Goal: Information Seeking & Learning: Find specific fact

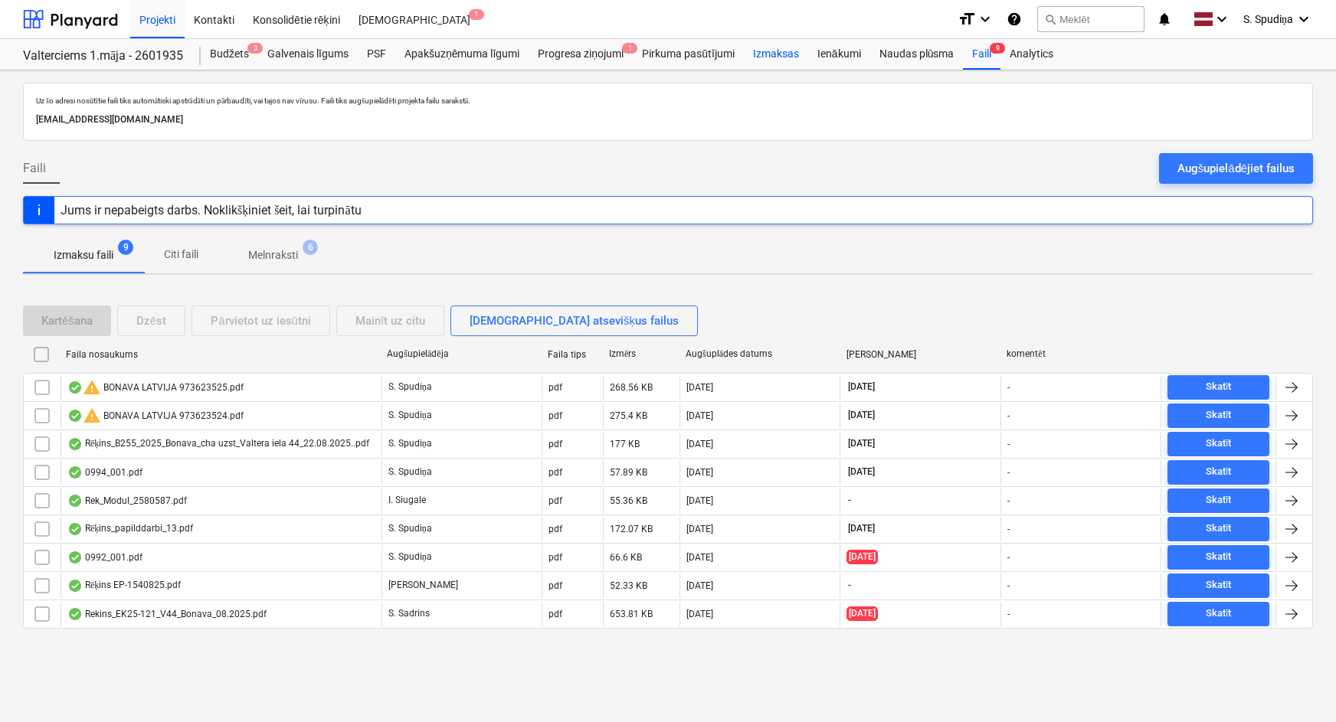
click at [771, 57] on div "Izmaksas" at bounding box center [776, 54] width 64 height 31
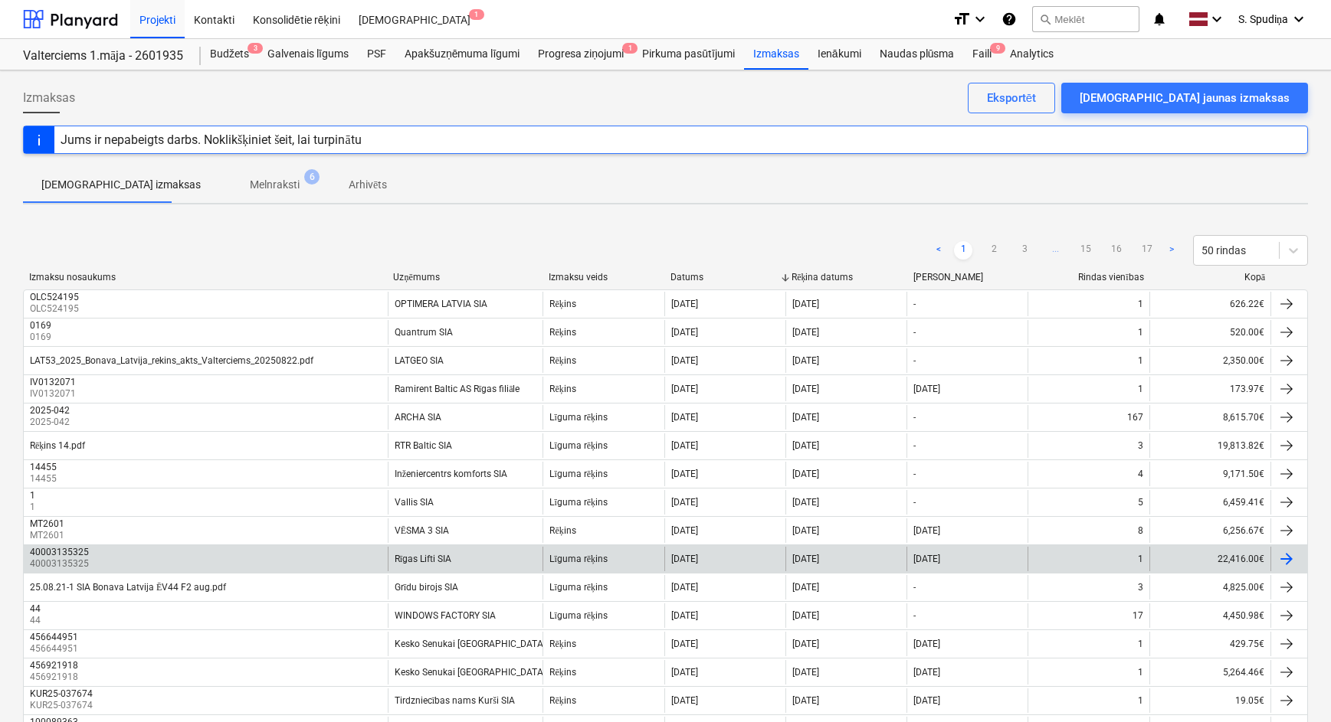
click at [328, 558] on div "40003135325 40003135325" at bounding box center [206, 559] width 364 height 25
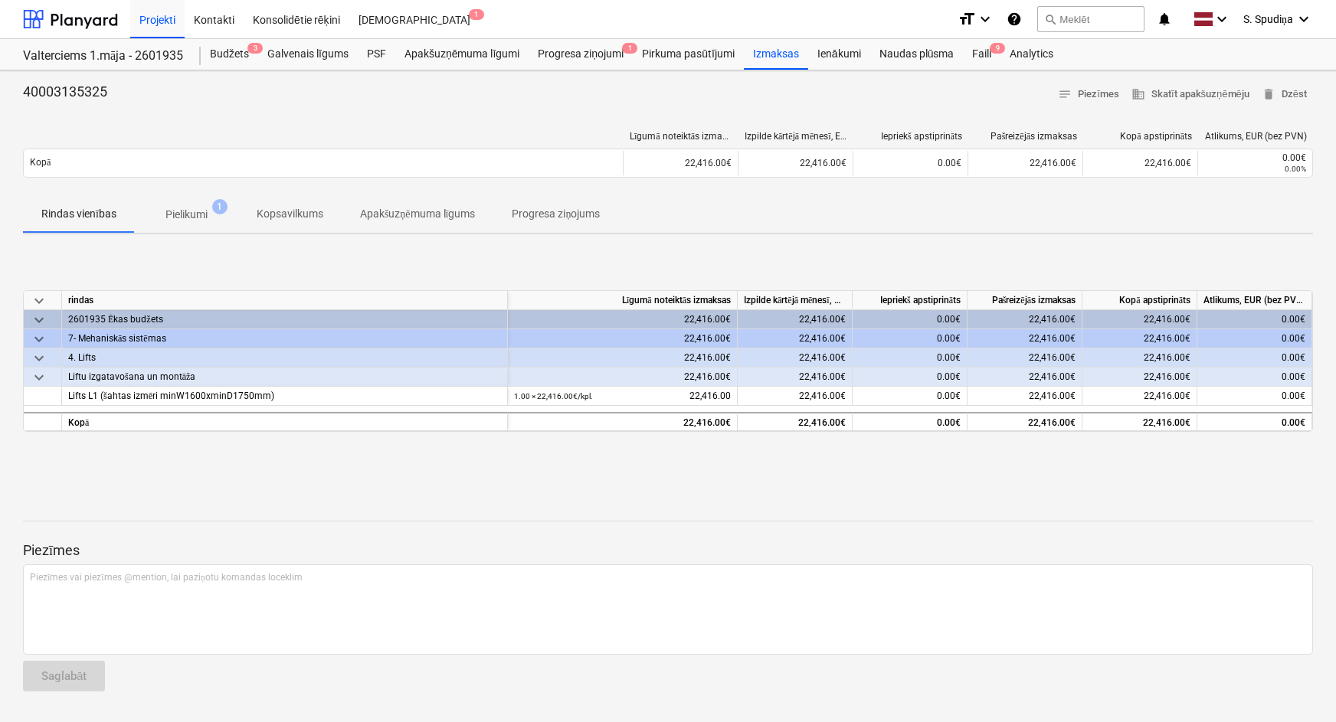
click at [201, 218] on p "Pielikumi" at bounding box center [186, 215] width 42 height 16
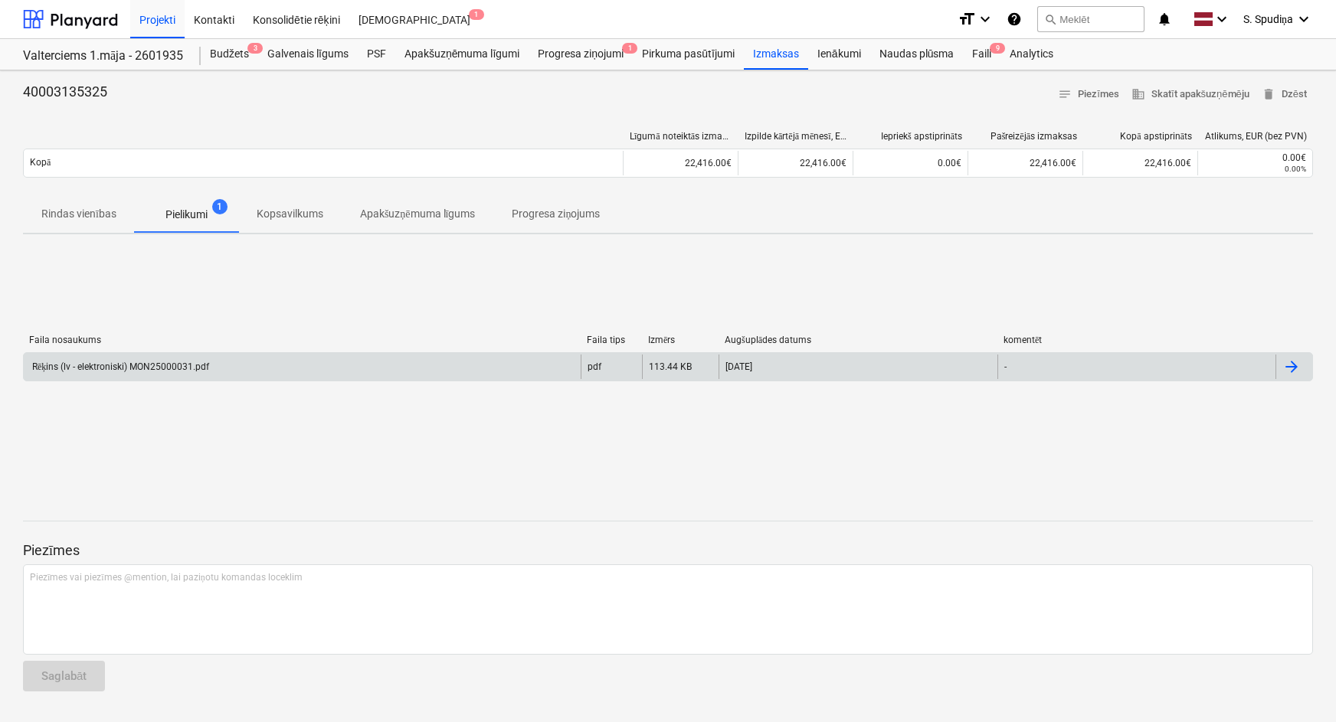
click at [155, 367] on div "Rēķins (lv - elektroniski) MON25000031.pdf" at bounding box center [119, 367] width 179 height 11
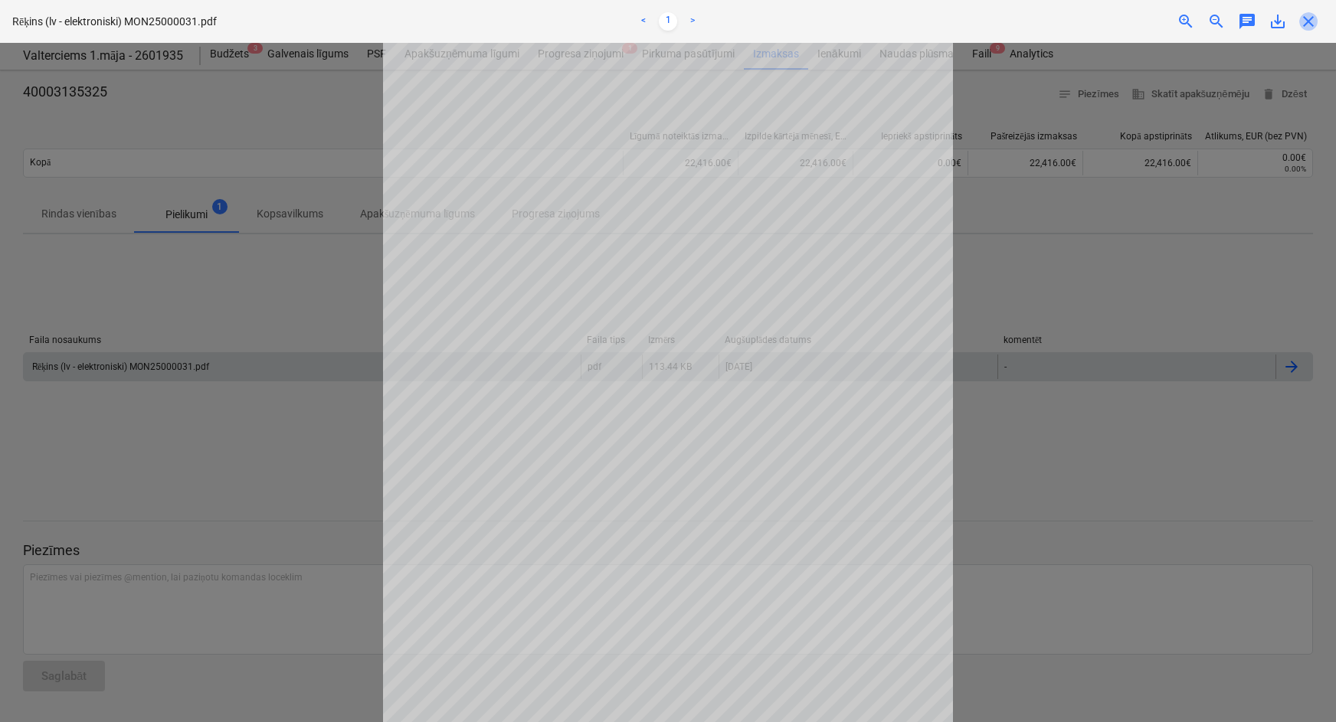
click at [1301, 24] on span "close" at bounding box center [1308, 21] width 18 height 18
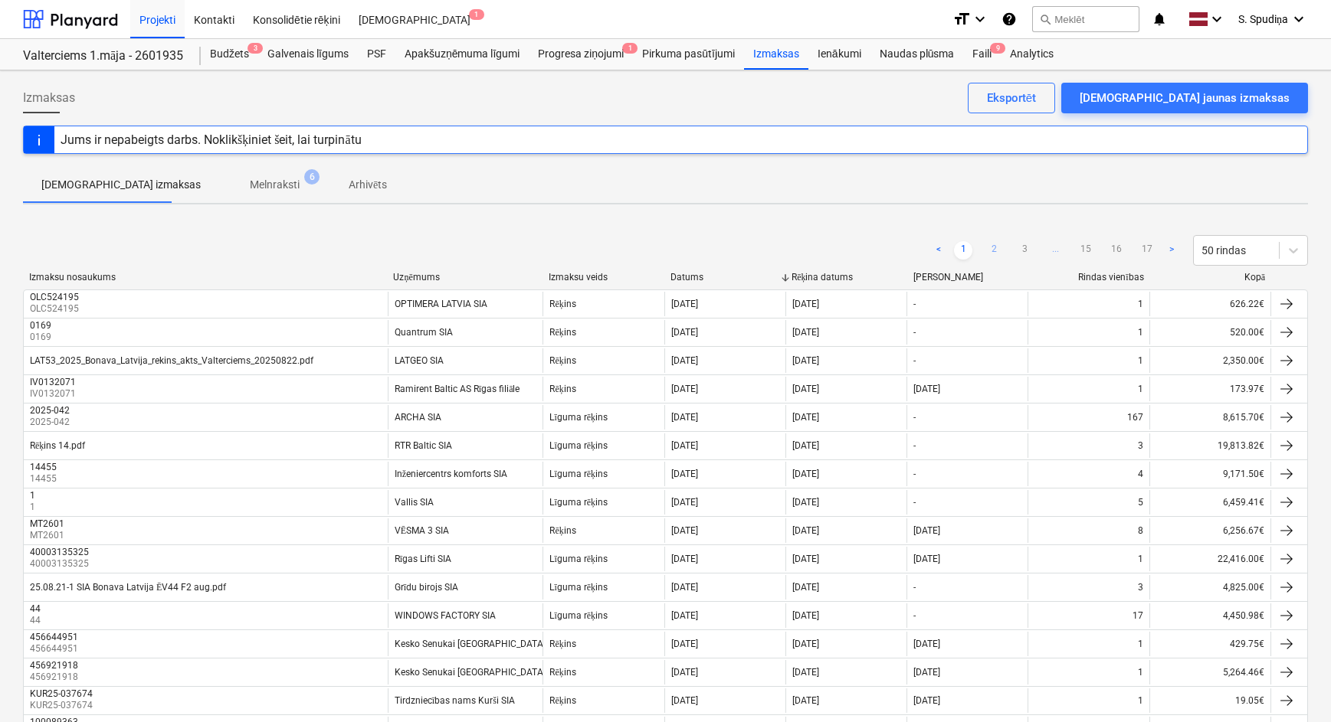
click at [990, 251] on link "2" at bounding box center [993, 250] width 18 height 18
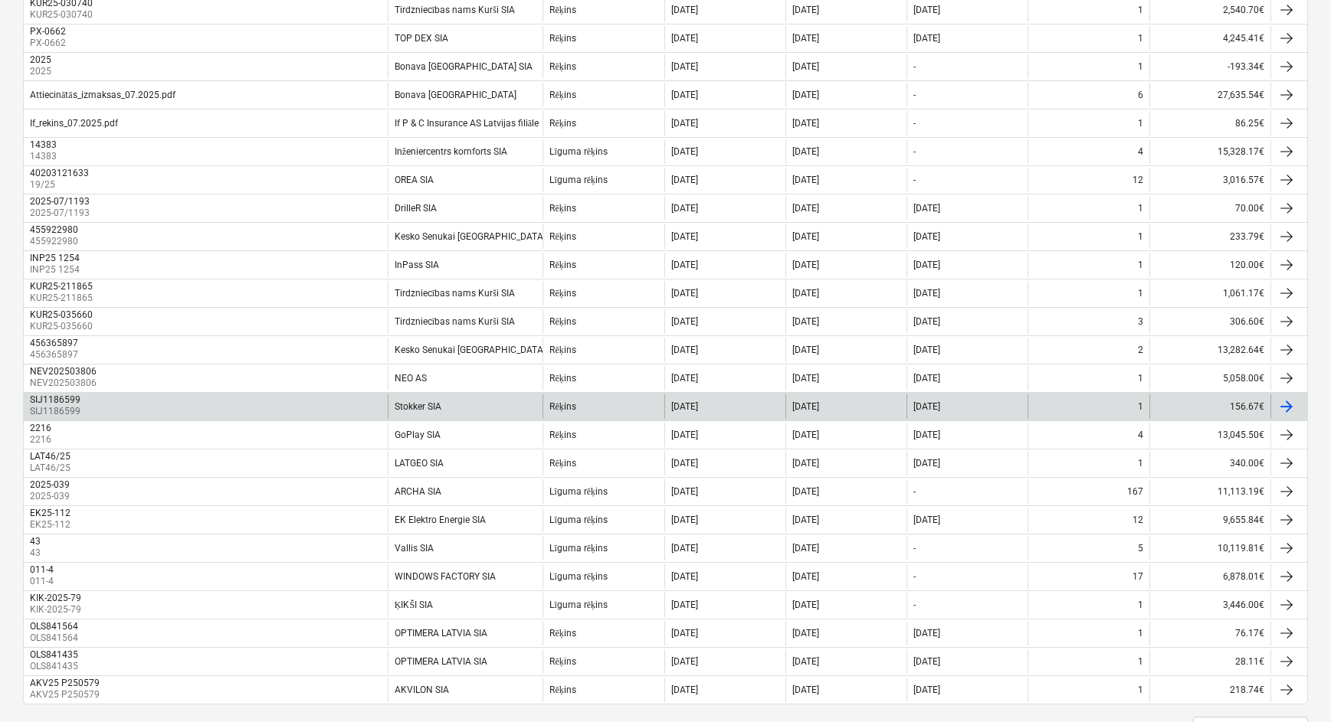
scroll to position [1070, 0]
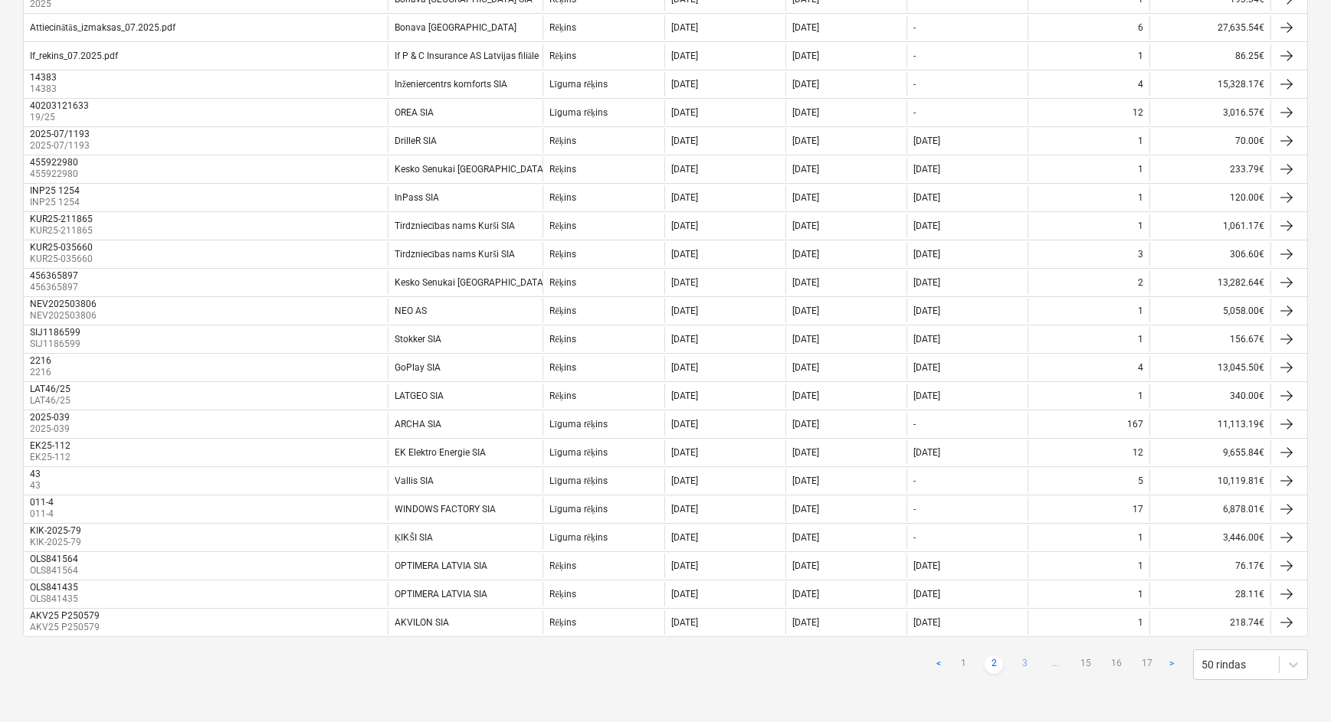
click at [1017, 660] on link "3" at bounding box center [1024, 665] width 18 height 18
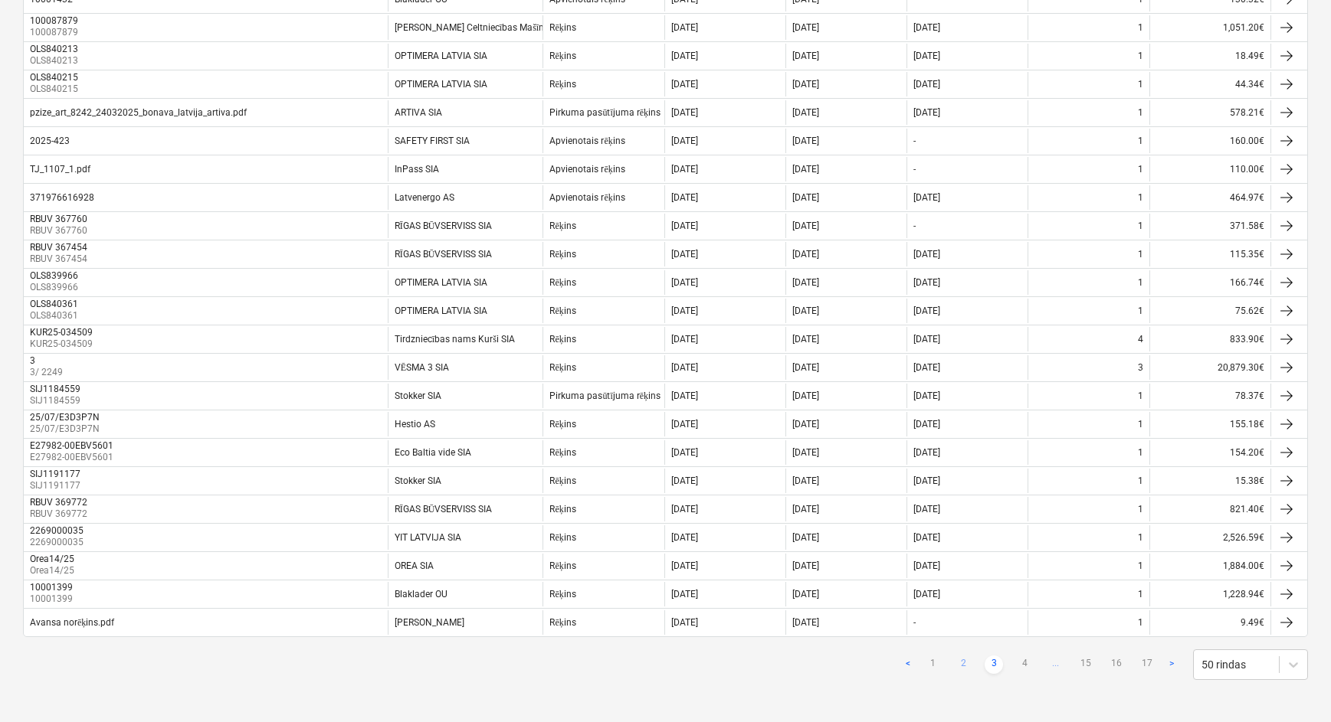
click at [964, 660] on link "2" at bounding box center [963, 665] width 18 height 18
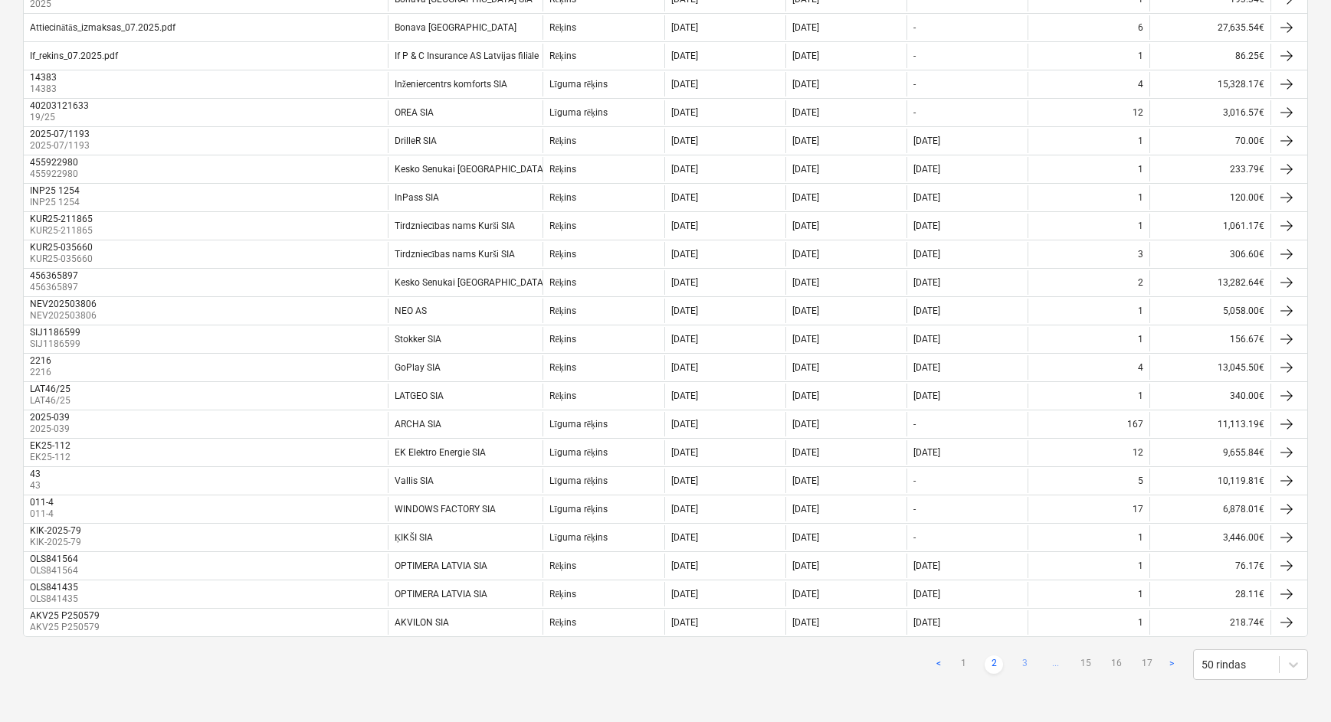
click at [1023, 660] on link "3" at bounding box center [1024, 665] width 18 height 18
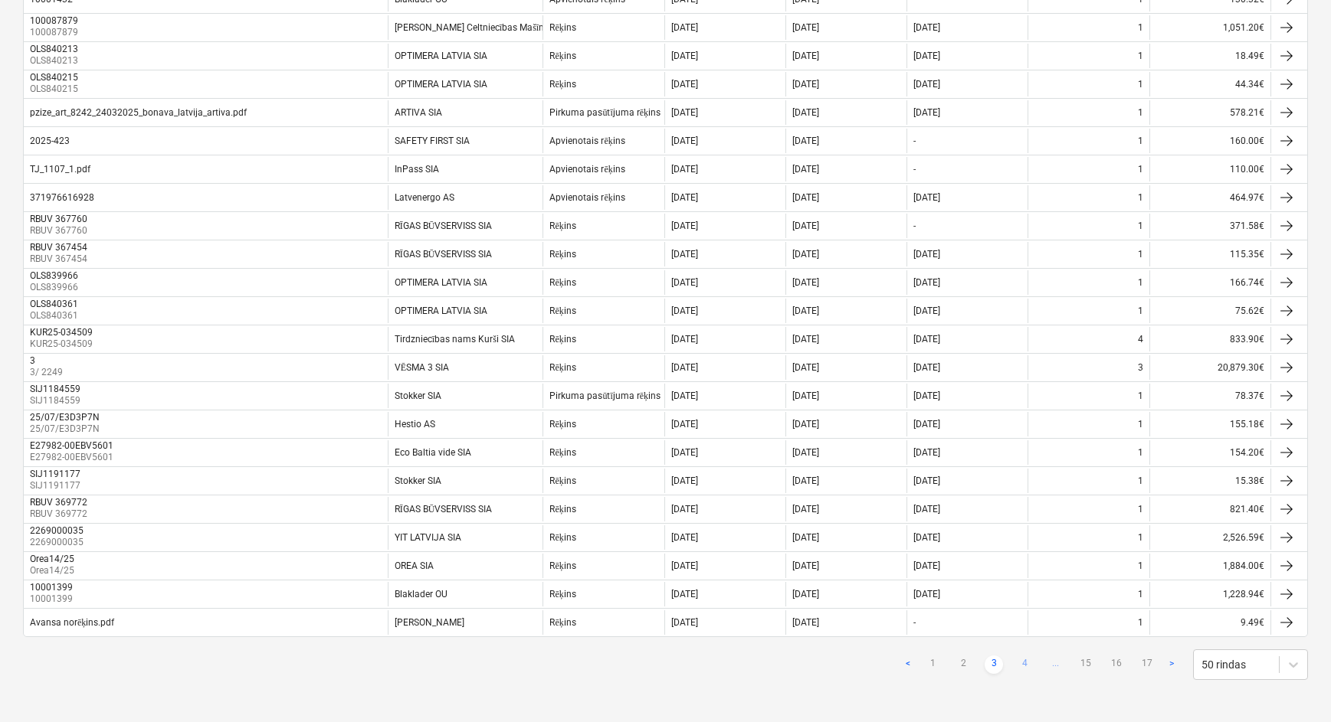
click at [1026, 660] on link "4" at bounding box center [1024, 665] width 18 height 18
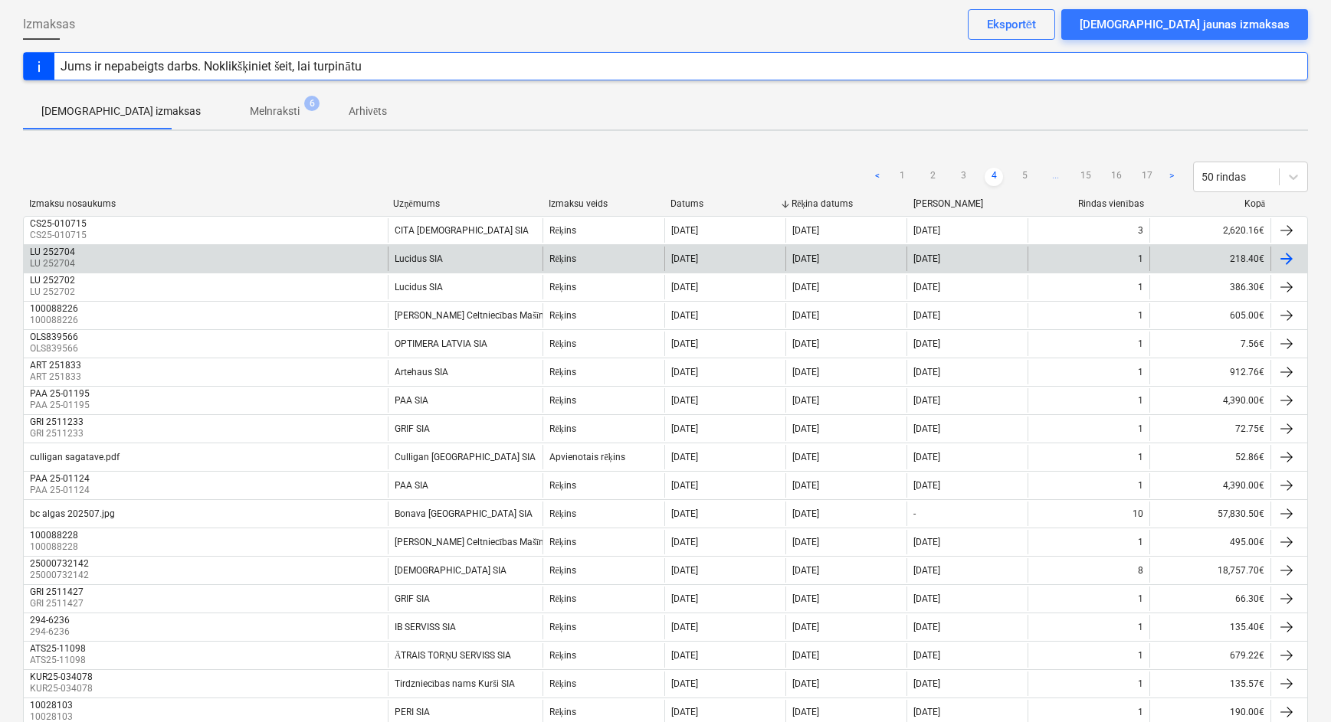
scroll to position [0, 0]
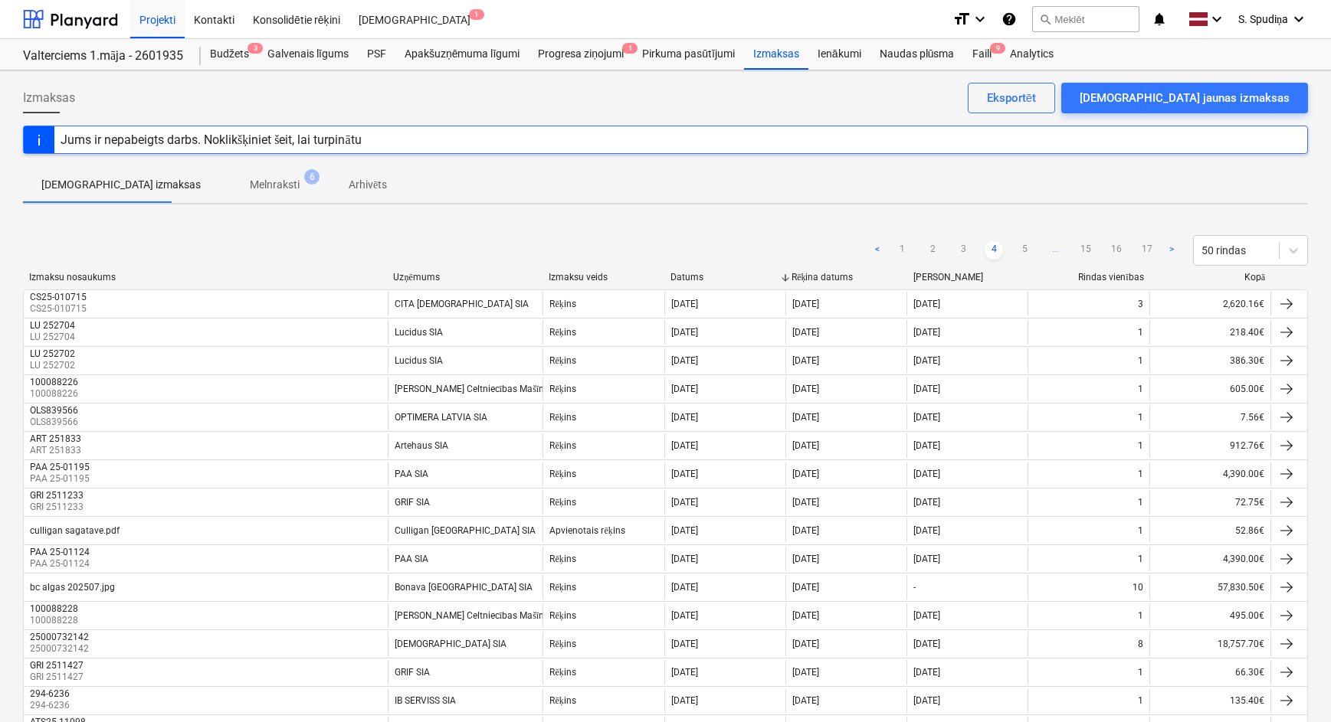
drag, startPoint x: 1019, startPoint y: 245, endPoint x: 1008, endPoint y: 249, distance: 11.4
click at [1019, 245] on link "5" at bounding box center [1024, 250] width 18 height 18
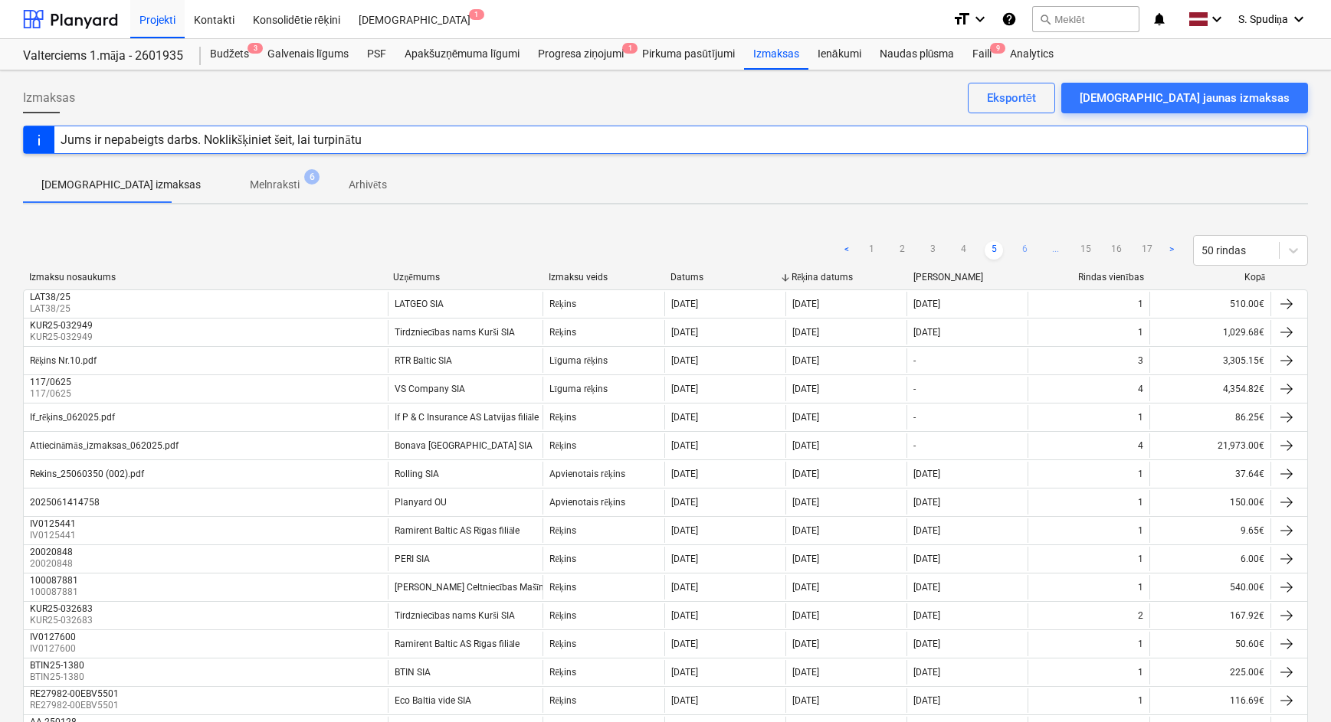
click at [1023, 255] on link "6" at bounding box center [1024, 250] width 18 height 18
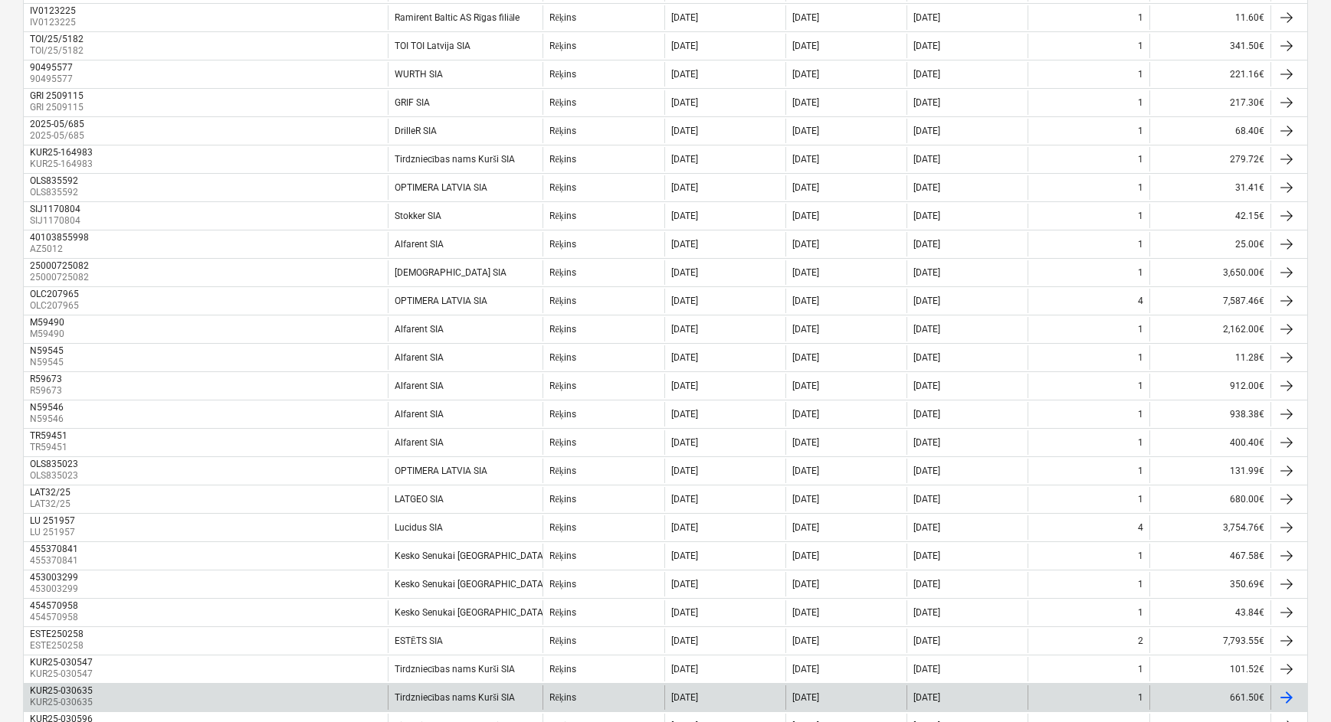
scroll to position [1070, 0]
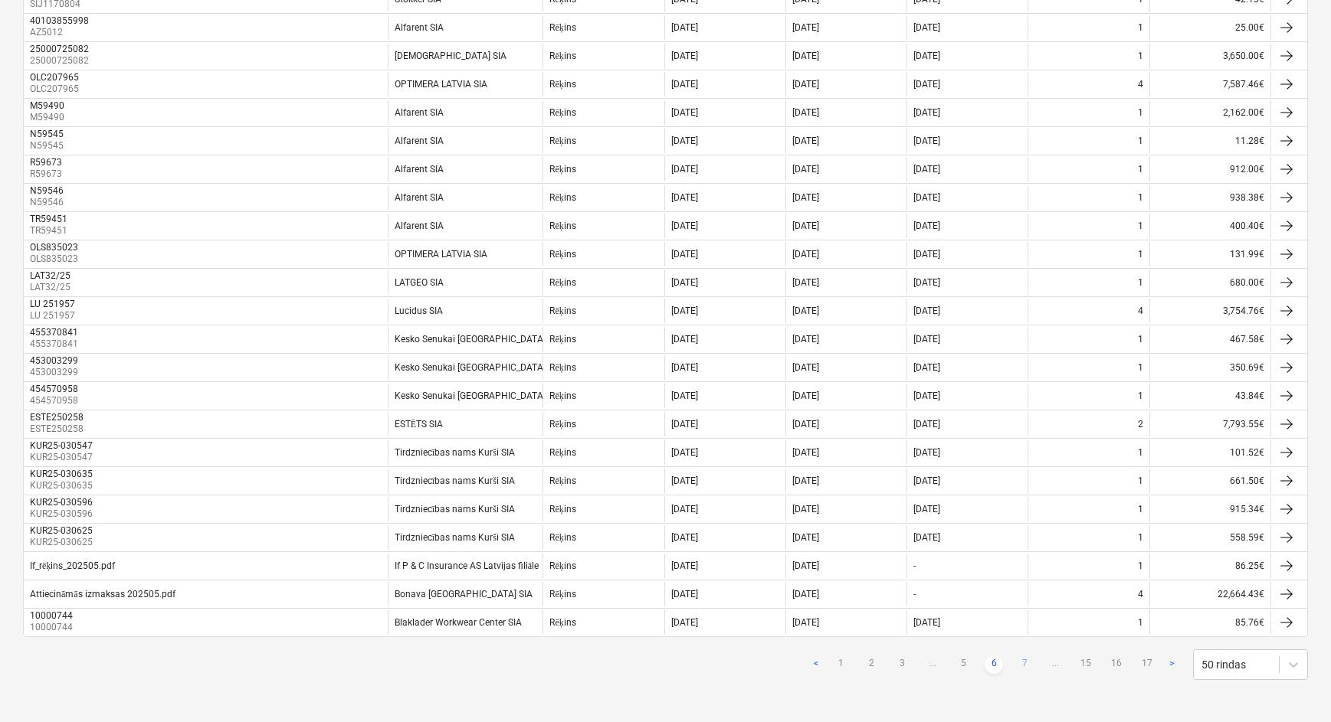
click at [1020, 660] on link "7" at bounding box center [1024, 665] width 18 height 18
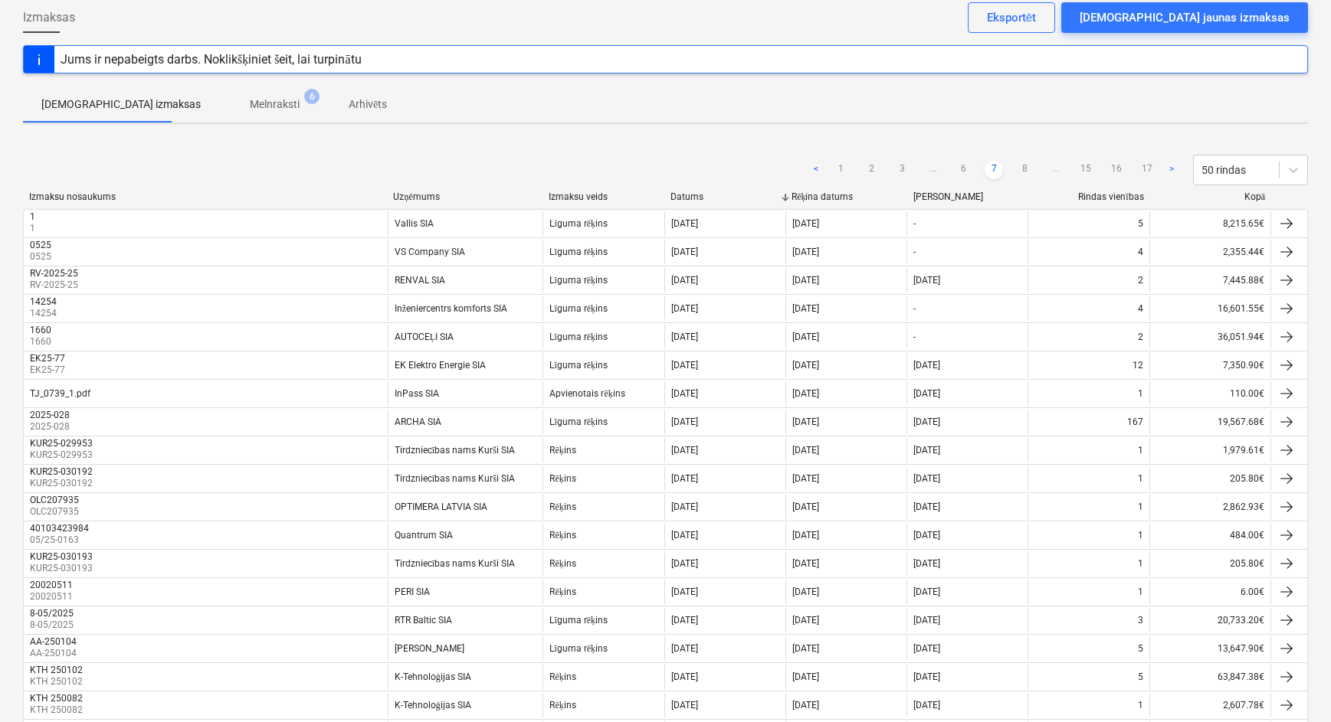
scroll to position [0, 0]
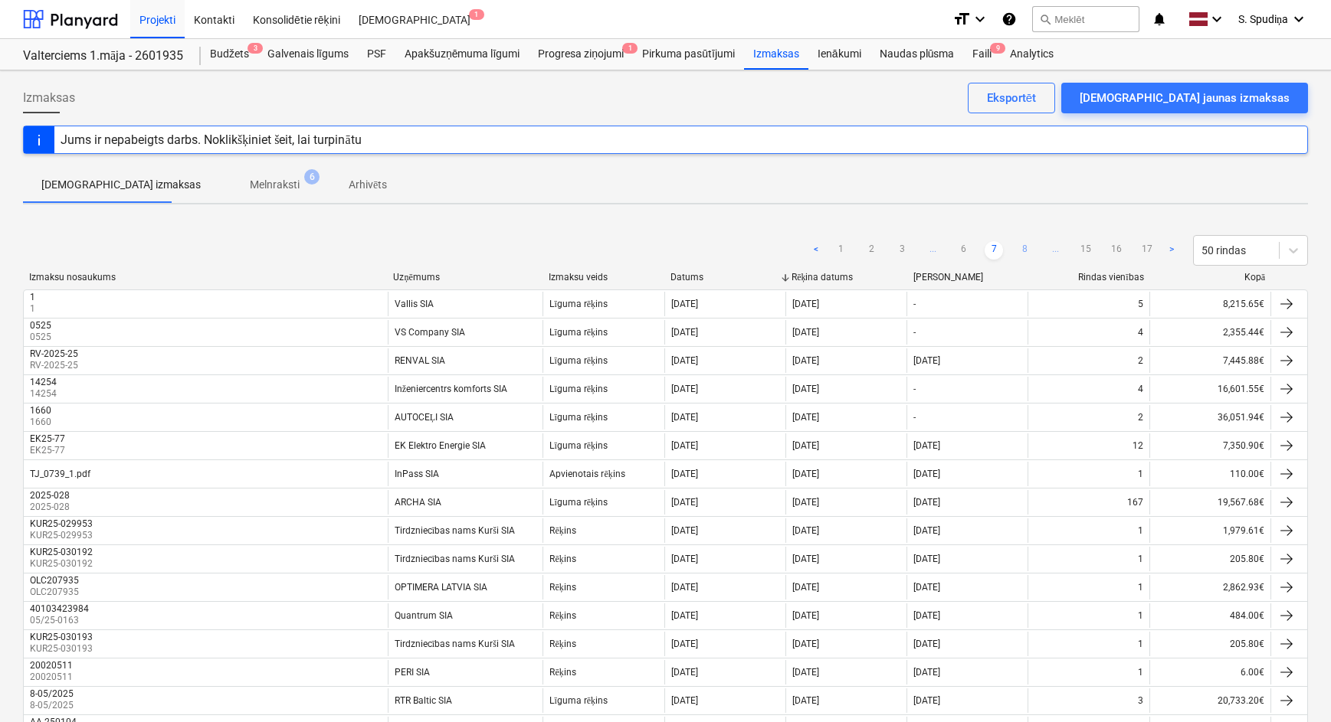
click at [1027, 246] on link "8" at bounding box center [1024, 250] width 18 height 18
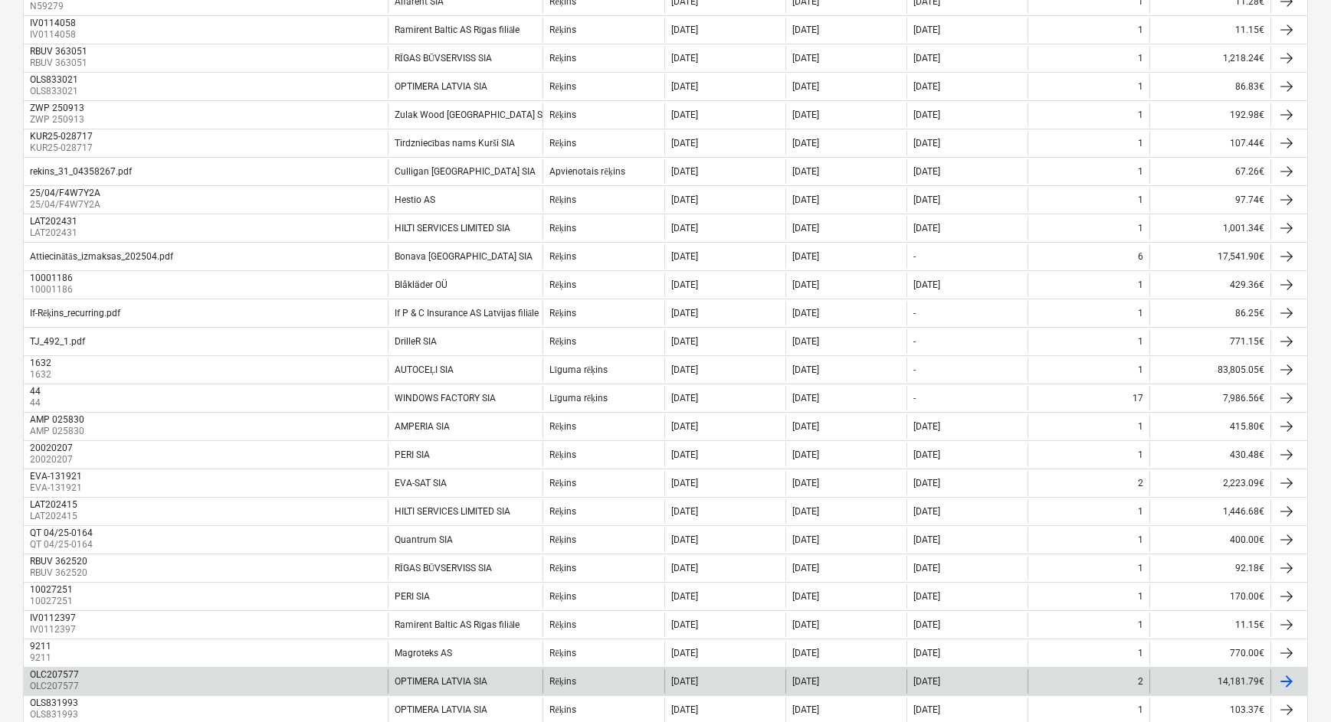
scroll to position [1070, 0]
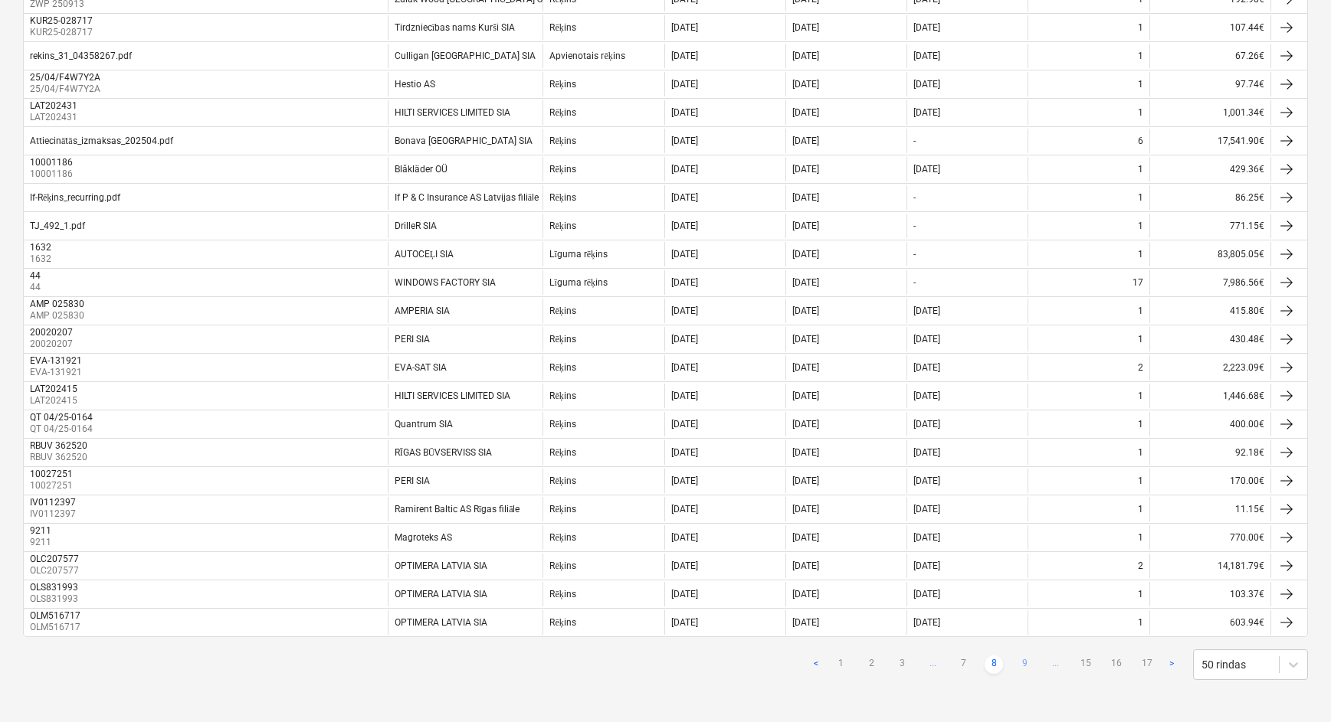
click at [1023, 663] on link "9" at bounding box center [1024, 665] width 18 height 18
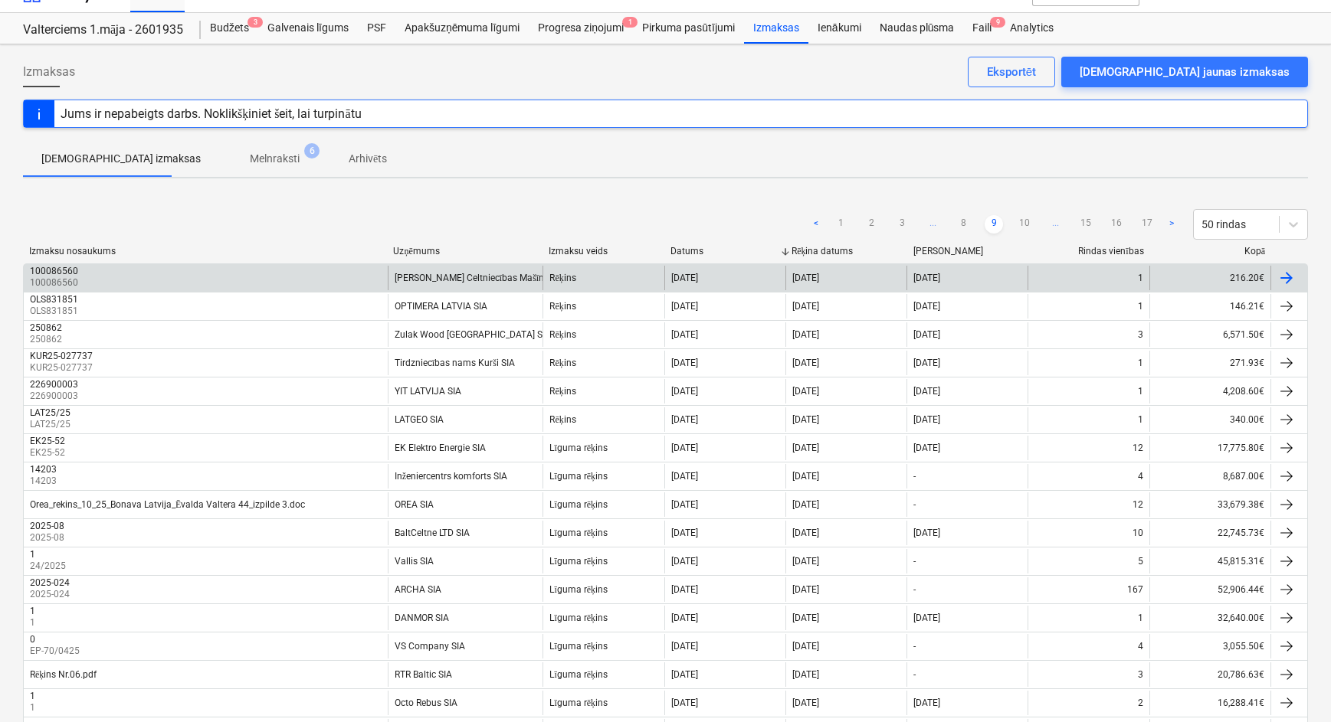
scroll to position [0, 0]
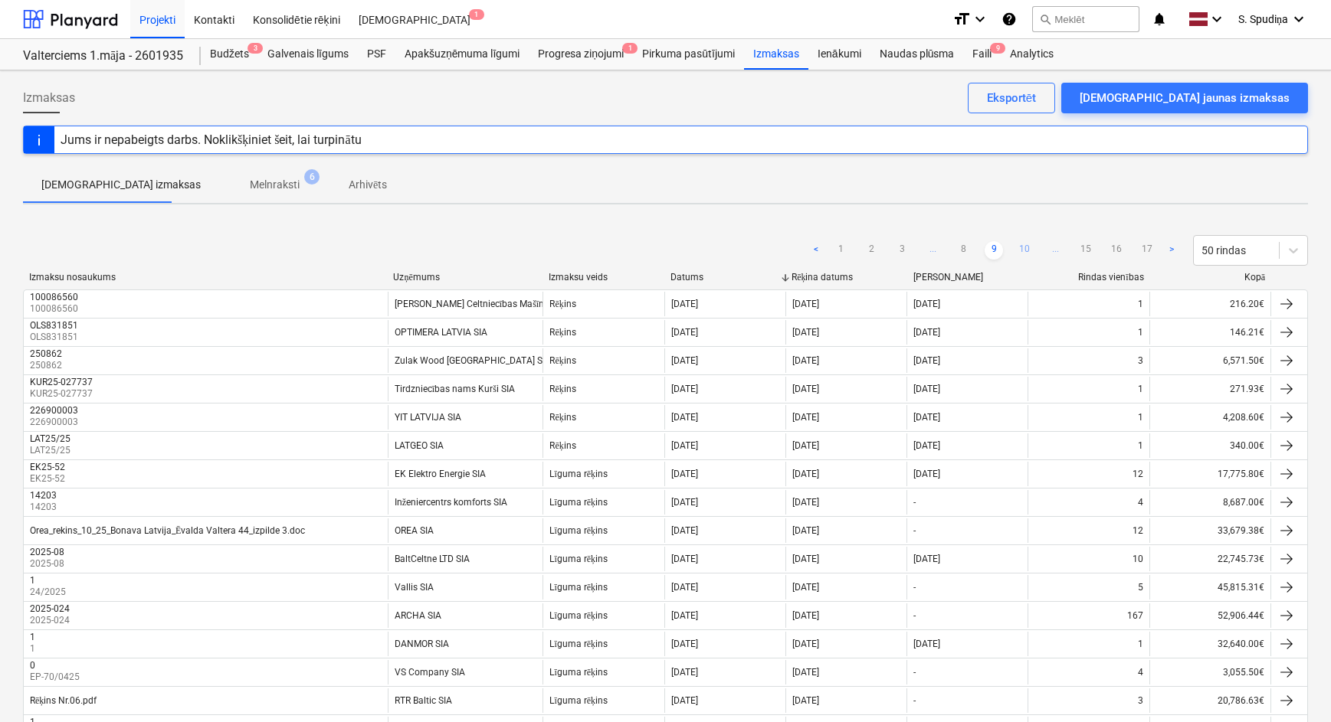
click at [1026, 246] on link "10" at bounding box center [1024, 250] width 18 height 18
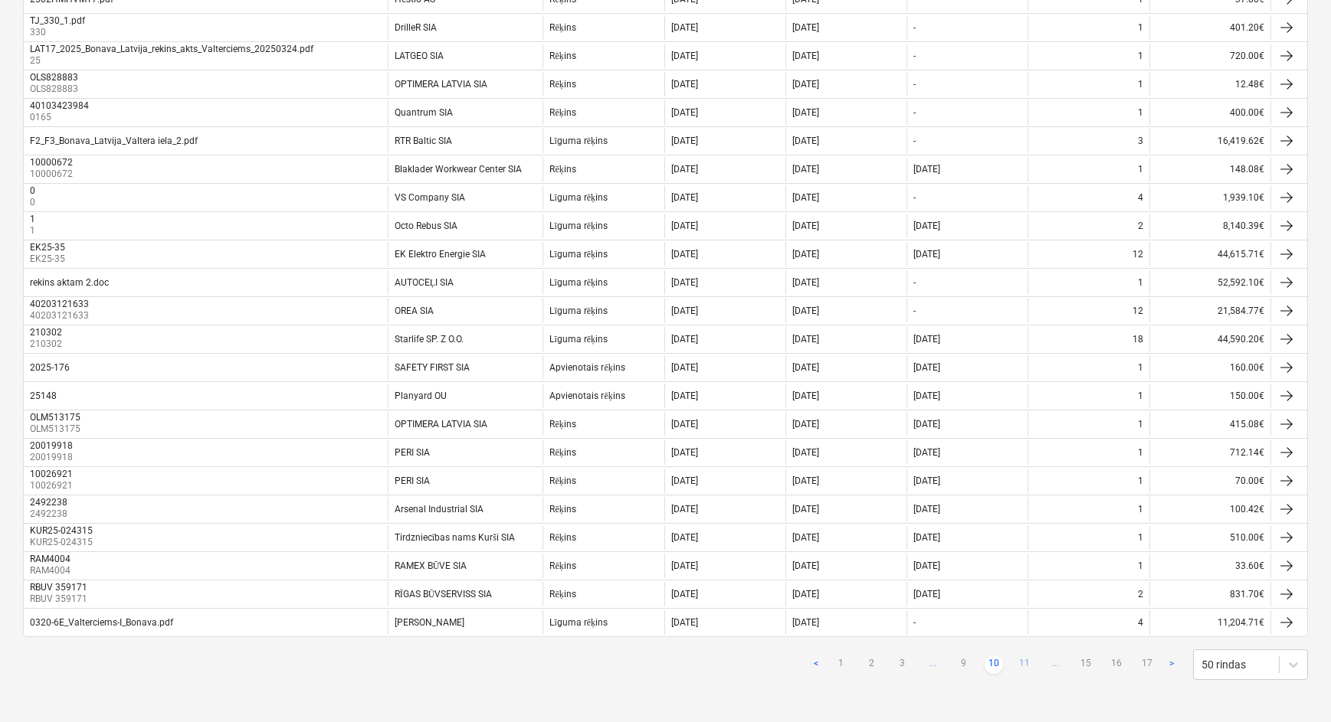
click at [1030, 663] on link "11" at bounding box center [1024, 665] width 18 height 18
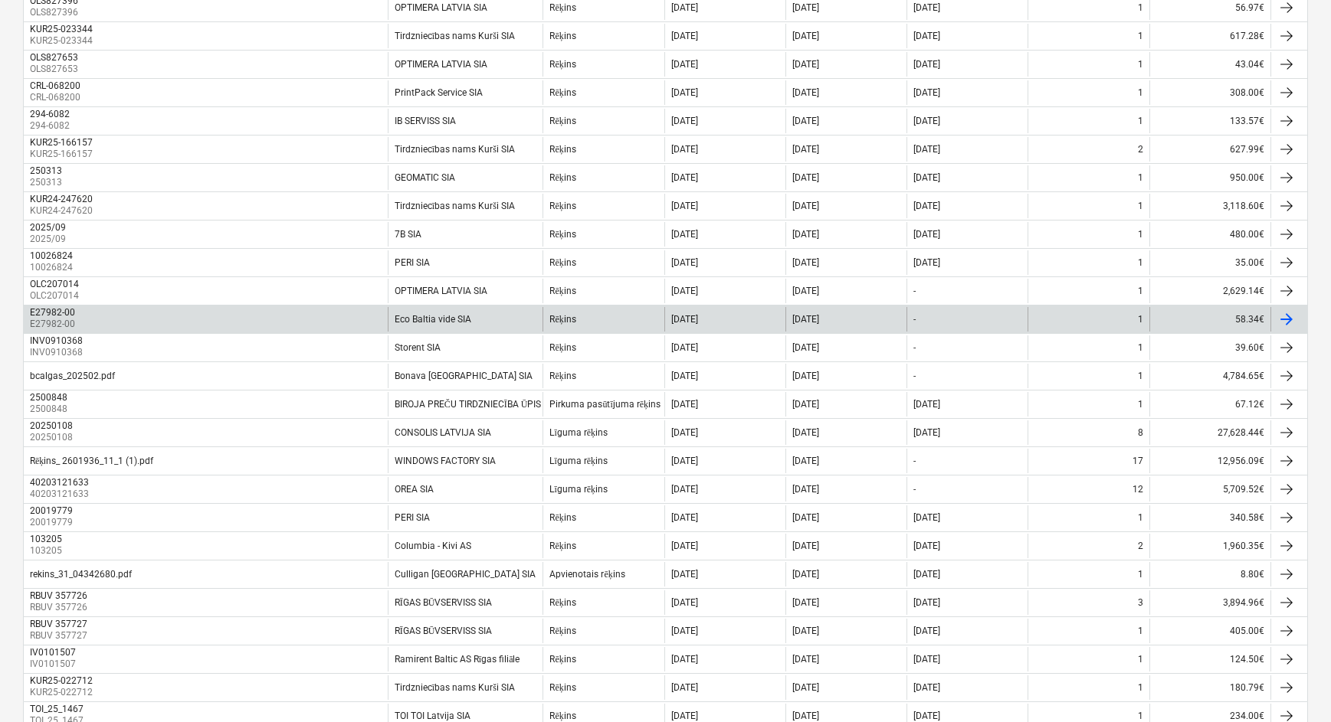
scroll to position [1070, 0]
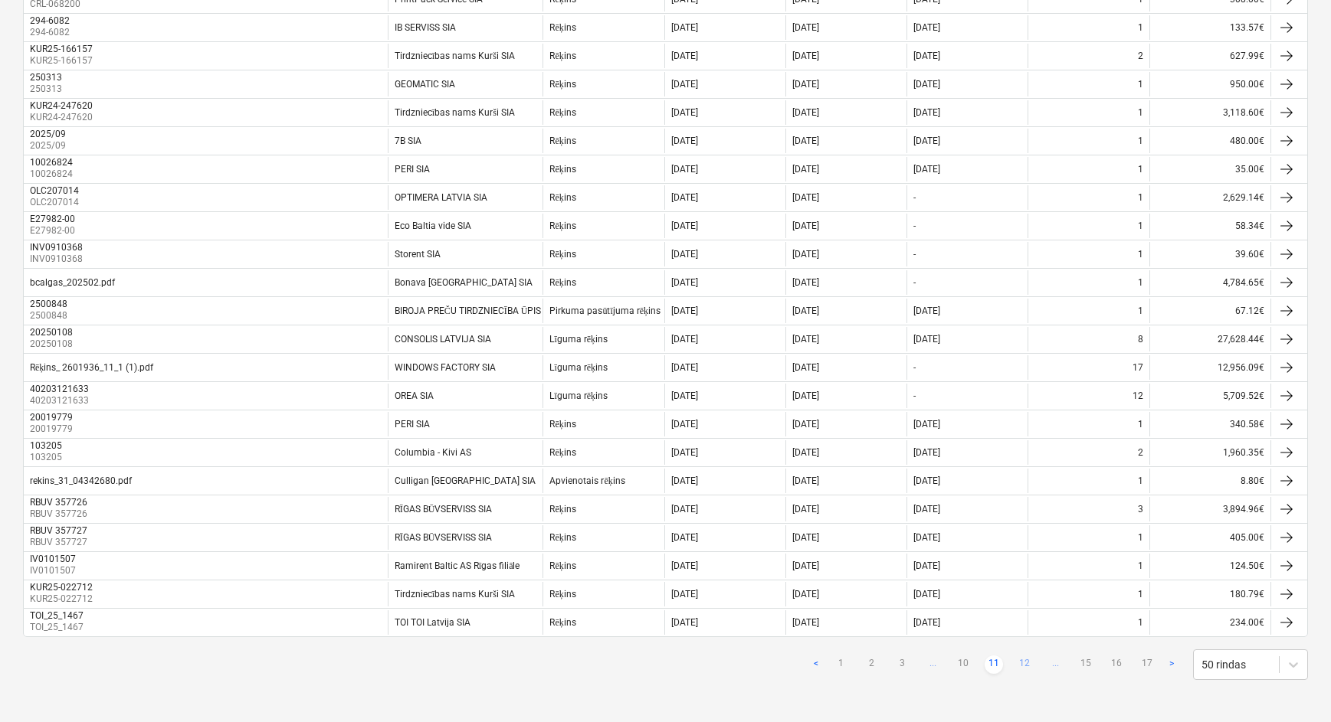
click at [1023, 669] on link "12" at bounding box center [1024, 665] width 18 height 18
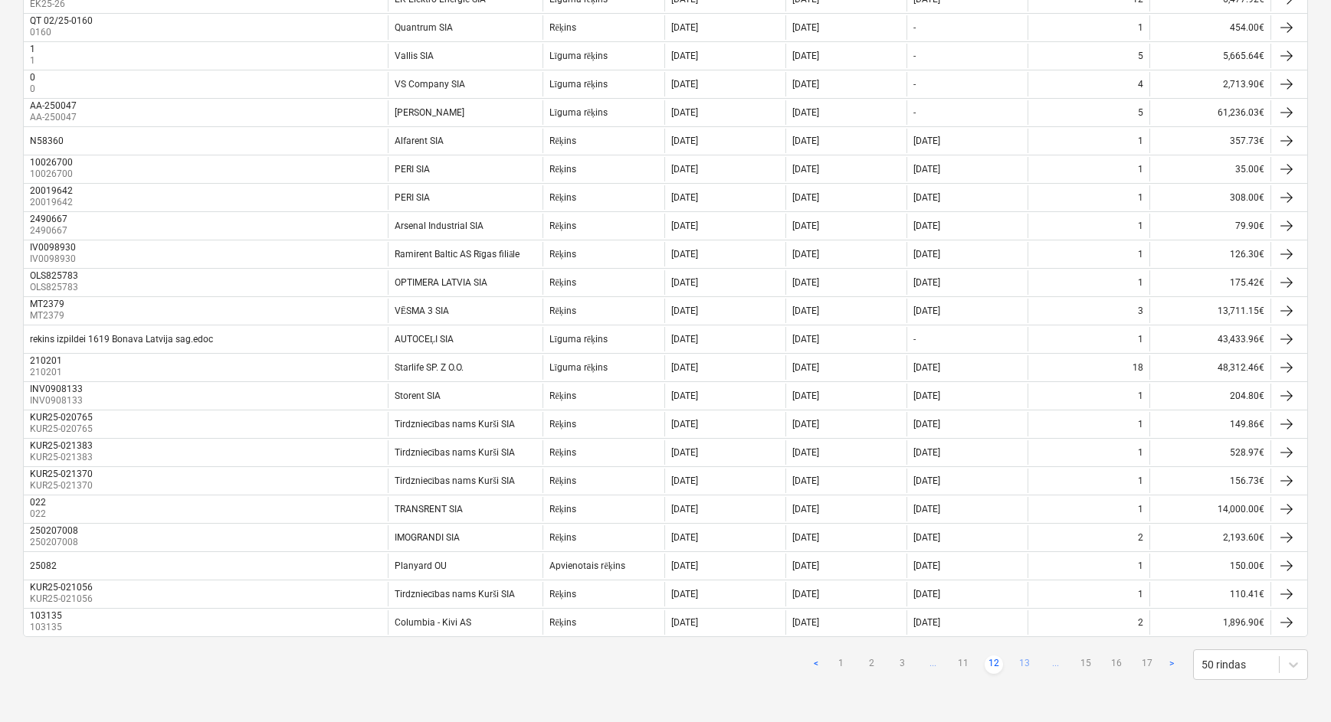
click at [1021, 659] on link "13" at bounding box center [1024, 665] width 18 height 18
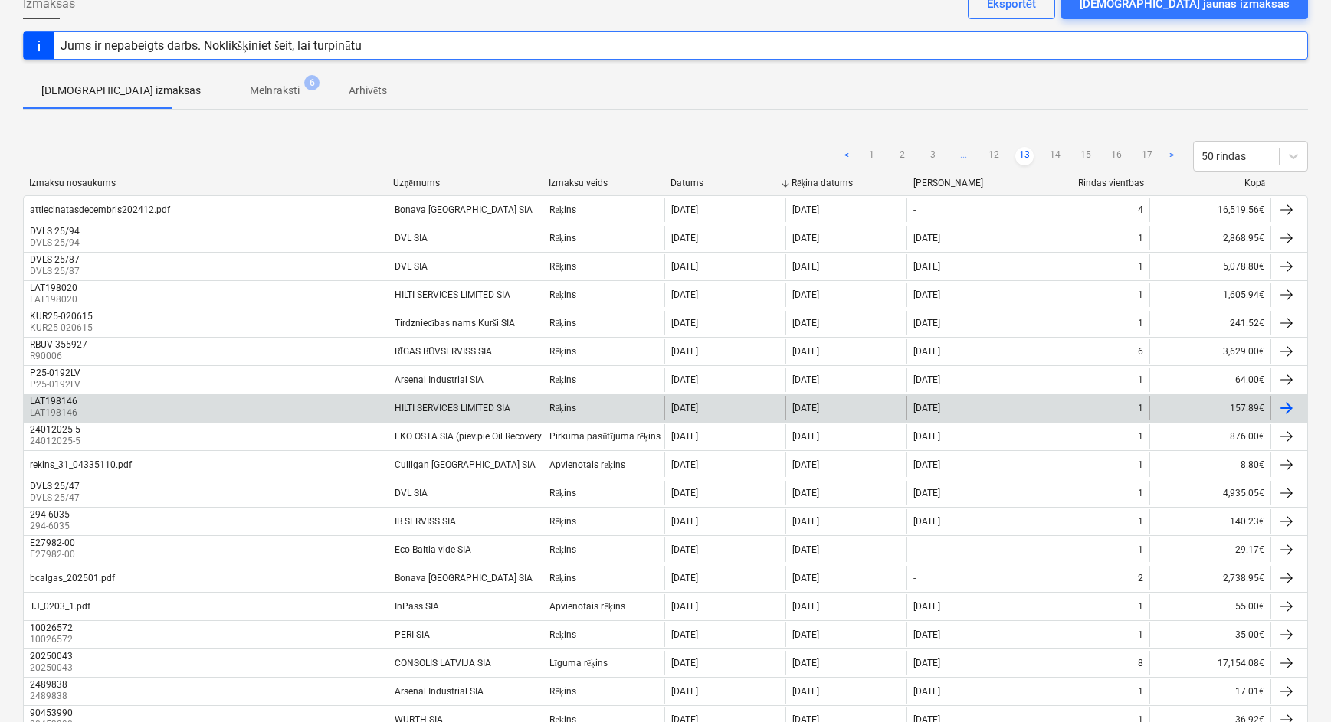
scroll to position [0, 0]
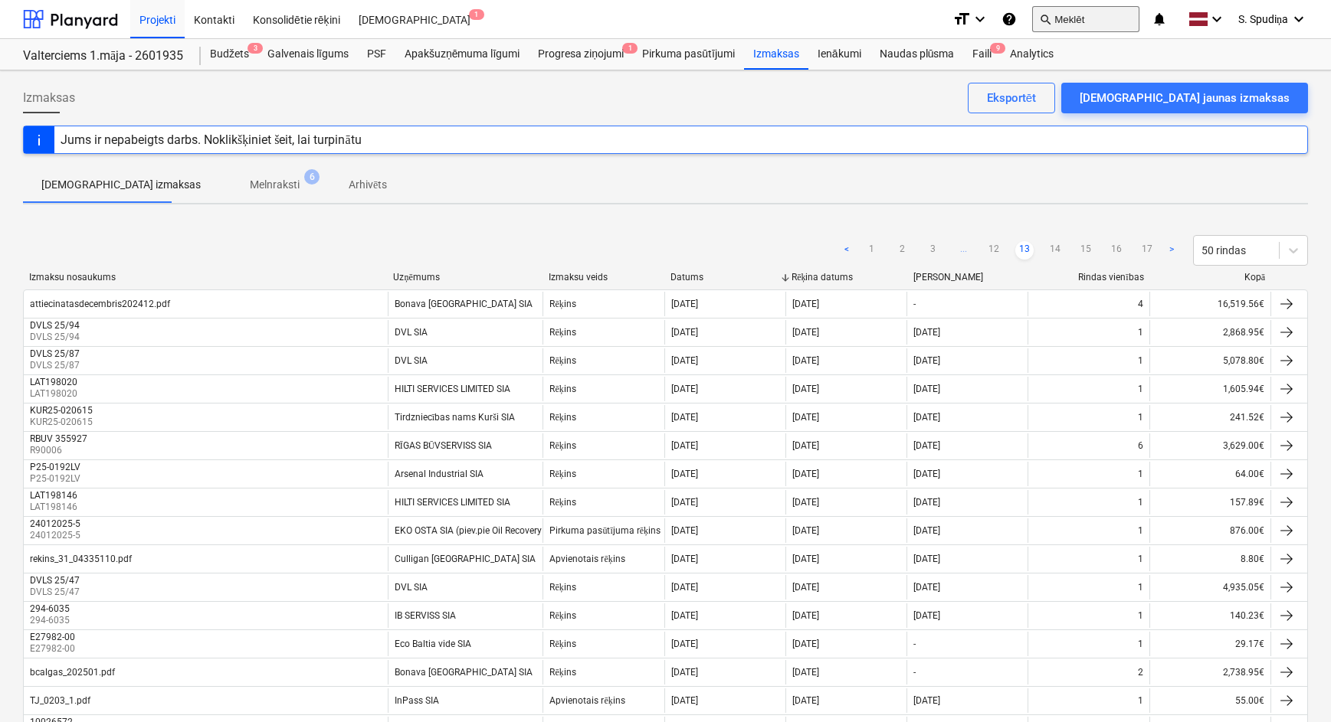
click at [1062, 26] on button "search Meklēt" at bounding box center [1085, 19] width 107 height 26
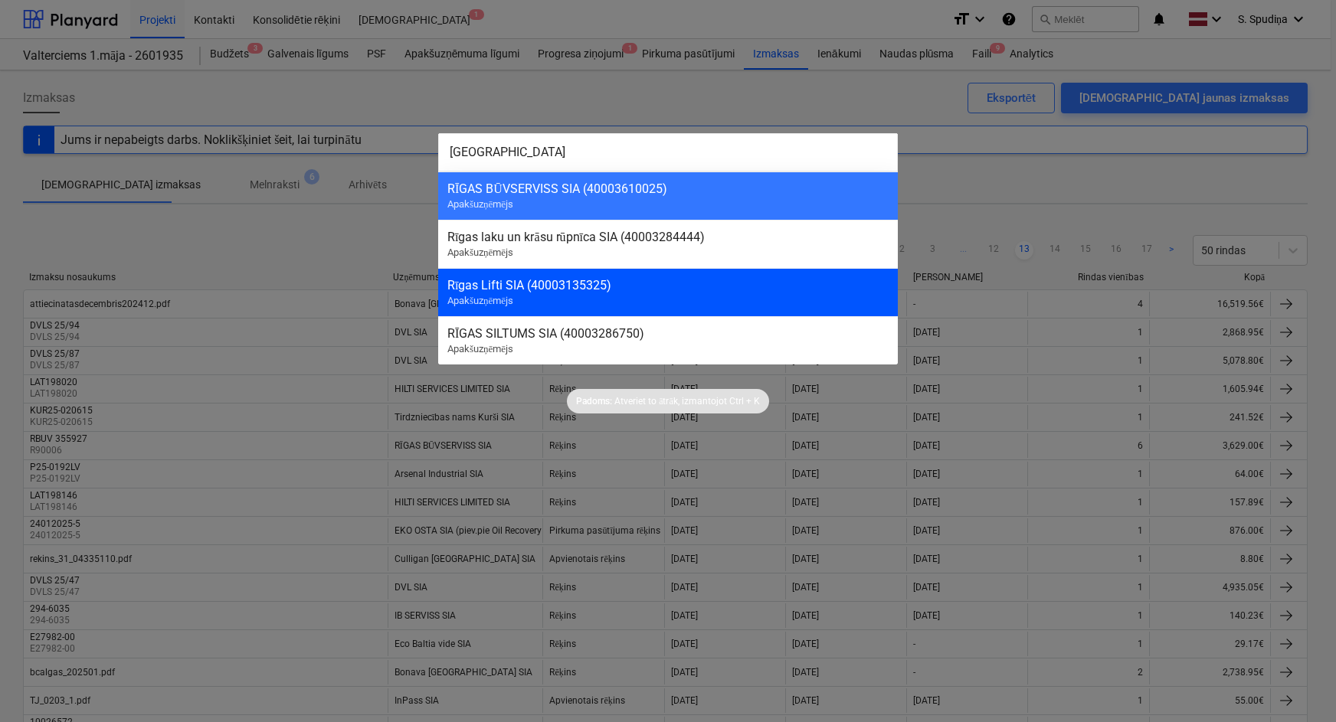
type input "[GEOGRAPHIC_DATA]"
click at [499, 296] on span "Apakšuzņēmējs" at bounding box center [480, 300] width 66 height 11
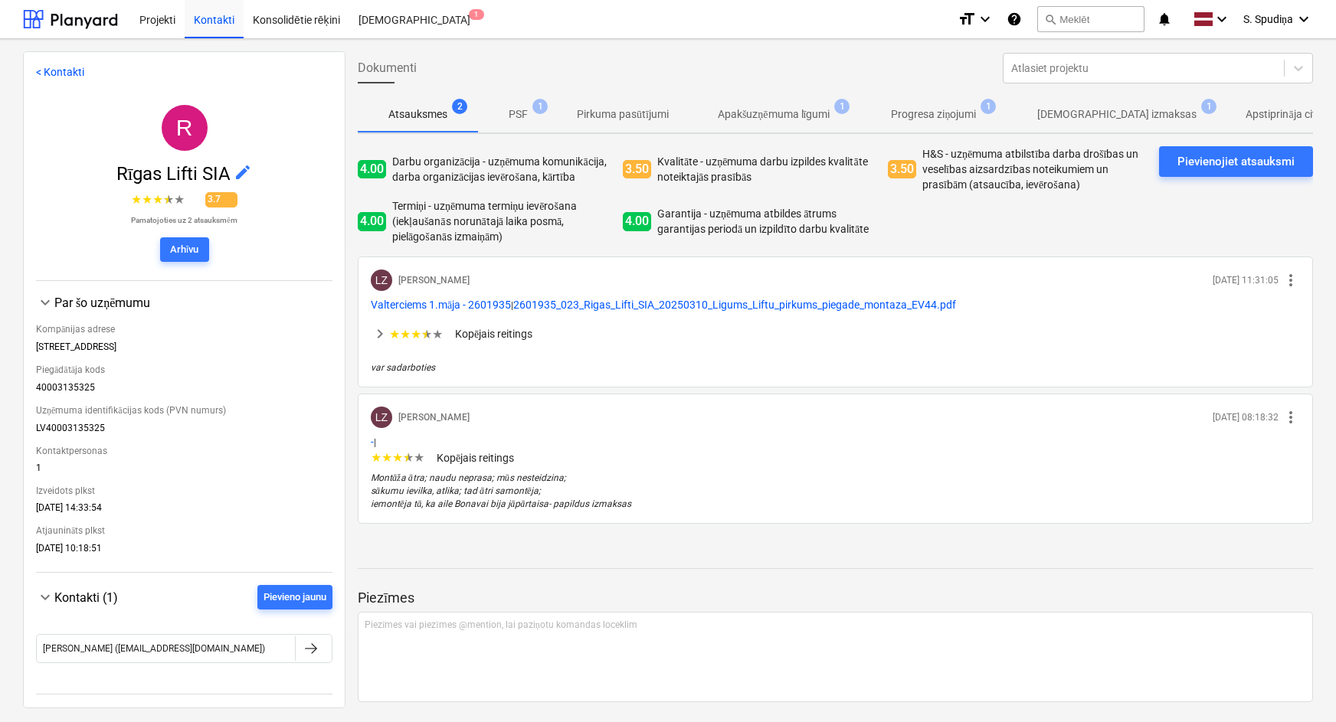
click at [1112, 112] on p "[DEMOGRAPHIC_DATA] izmaksas" at bounding box center [1116, 114] width 159 height 16
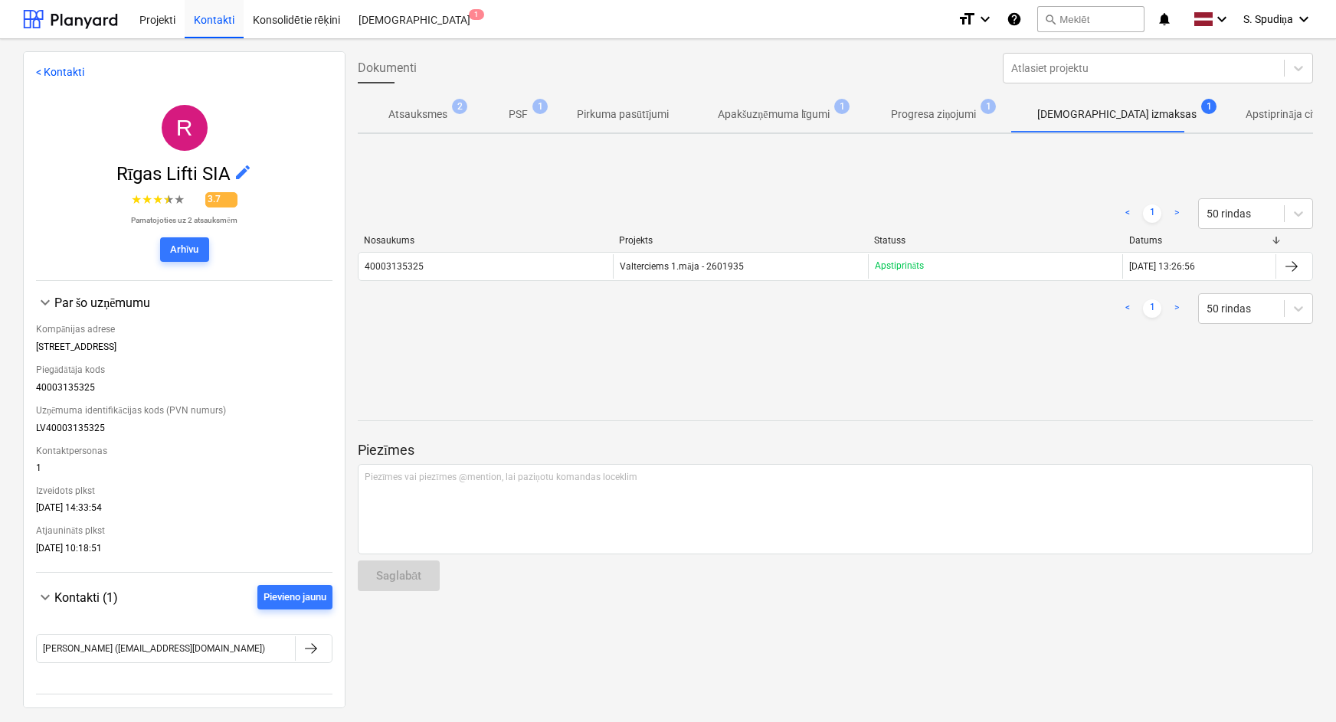
click at [984, 104] on span "Progresa ziņojumi 1" at bounding box center [933, 114] width 146 height 28
drag, startPoint x: 1118, startPoint y: 109, endPoint x: 1068, endPoint y: 125, distance: 53.1
click at [1118, 109] on p "[DEMOGRAPHIC_DATA] izmaksas" at bounding box center [1116, 114] width 159 height 16
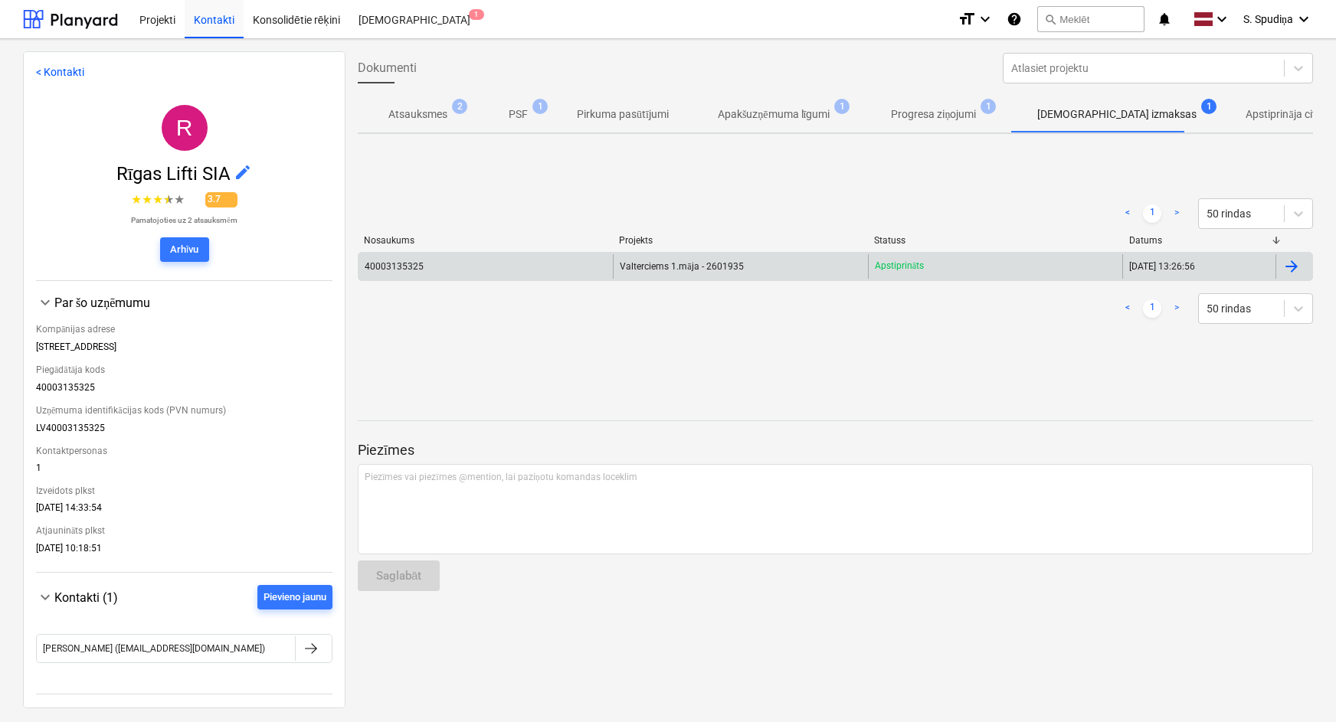
click at [421, 270] on div "40003135325" at bounding box center [394, 266] width 59 height 11
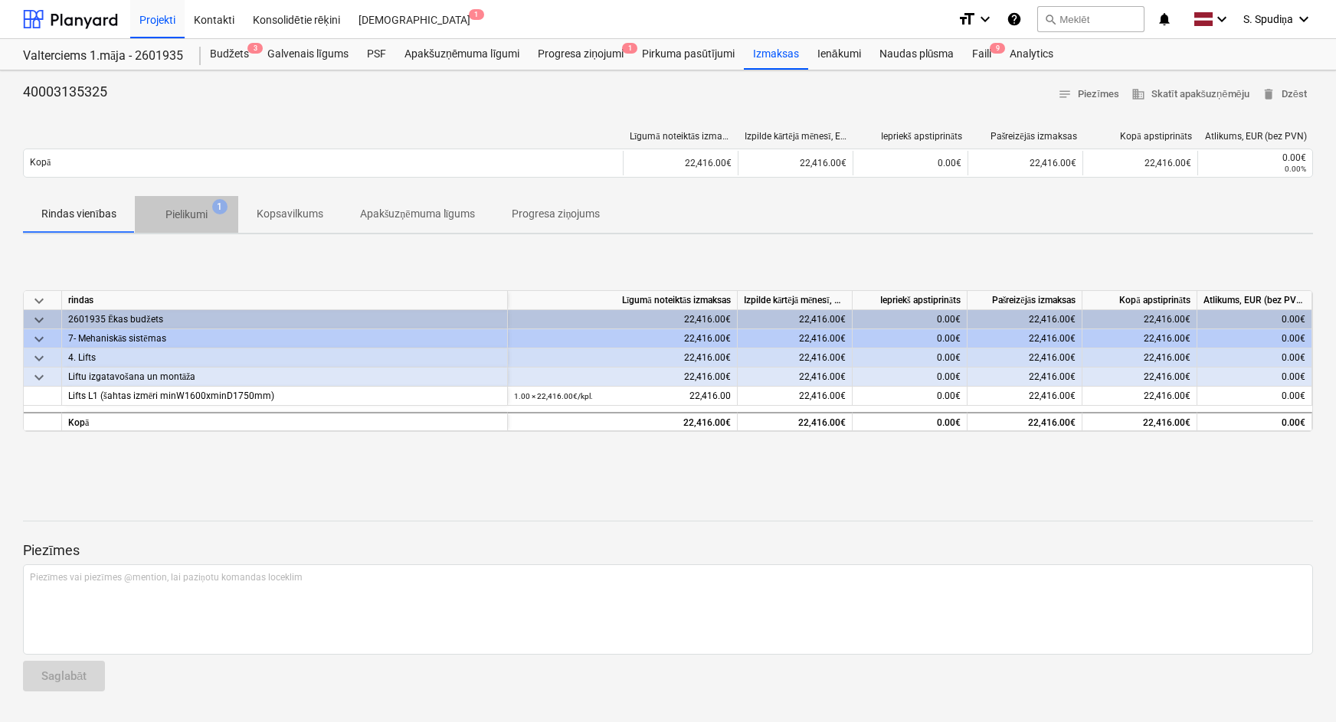
click at [178, 201] on span "Pielikumi 1" at bounding box center [186, 215] width 103 height 28
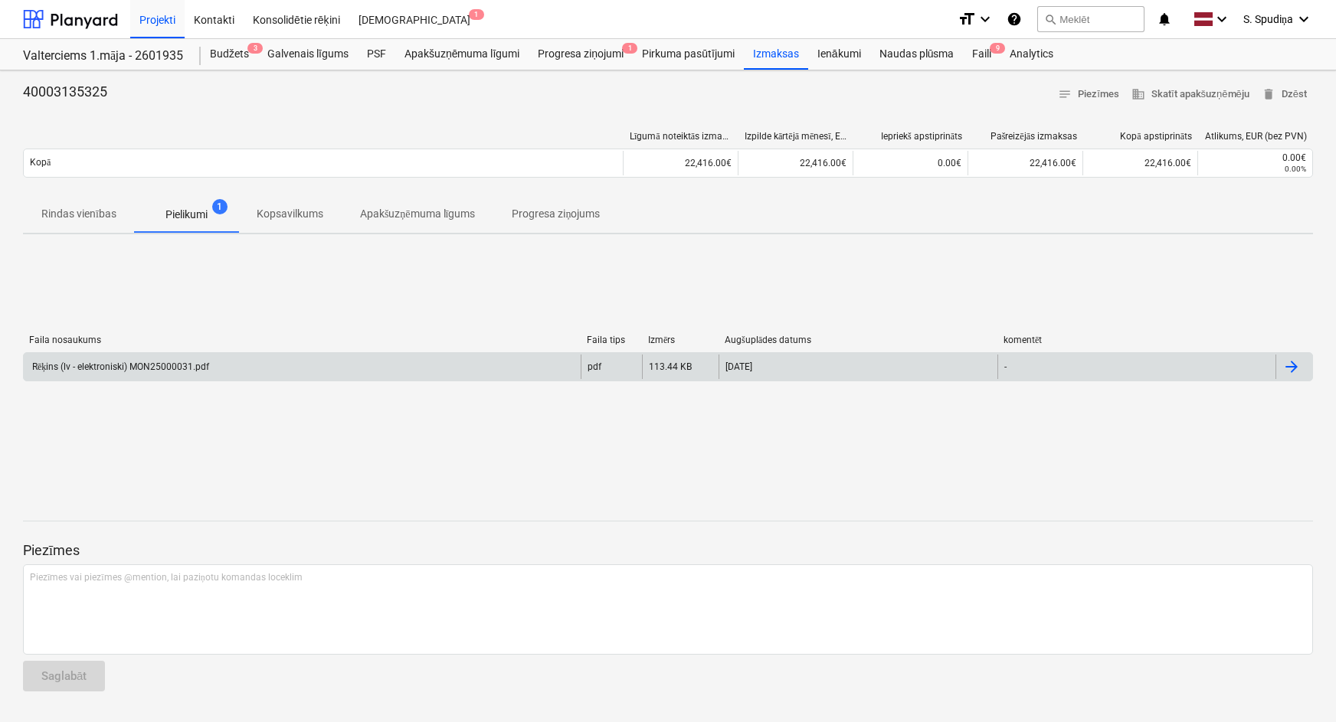
click at [134, 365] on div "Rēķins (lv - elektroniski) MON25000031.pdf" at bounding box center [119, 367] width 179 height 11
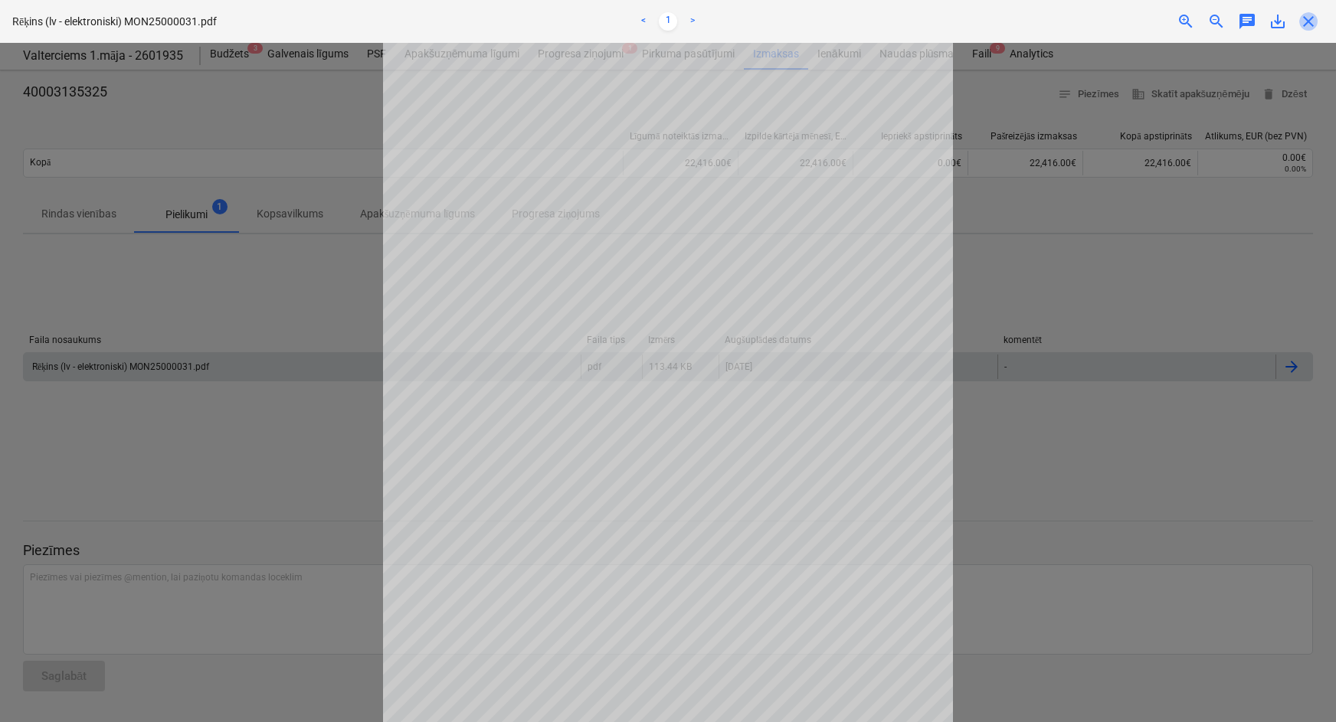
click at [1304, 18] on span "close" at bounding box center [1308, 21] width 18 height 18
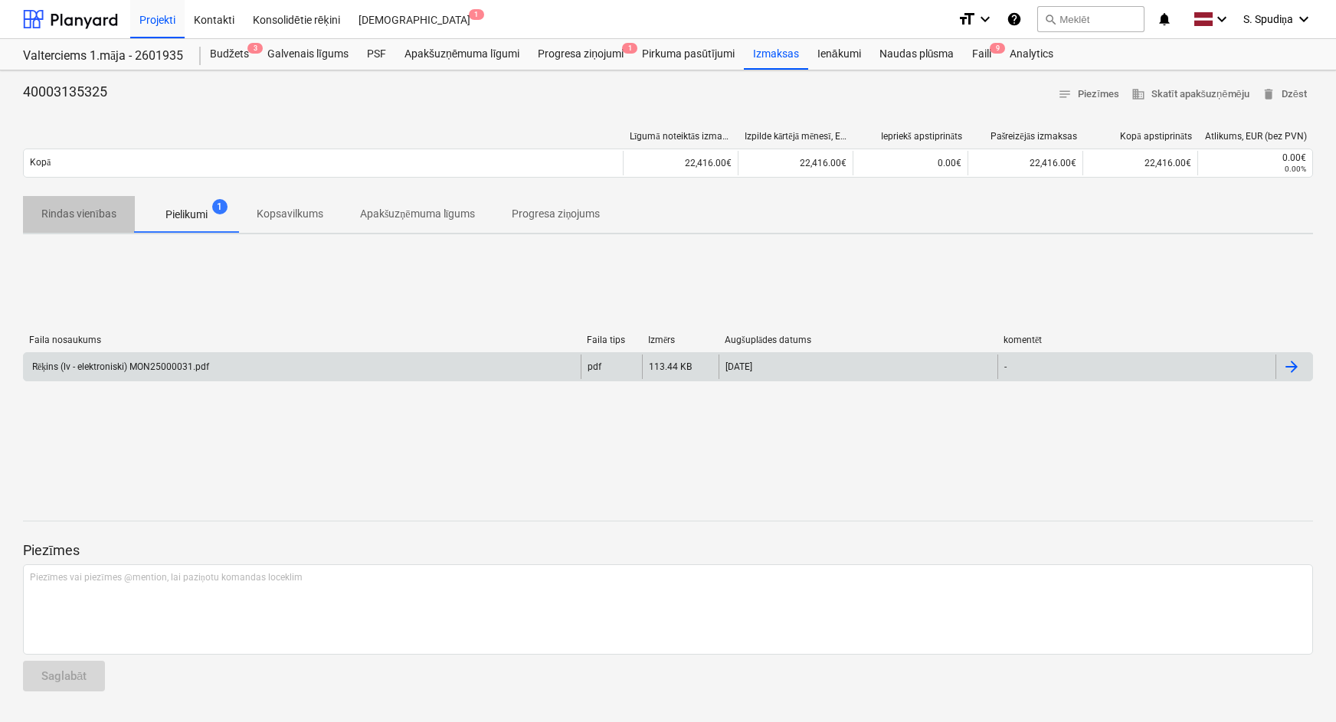
click at [79, 214] on p "Rindas vienības" at bounding box center [78, 214] width 75 height 16
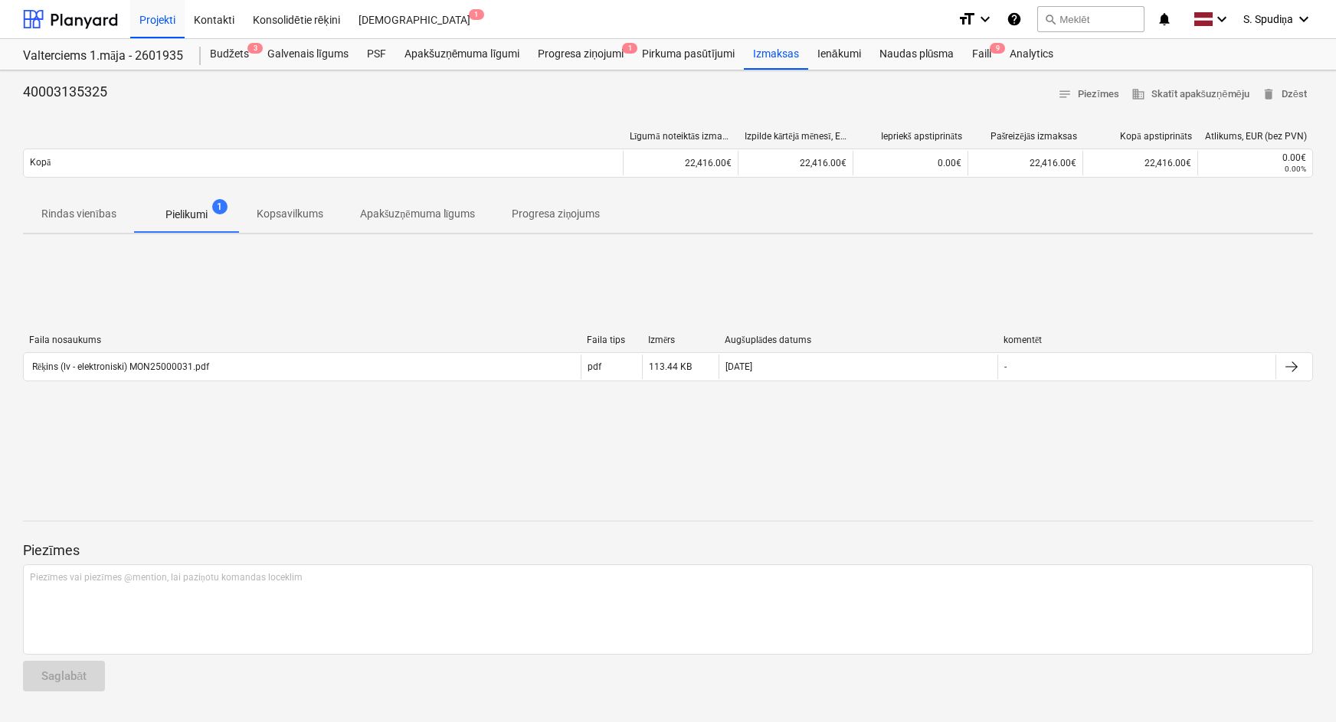
click at [66, 208] on p "Rindas vienības" at bounding box center [78, 214] width 75 height 16
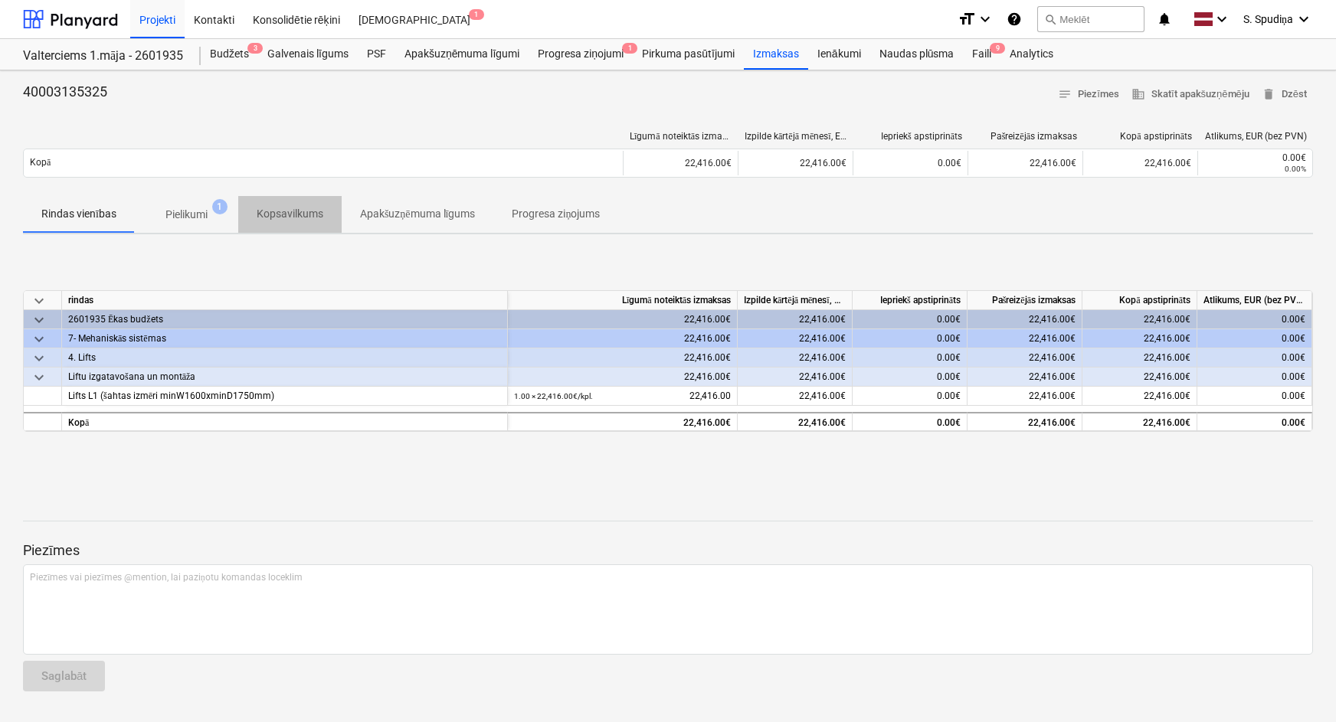
click at [279, 213] on p "Kopsavilkums" at bounding box center [290, 214] width 67 height 16
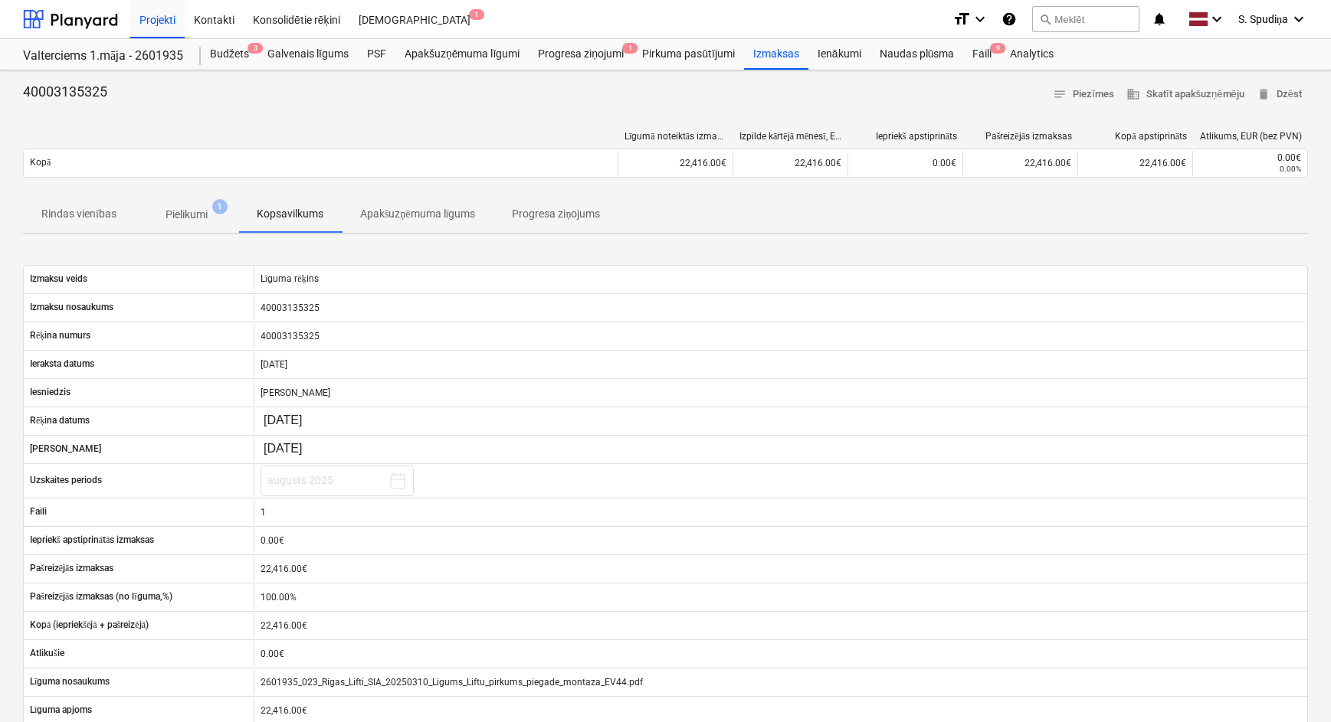
click at [390, 227] on button "Apakšuzņēmuma līgums" at bounding box center [418, 214] width 152 height 37
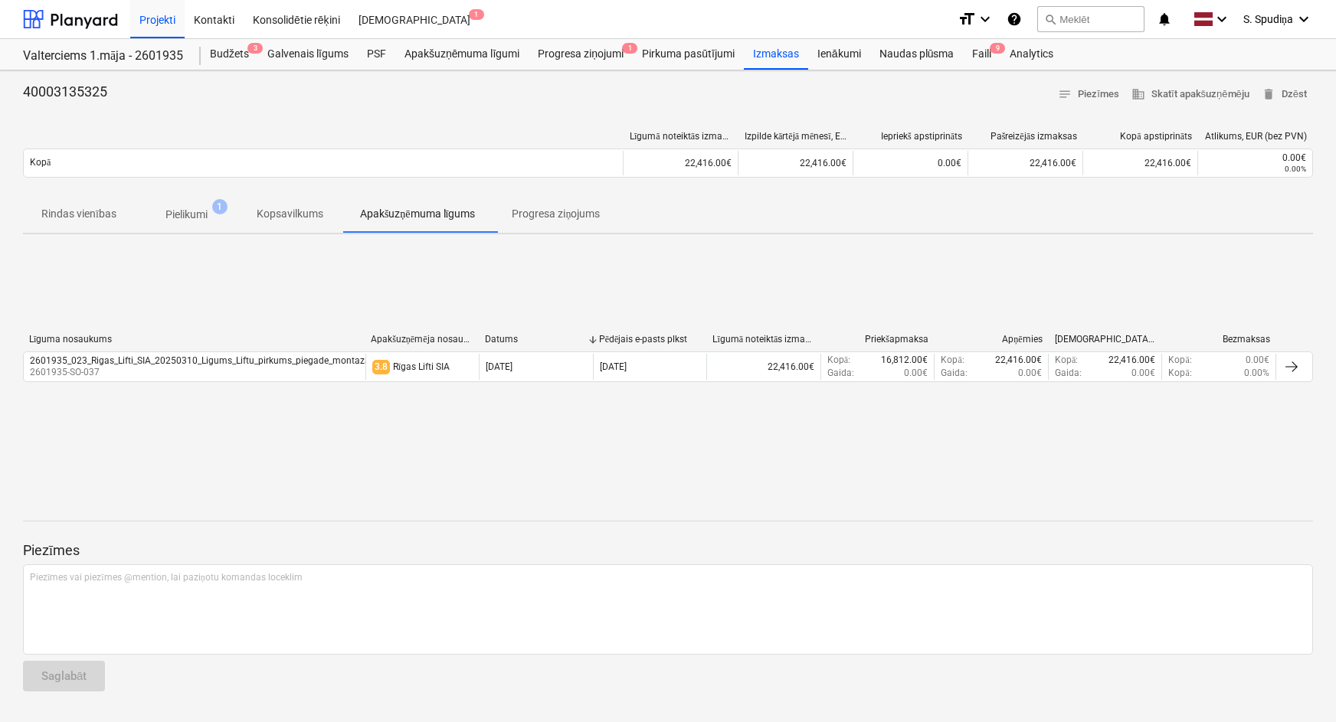
click at [548, 220] on p "Progresa ziņojums" at bounding box center [556, 214] width 88 height 16
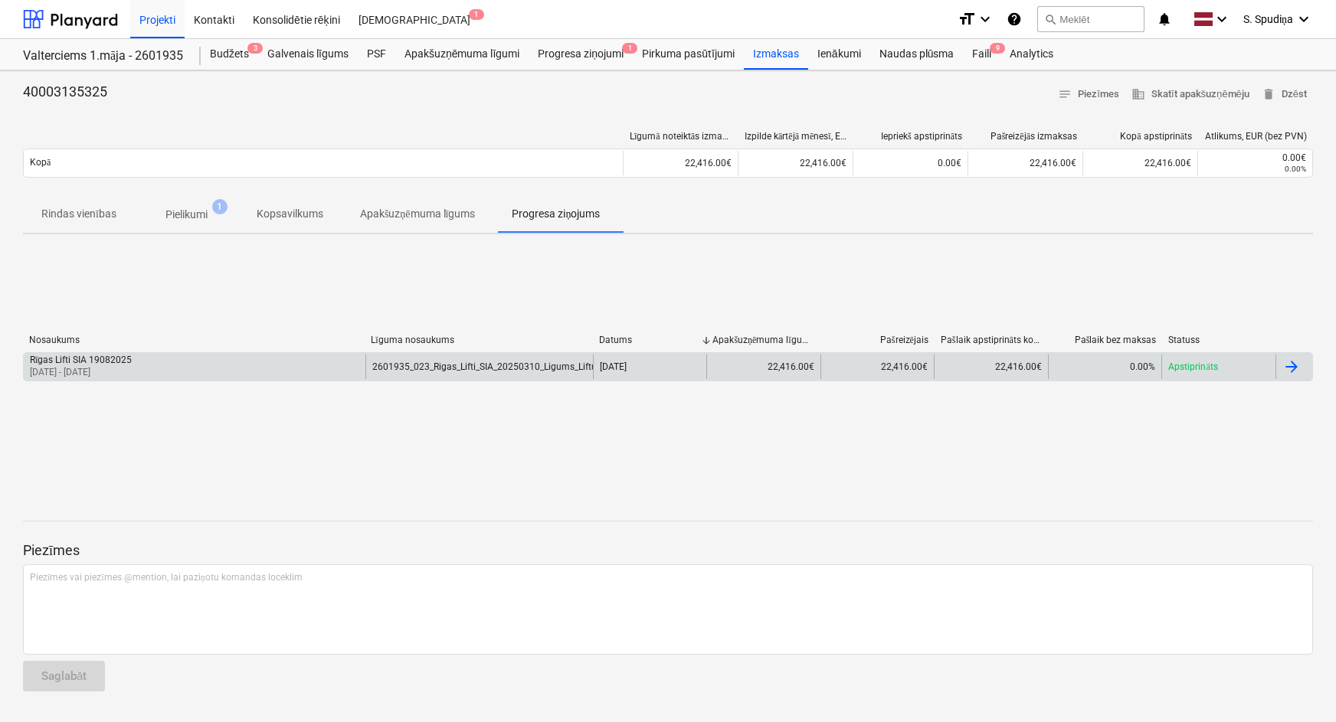
click at [211, 366] on div "Rīgas Lifti SIA 19082025 [DATE] - [DATE]" at bounding box center [195, 367] width 342 height 25
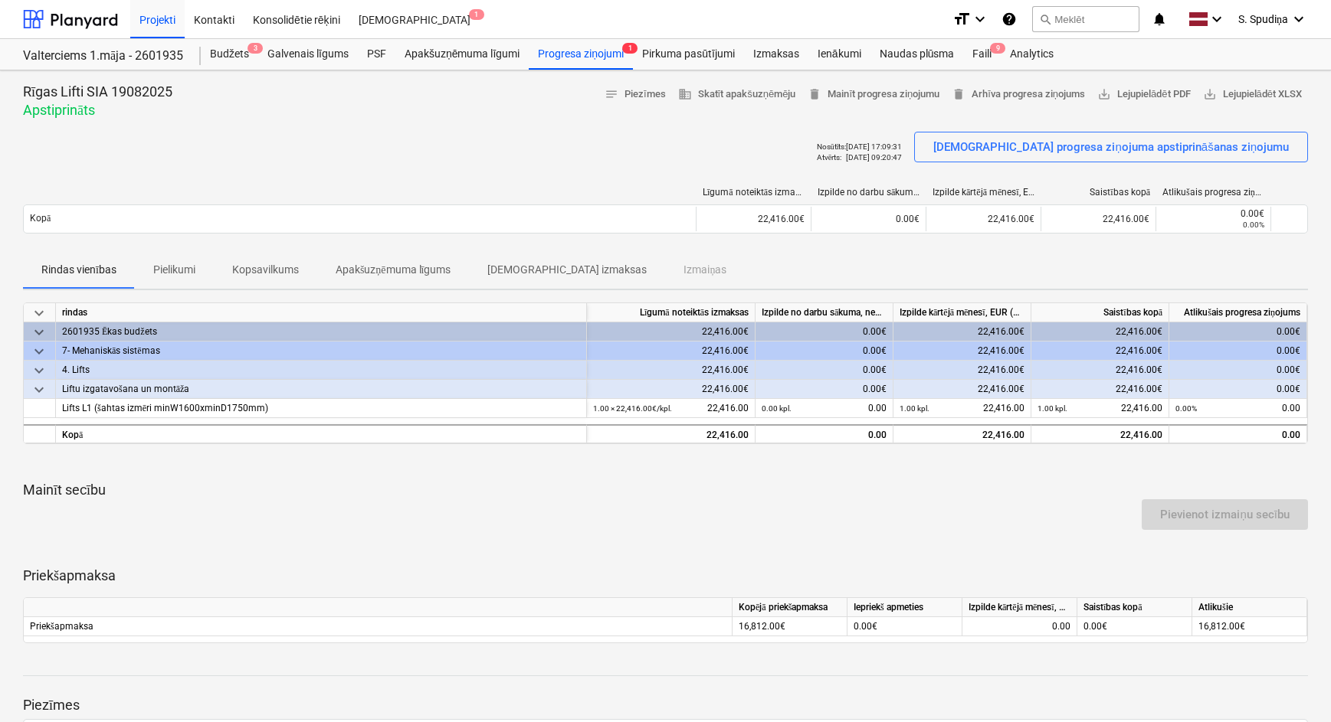
click at [175, 270] on p "Pielikumi" at bounding box center [174, 270] width 42 height 16
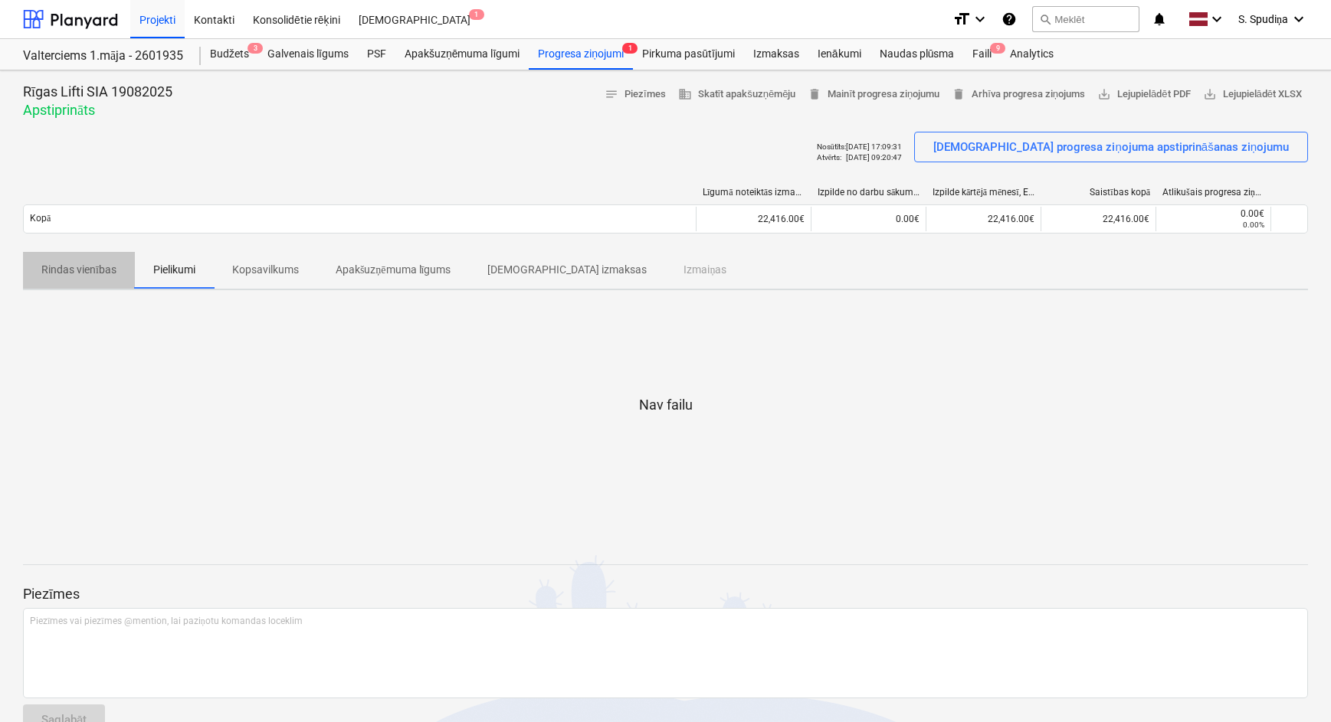
click at [108, 273] on p "Rindas vienības" at bounding box center [78, 270] width 75 height 16
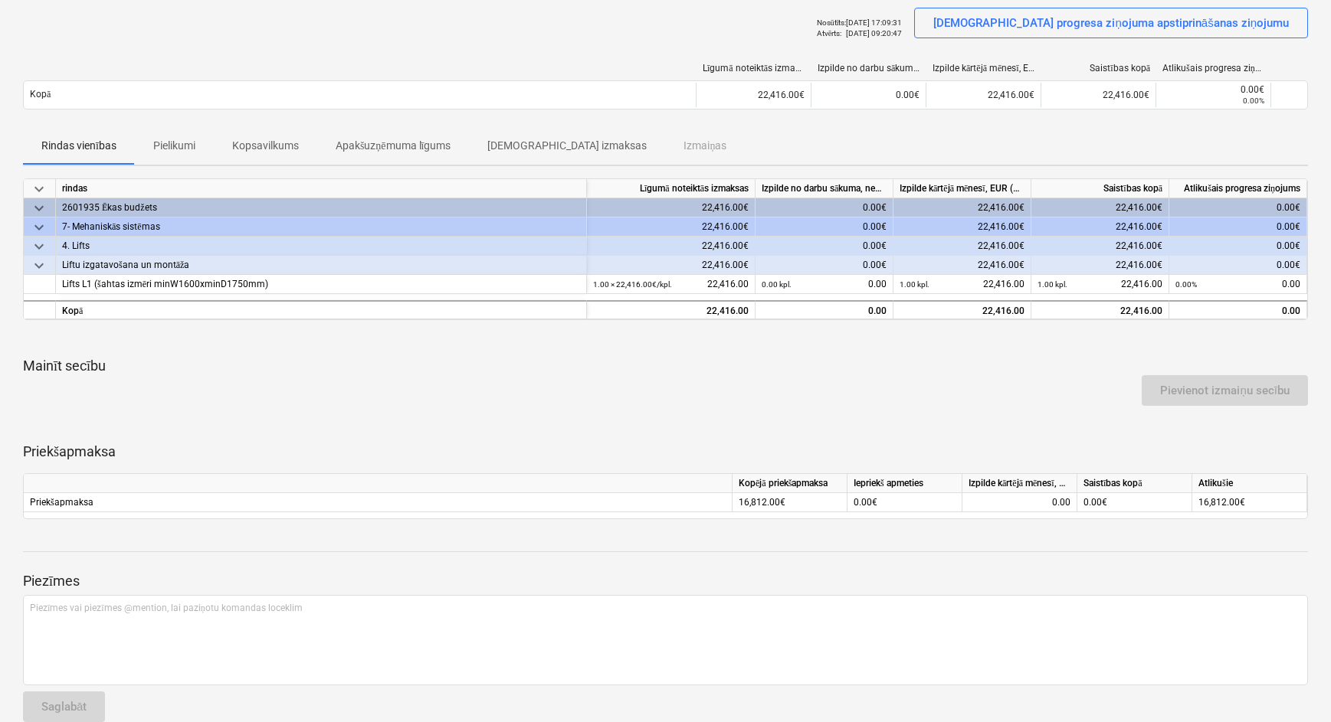
scroll to position [148, 0]
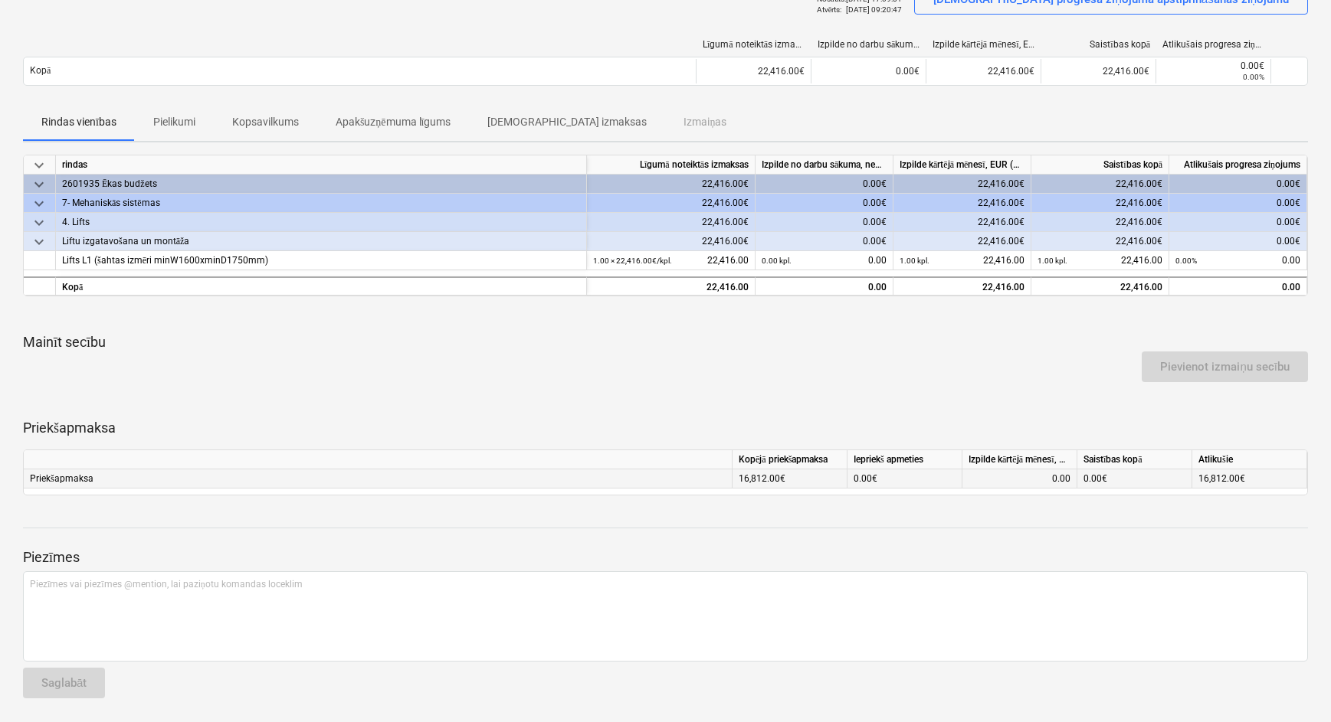
click at [766, 483] on div "16,812.00€" at bounding box center [789, 479] width 115 height 19
click at [736, 480] on div "16,812.00€" at bounding box center [789, 479] width 115 height 19
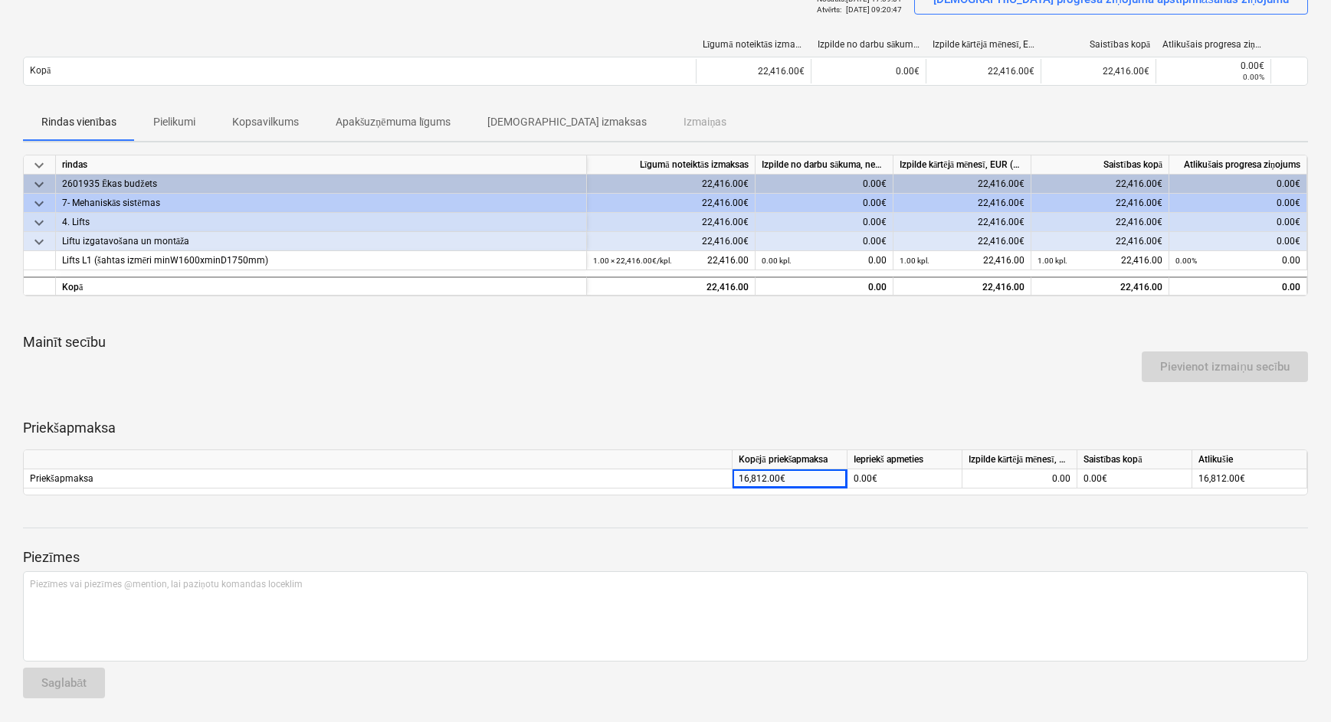
scroll to position [0, 0]
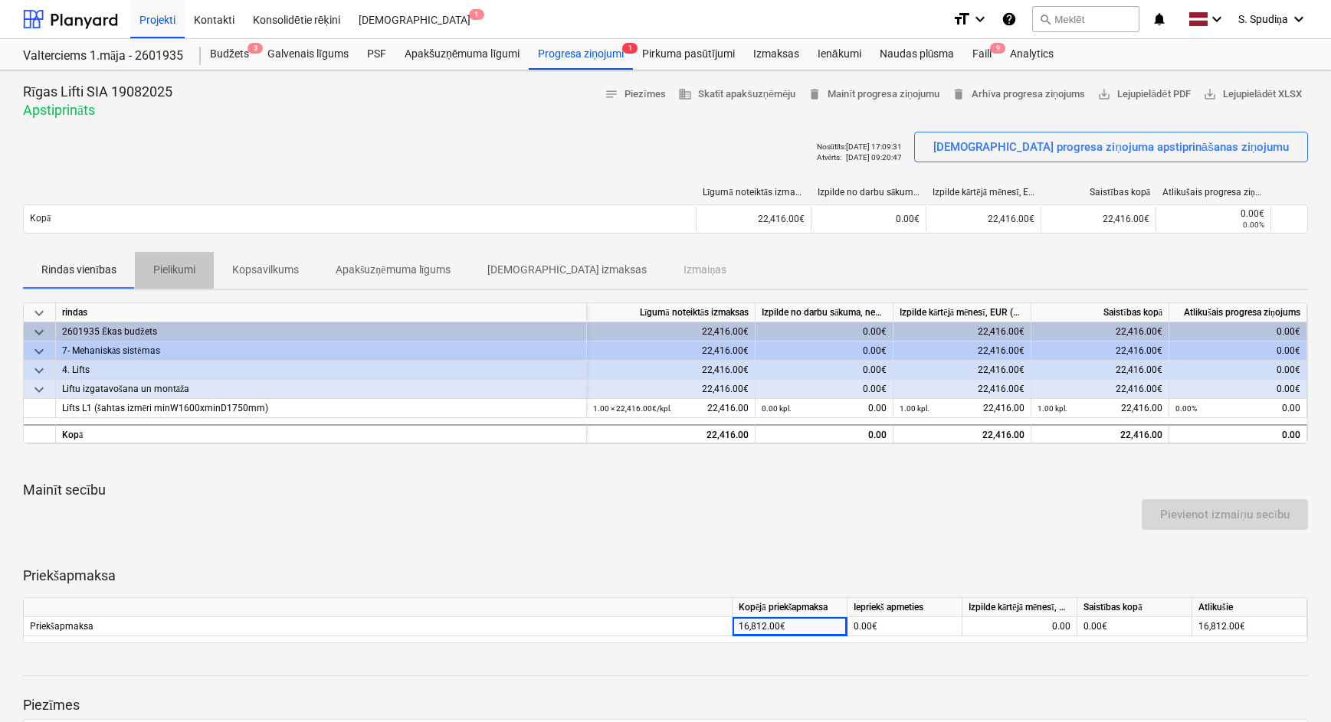
click at [172, 275] on p "Pielikumi" at bounding box center [174, 270] width 42 height 16
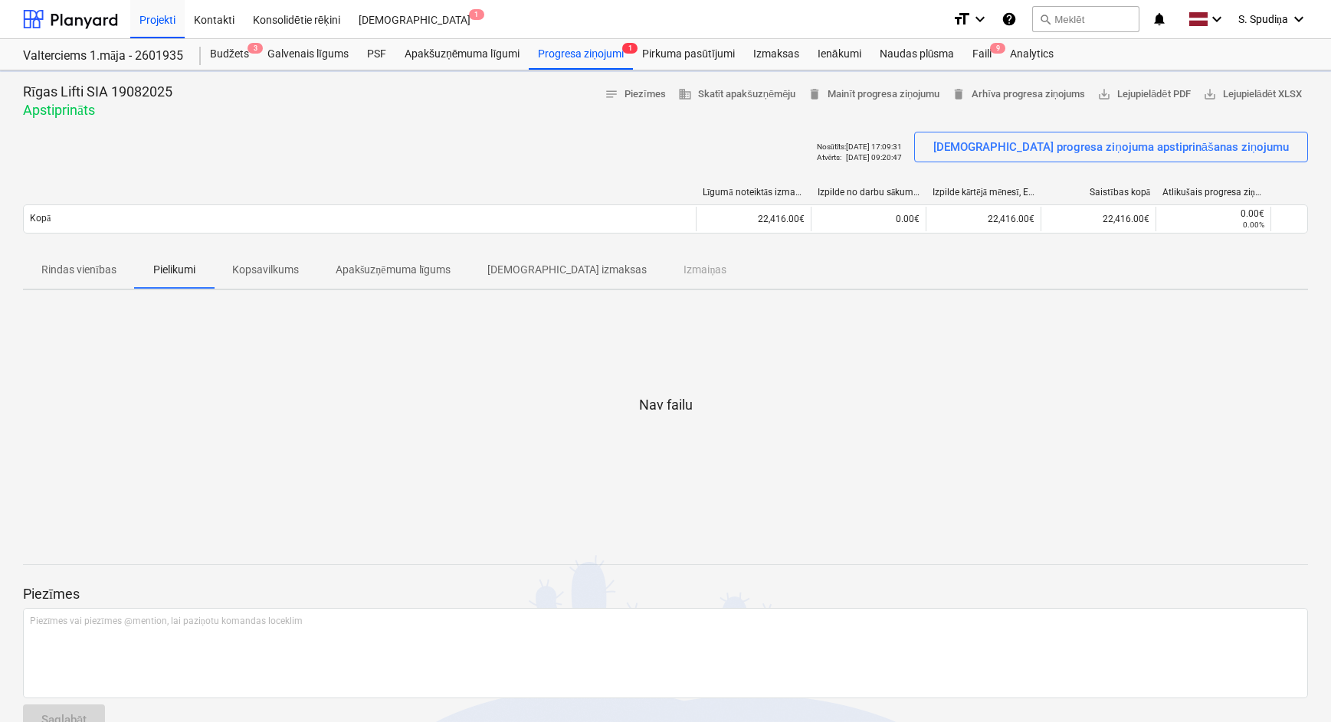
click at [254, 267] on p "Kopsavilkums" at bounding box center [265, 270] width 67 height 16
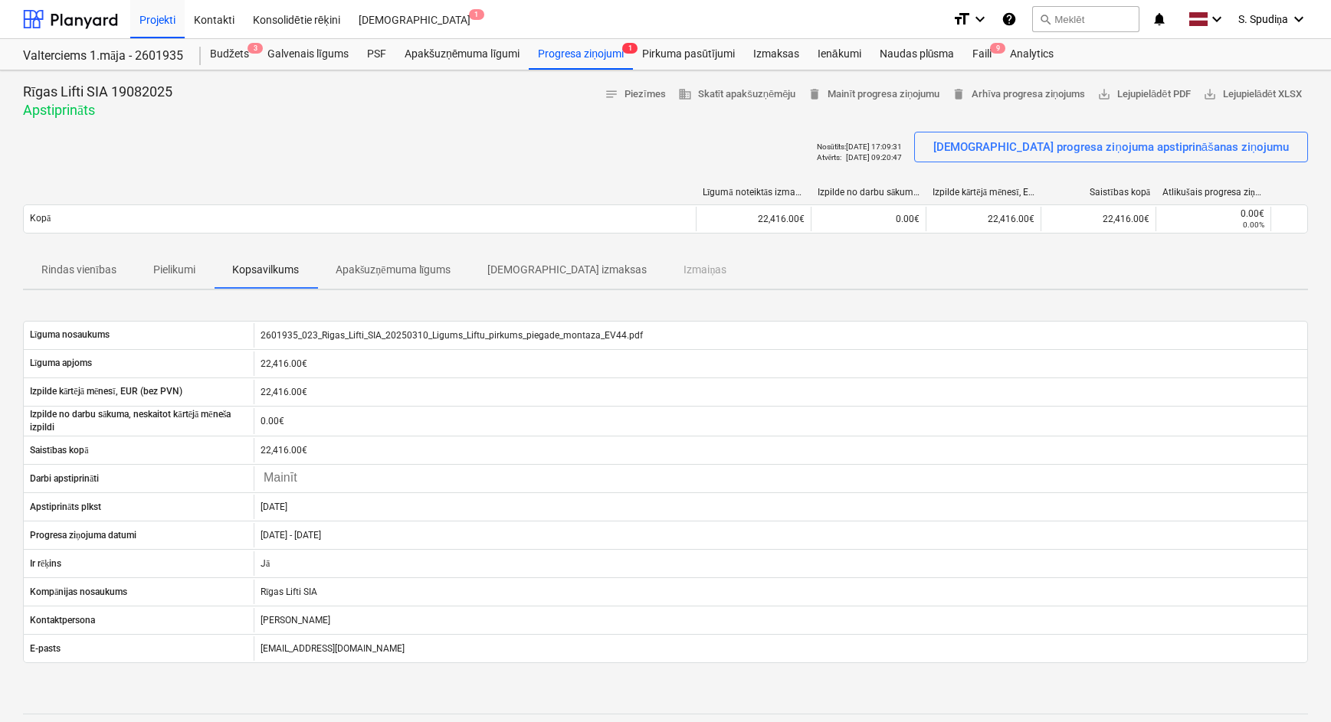
click at [372, 270] on p "Apakšuzņēmuma līgums" at bounding box center [394, 270] width 116 height 16
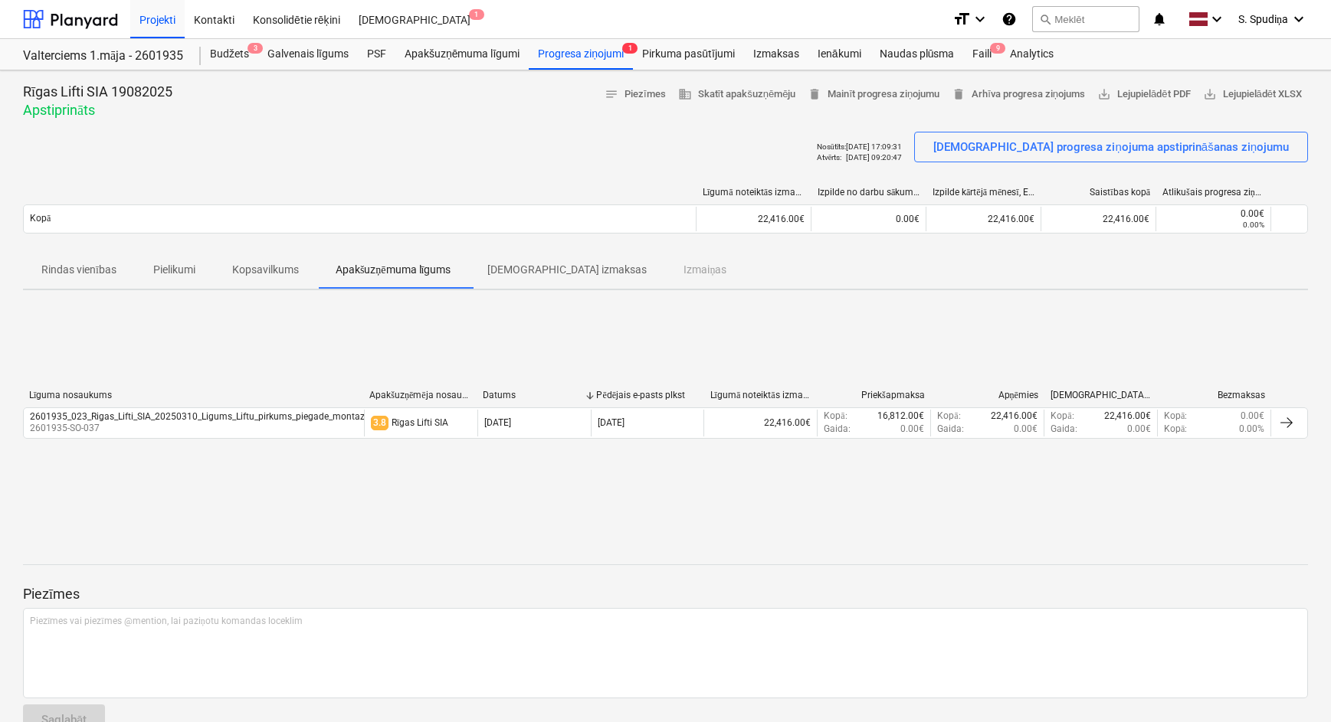
click at [509, 268] on p "[DEMOGRAPHIC_DATA] izmaksas" at bounding box center [566, 270] width 159 height 16
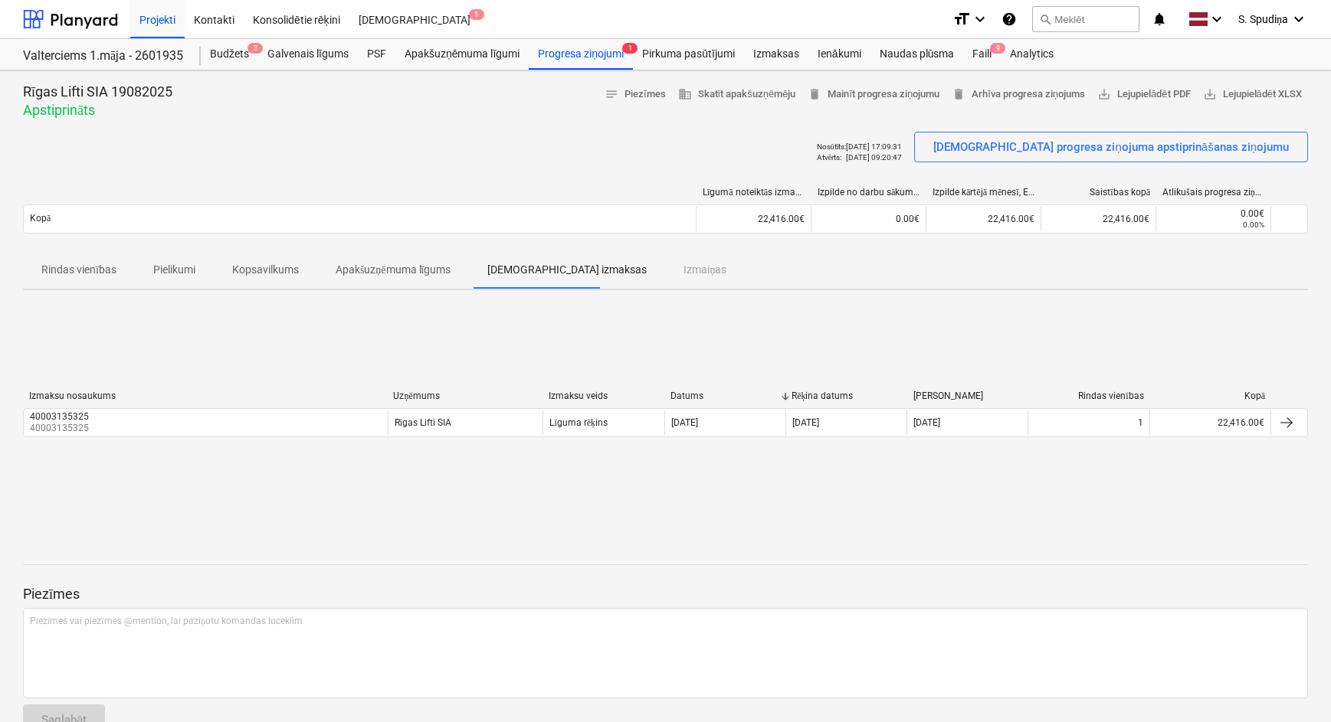
click at [659, 271] on div "Rindas vienības Pielikumi Kopsavilkums Apakšuzņēmuma līgums Saistītās izmaksas …" at bounding box center [665, 270] width 1285 height 37
click at [630, 271] on div "Rindas vienības Pielikumi Kopsavilkums Apakšuzņēmuma līgums Saistītās izmaksas …" at bounding box center [665, 270] width 1285 height 37
drag, startPoint x: 399, startPoint y: 277, endPoint x: 316, endPoint y: 282, distance: 82.9
click at [391, 277] on p "Apakšuzņēmuma līgums" at bounding box center [394, 270] width 116 height 16
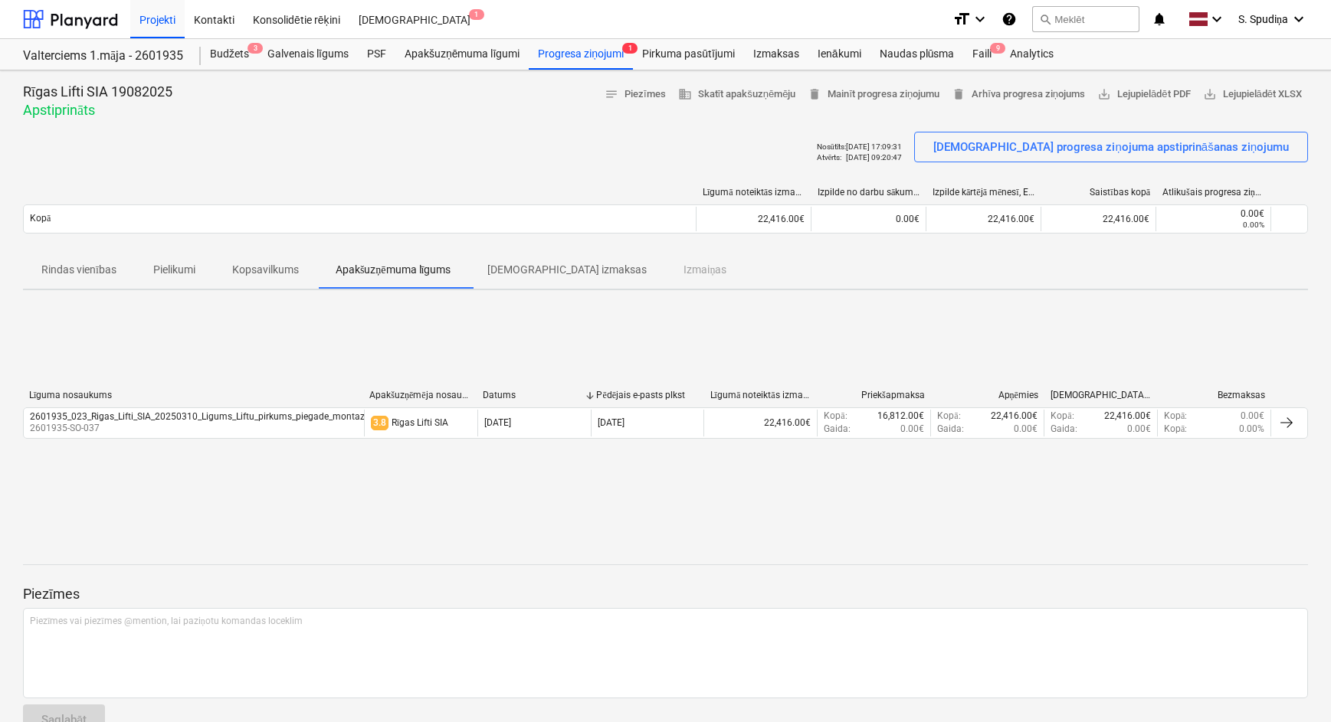
click at [80, 277] on p "Rindas vienības" at bounding box center [78, 270] width 75 height 16
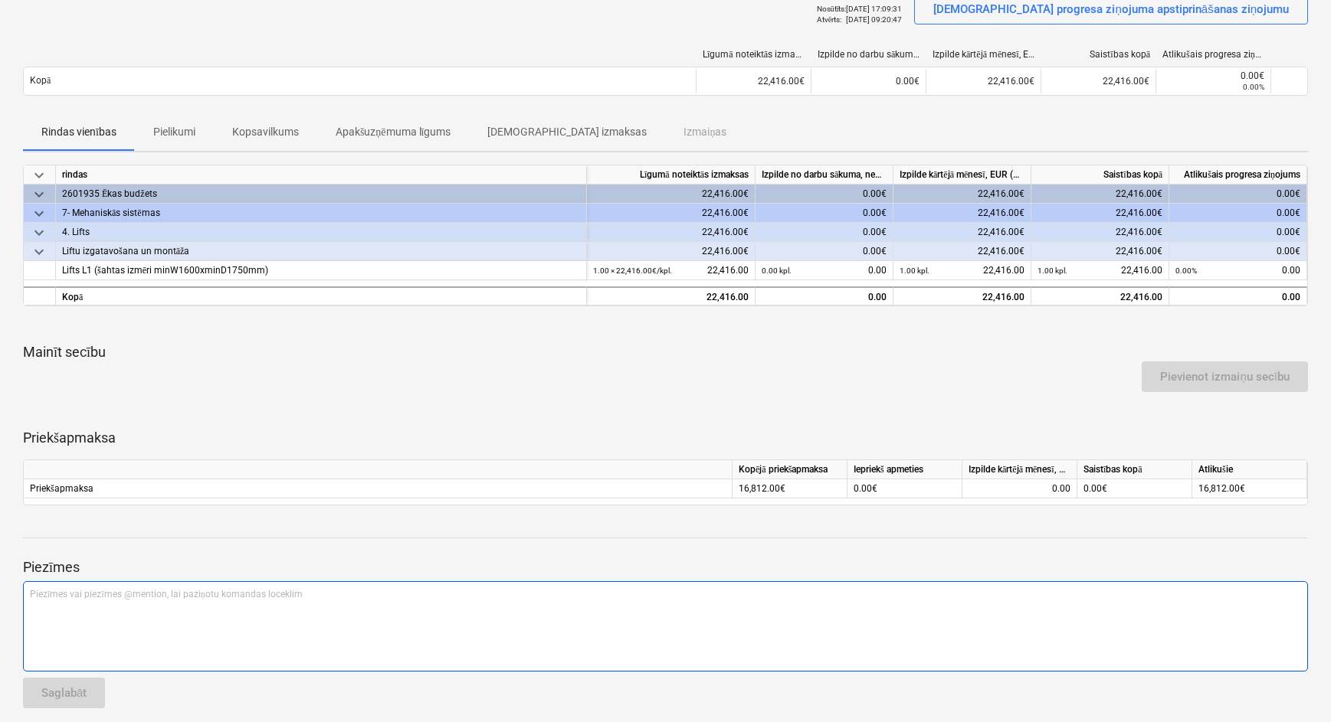
scroll to position [148, 0]
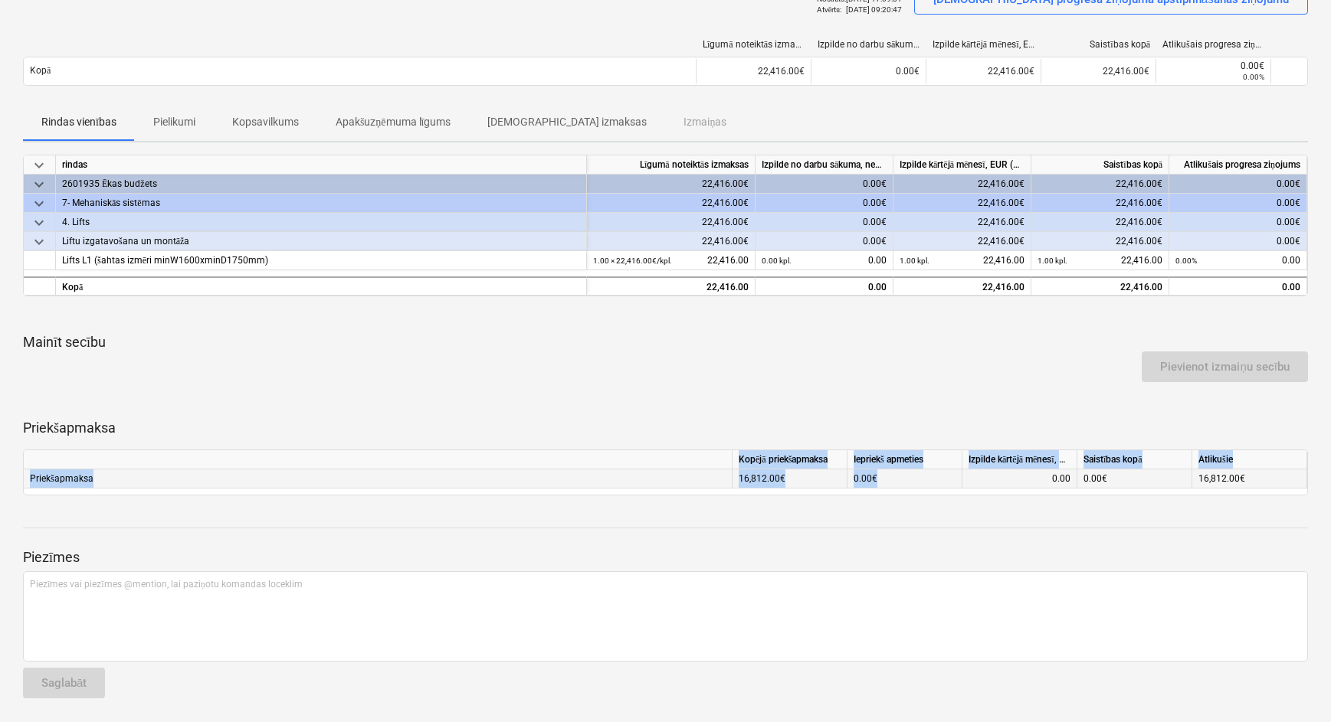
drag, startPoint x: 738, startPoint y: 457, endPoint x: 880, endPoint y: 481, distance: 144.4
click at [880, 481] on div "Kopējā priekšapmaksa Iepriekš apmeties Izpilde kārtējā mēnesī, EUR (bez PVN) Sa…" at bounding box center [665, 473] width 1285 height 46
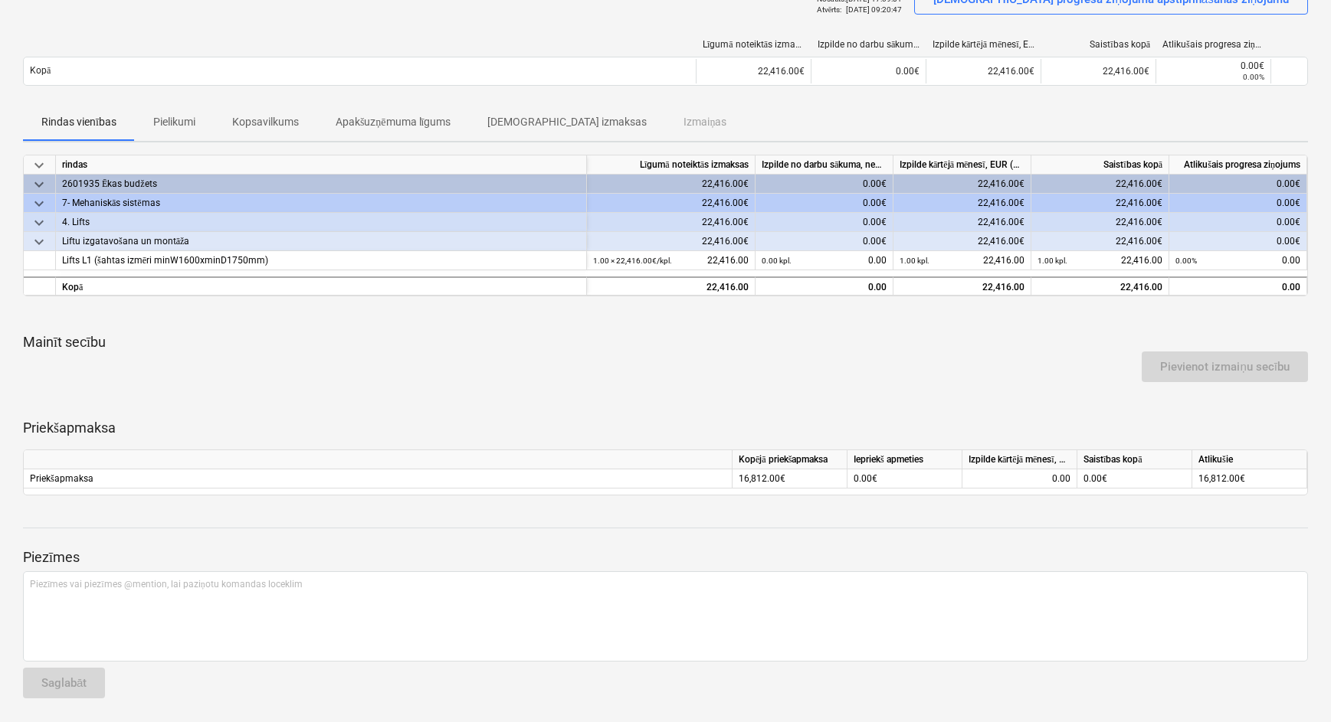
drag, startPoint x: 880, startPoint y: 481, endPoint x: 872, endPoint y: 425, distance: 56.4
click at [872, 425] on p "Priekšapmaksa" at bounding box center [665, 428] width 1285 height 18
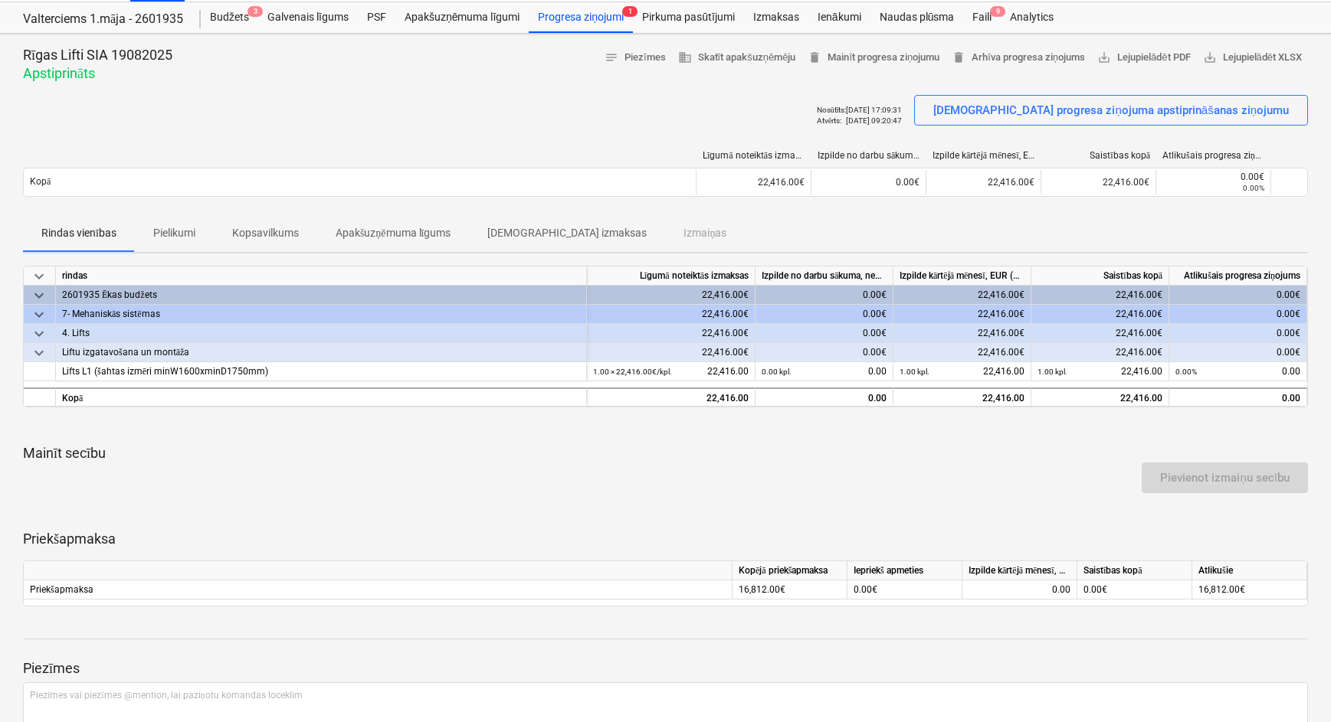
scroll to position [0, 0]
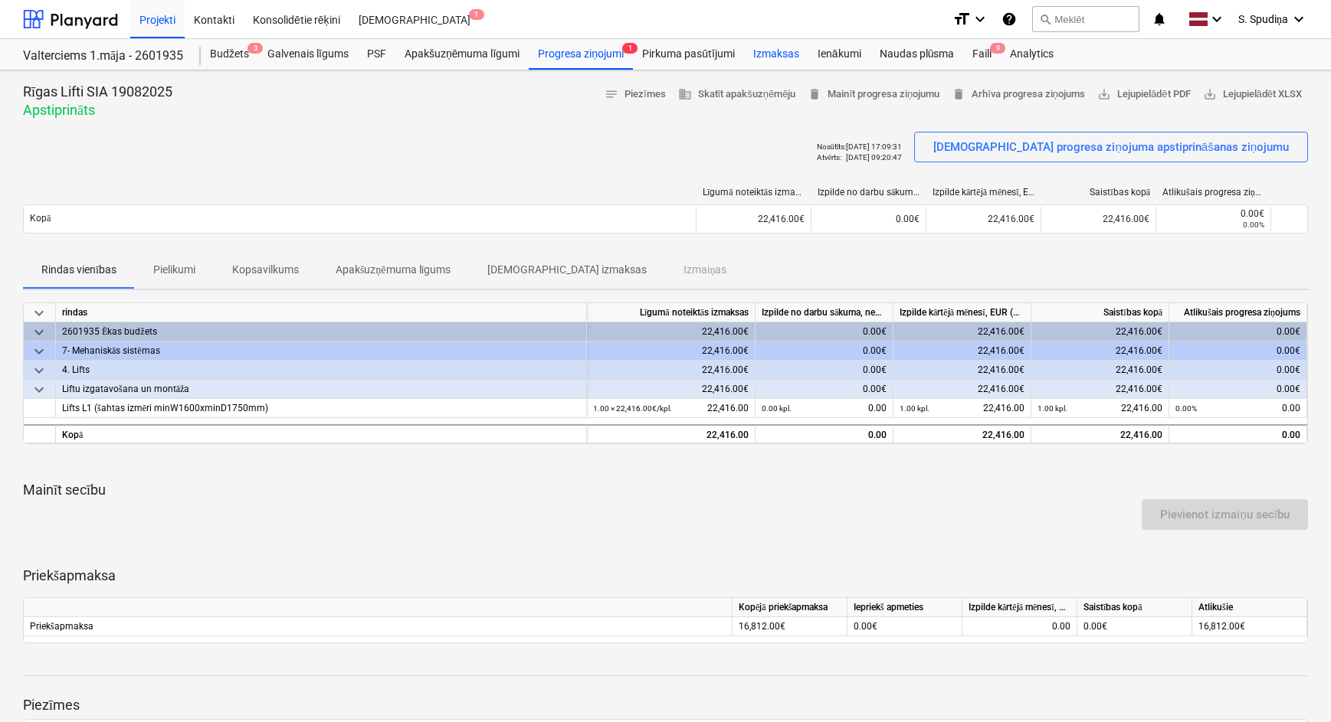
click at [769, 56] on div "Izmaksas" at bounding box center [776, 54] width 64 height 31
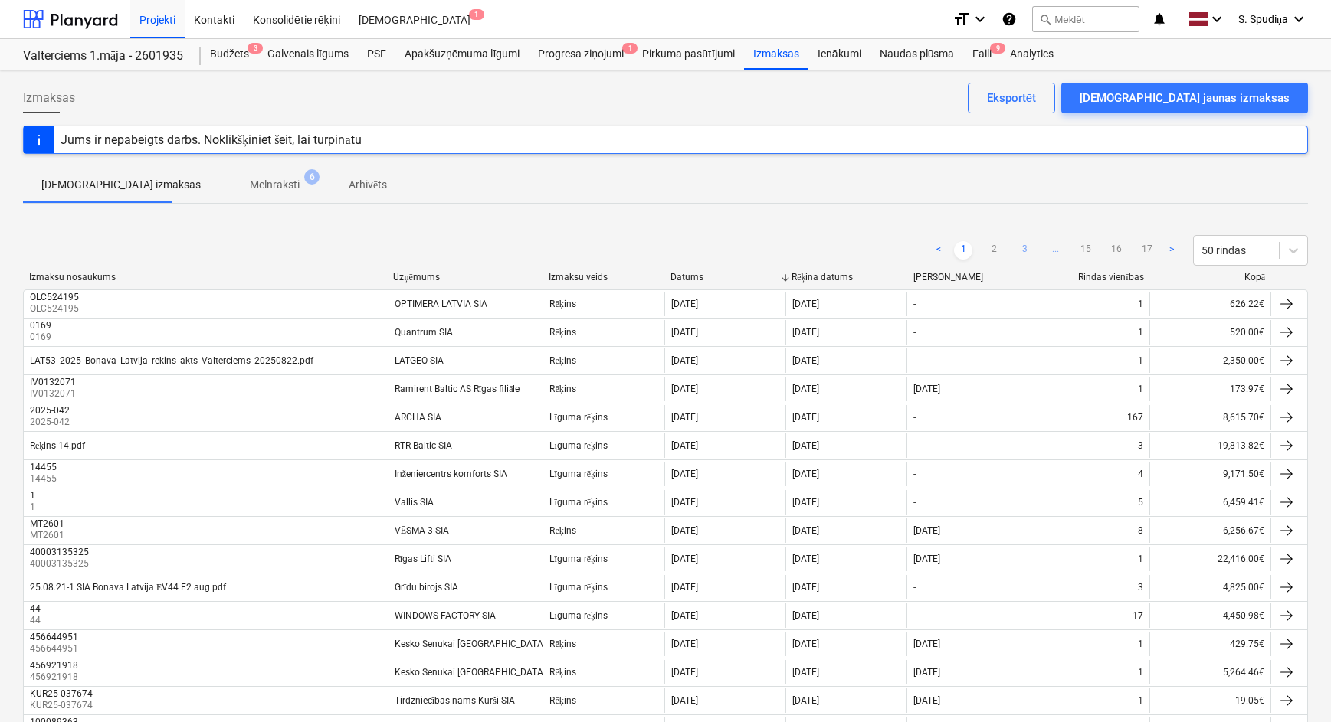
click at [1026, 252] on link "3" at bounding box center [1024, 250] width 18 height 18
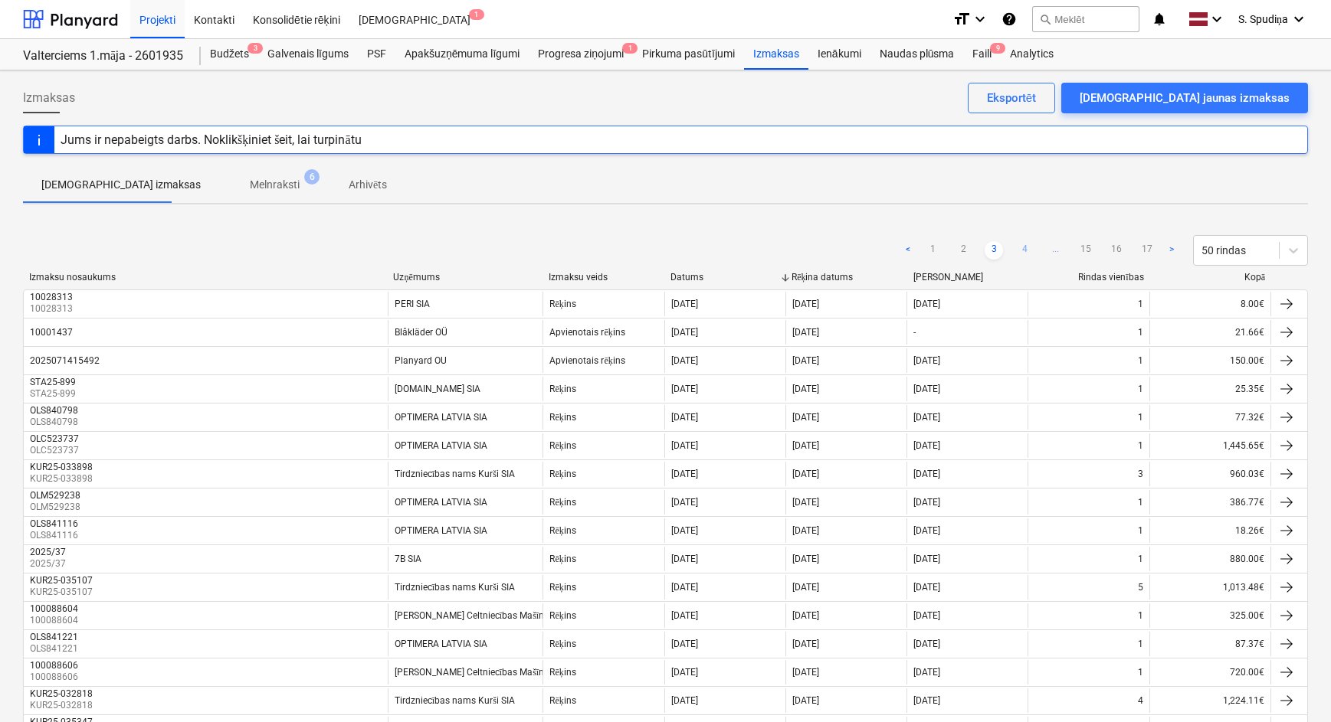
click at [1023, 246] on link "4" at bounding box center [1024, 250] width 18 height 18
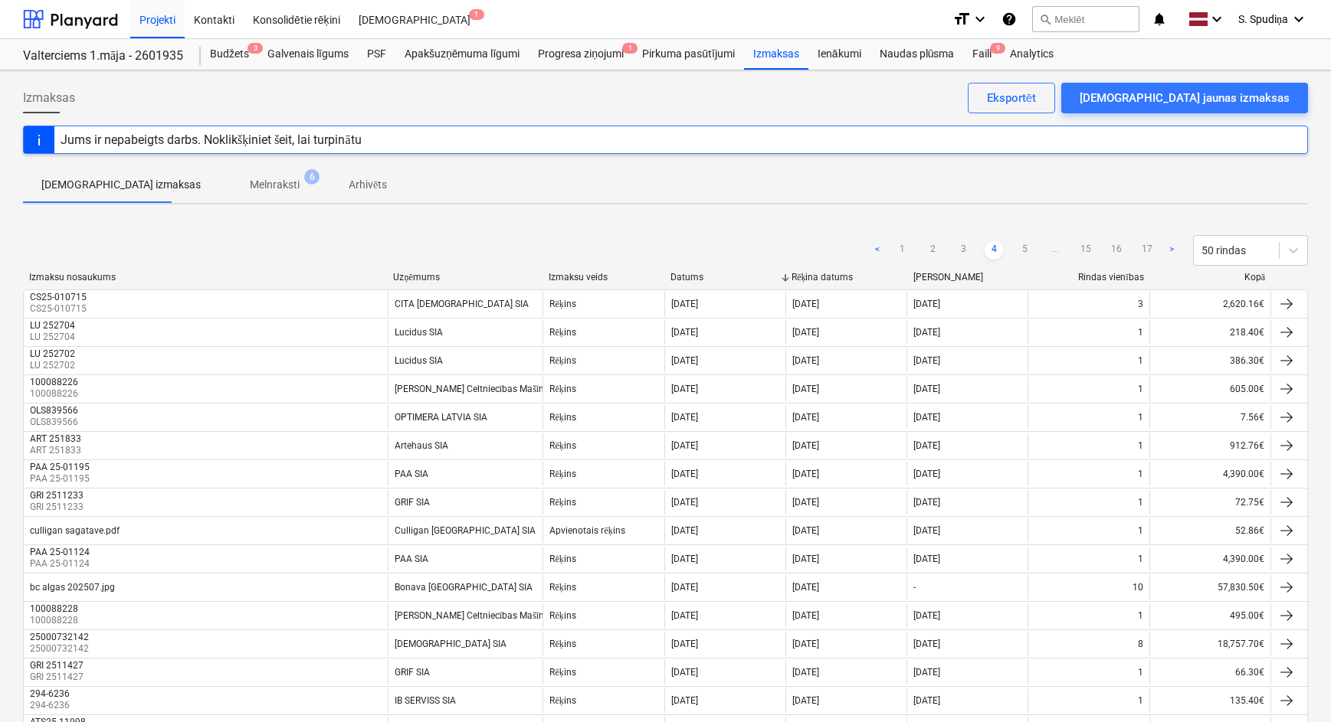
click at [1023, 246] on link "5" at bounding box center [1024, 250] width 18 height 18
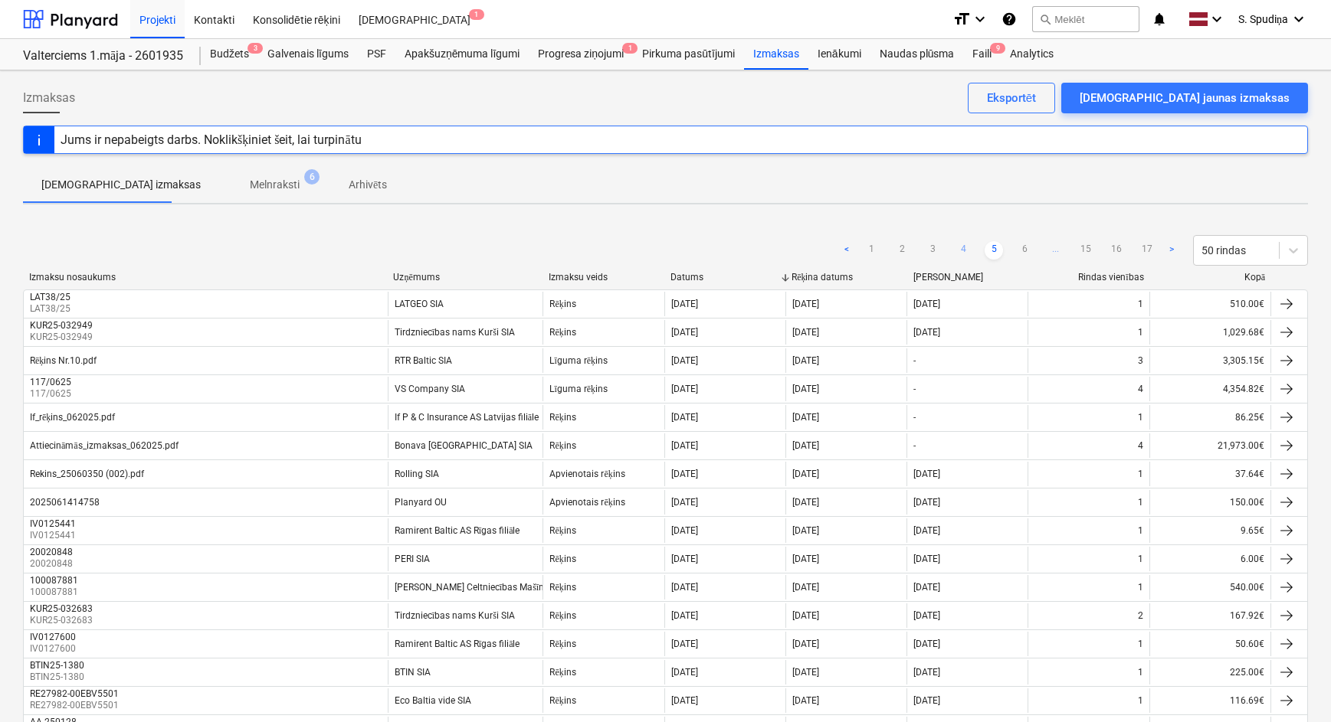
click at [1023, 246] on link "6" at bounding box center [1024, 250] width 18 height 18
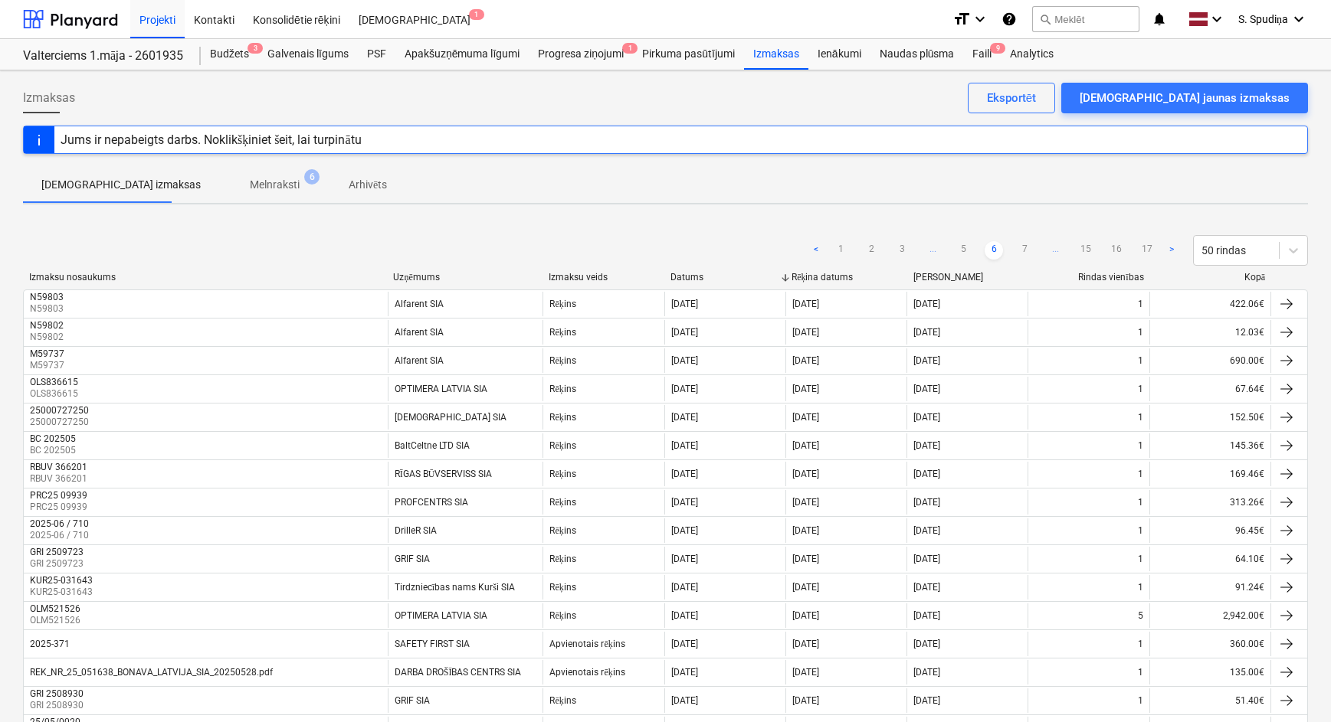
click at [1023, 246] on link "7" at bounding box center [1024, 250] width 18 height 18
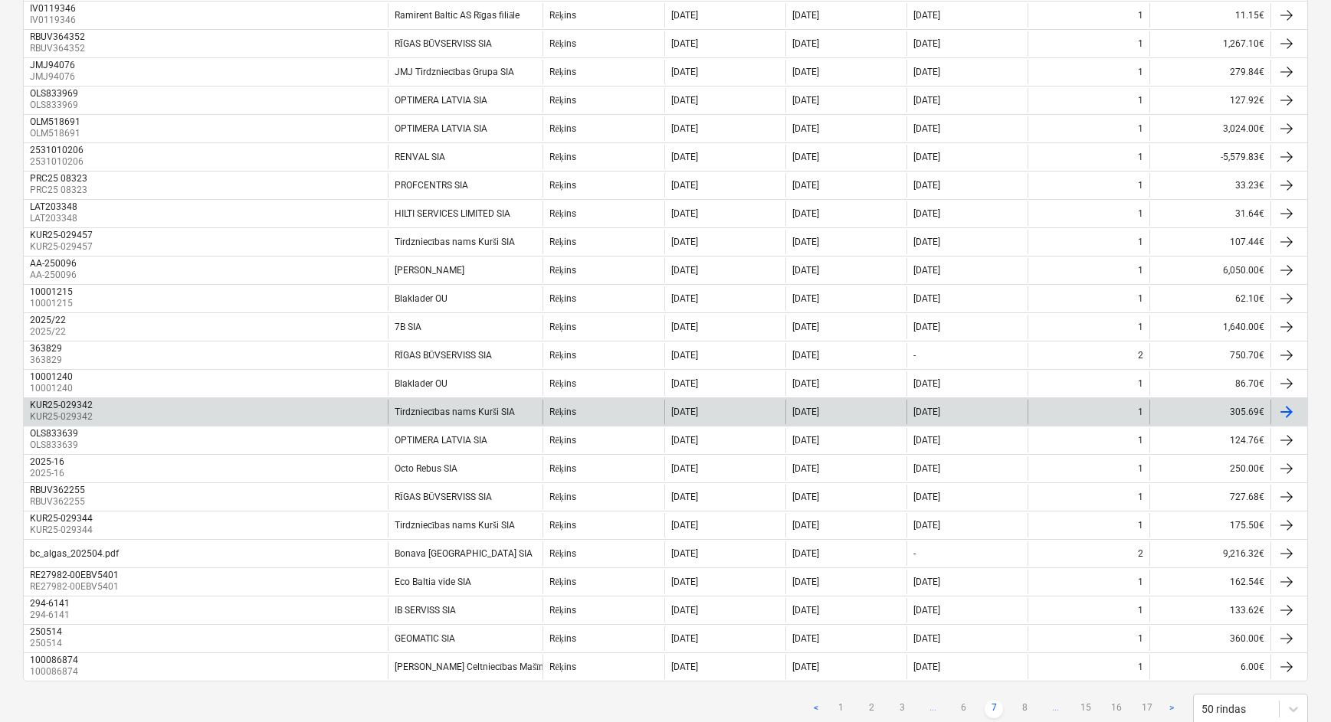
scroll to position [1062, 0]
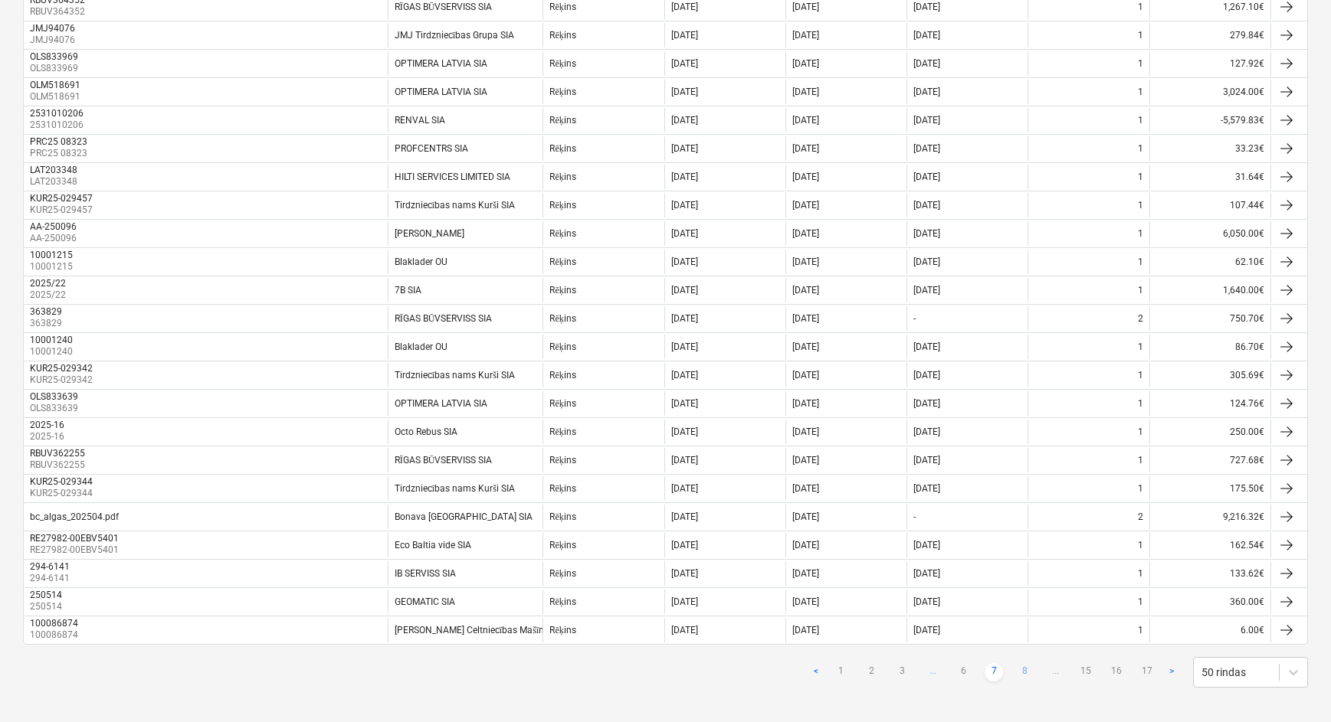
click at [1021, 671] on link "8" at bounding box center [1024, 672] width 18 height 18
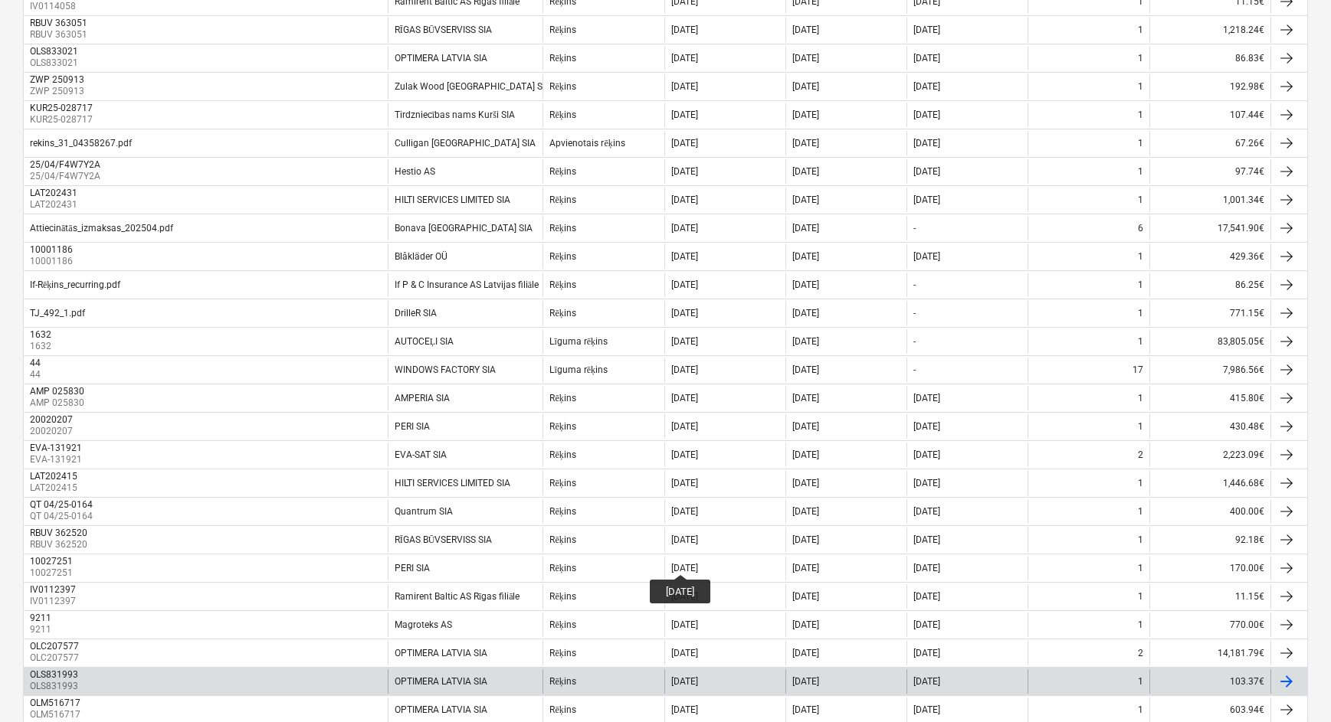
scroll to position [1070, 0]
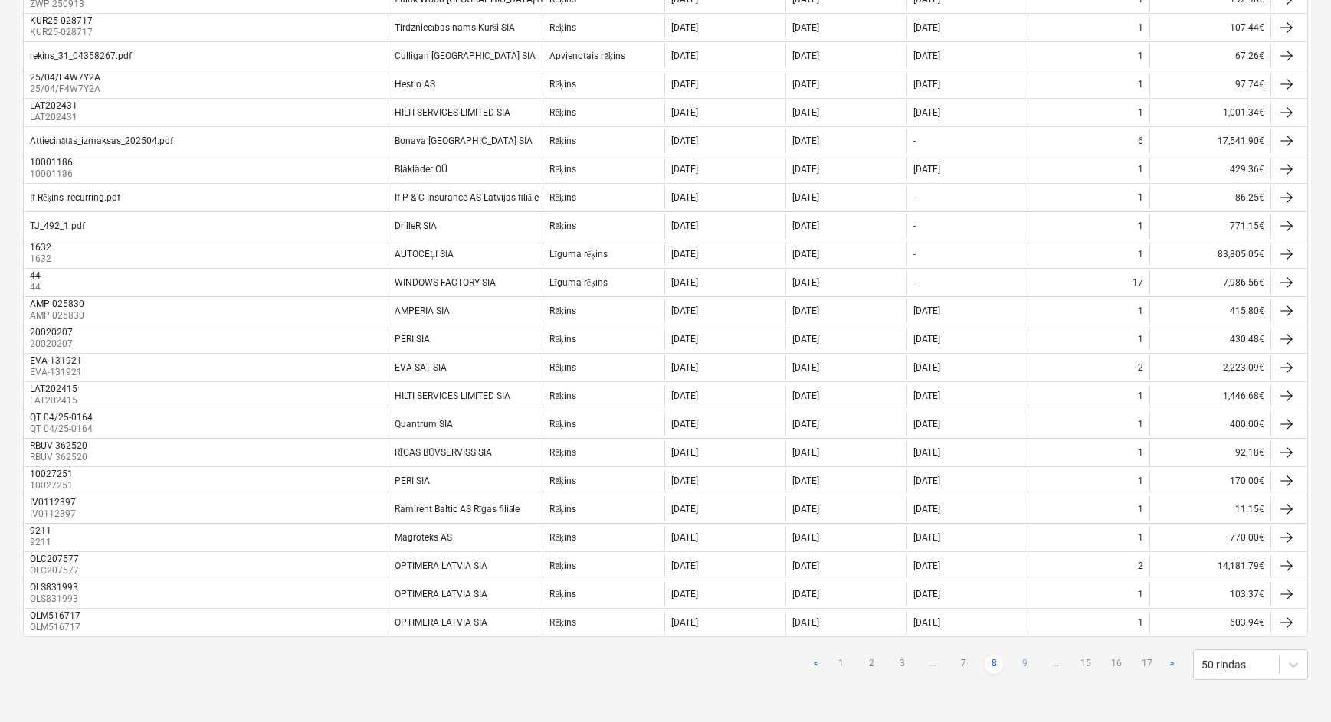
click at [1030, 659] on link "9" at bounding box center [1024, 665] width 18 height 18
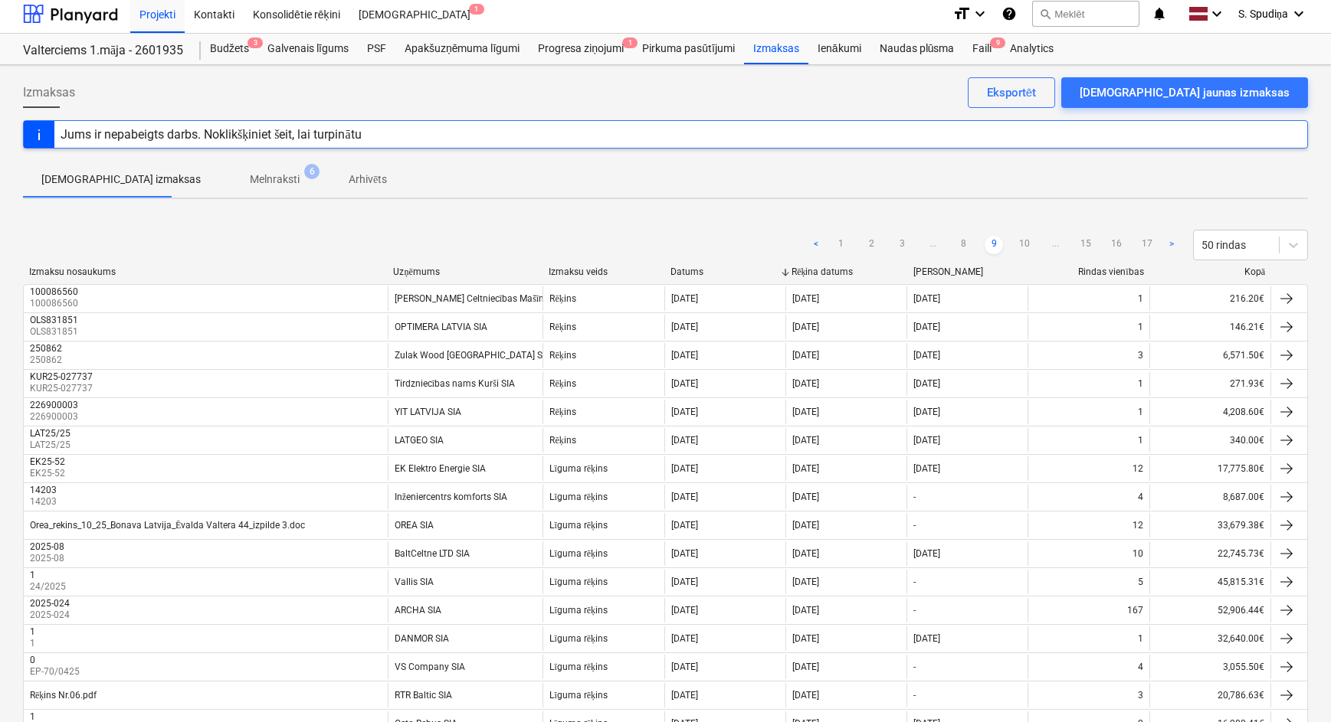
scroll to position [0, 0]
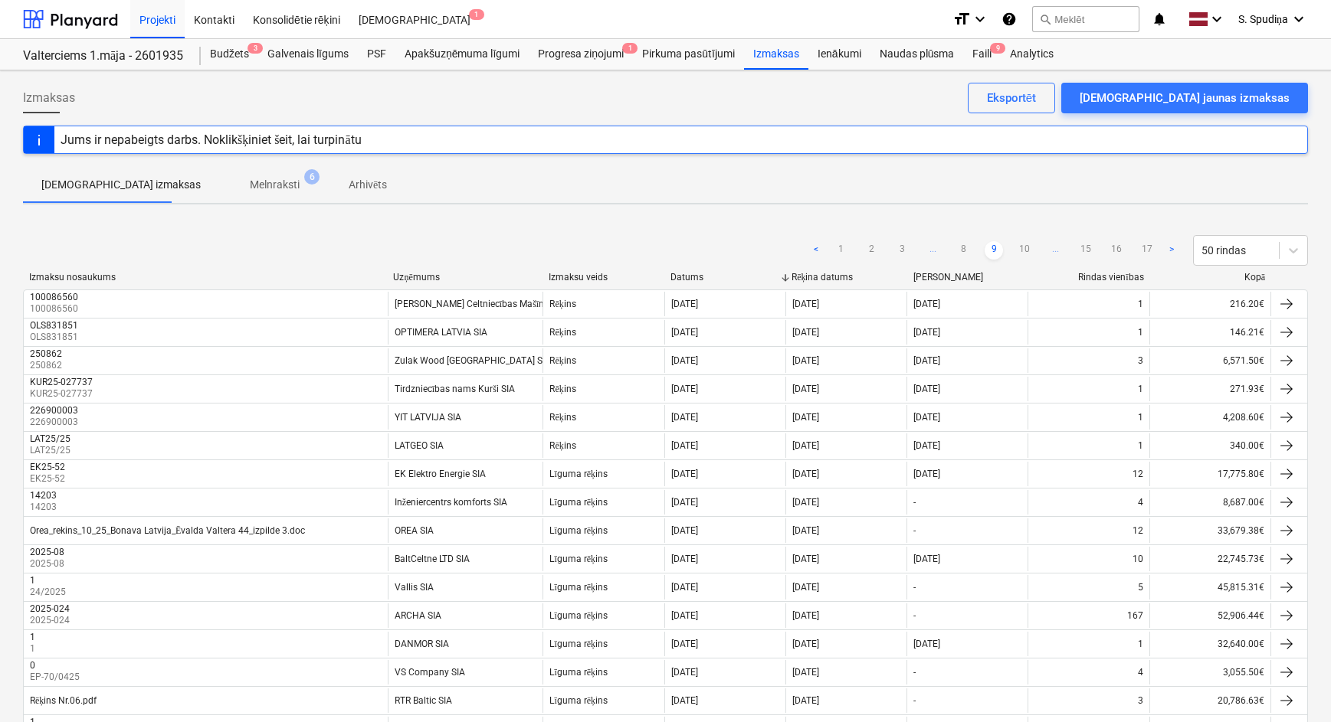
drag, startPoint x: 1030, startPoint y: 255, endPoint x: 1026, endPoint y: 218, distance: 37.7
click at [1030, 255] on link "10" at bounding box center [1024, 250] width 18 height 18
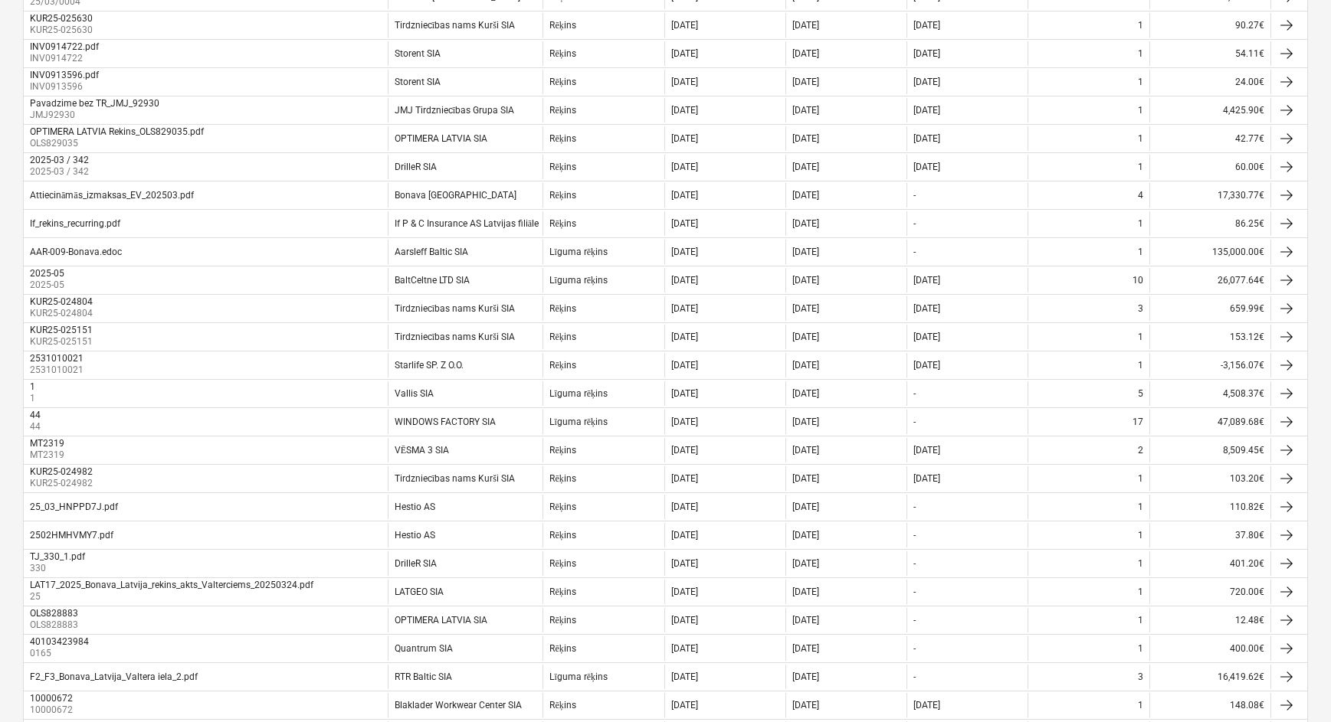
scroll to position [151, 0]
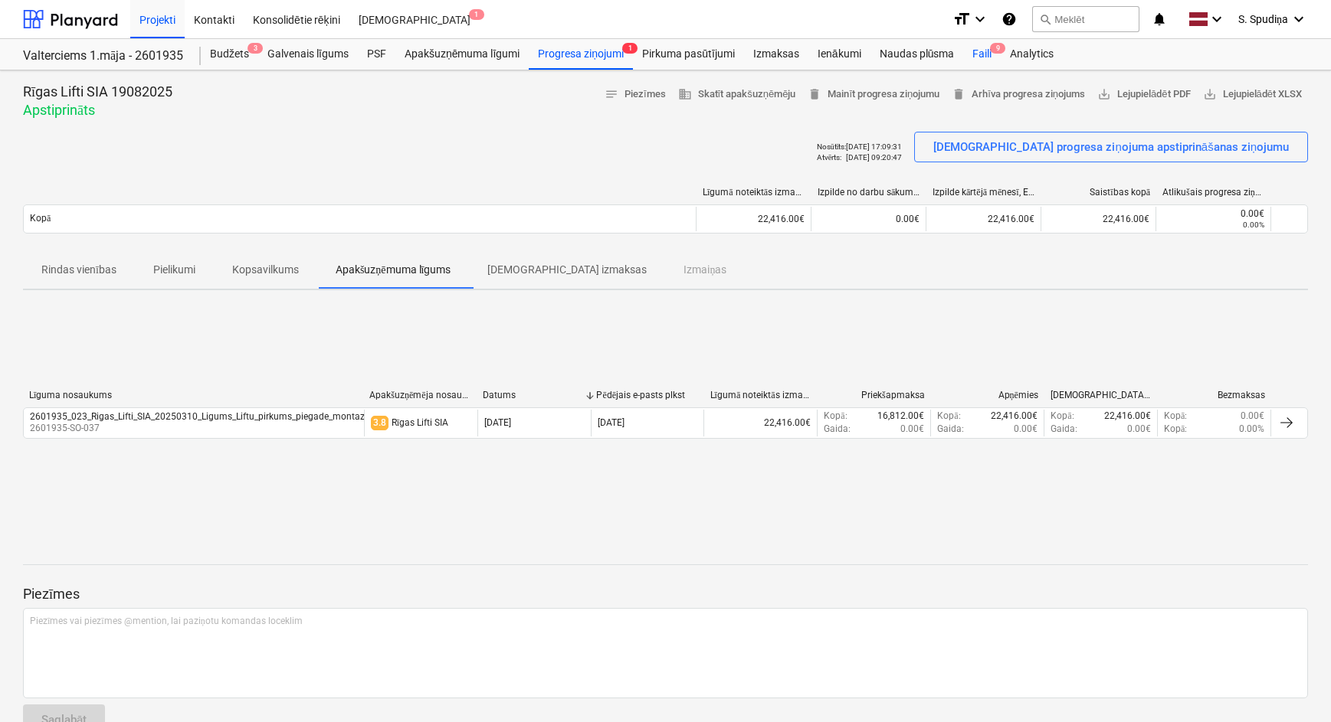
click at [988, 60] on div "Faili 9" at bounding box center [982, 54] width 38 height 31
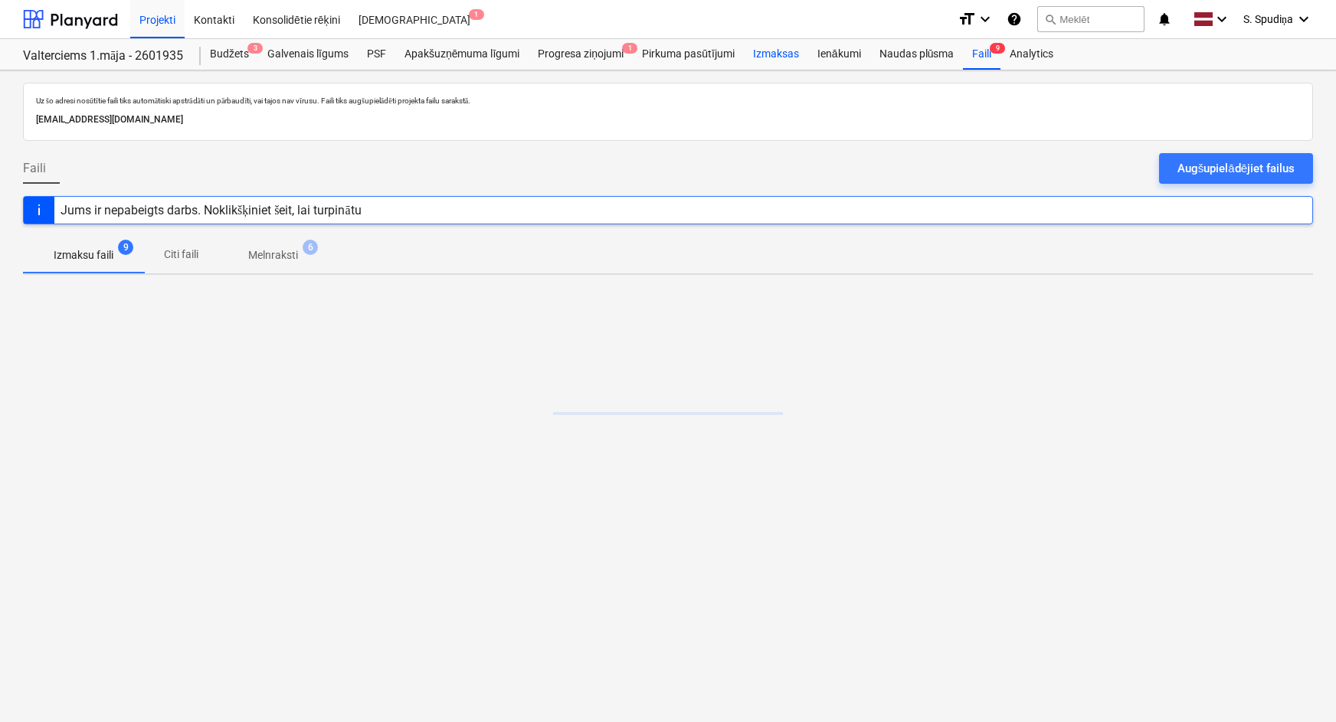
click at [761, 54] on div "Izmaksas" at bounding box center [776, 54] width 64 height 31
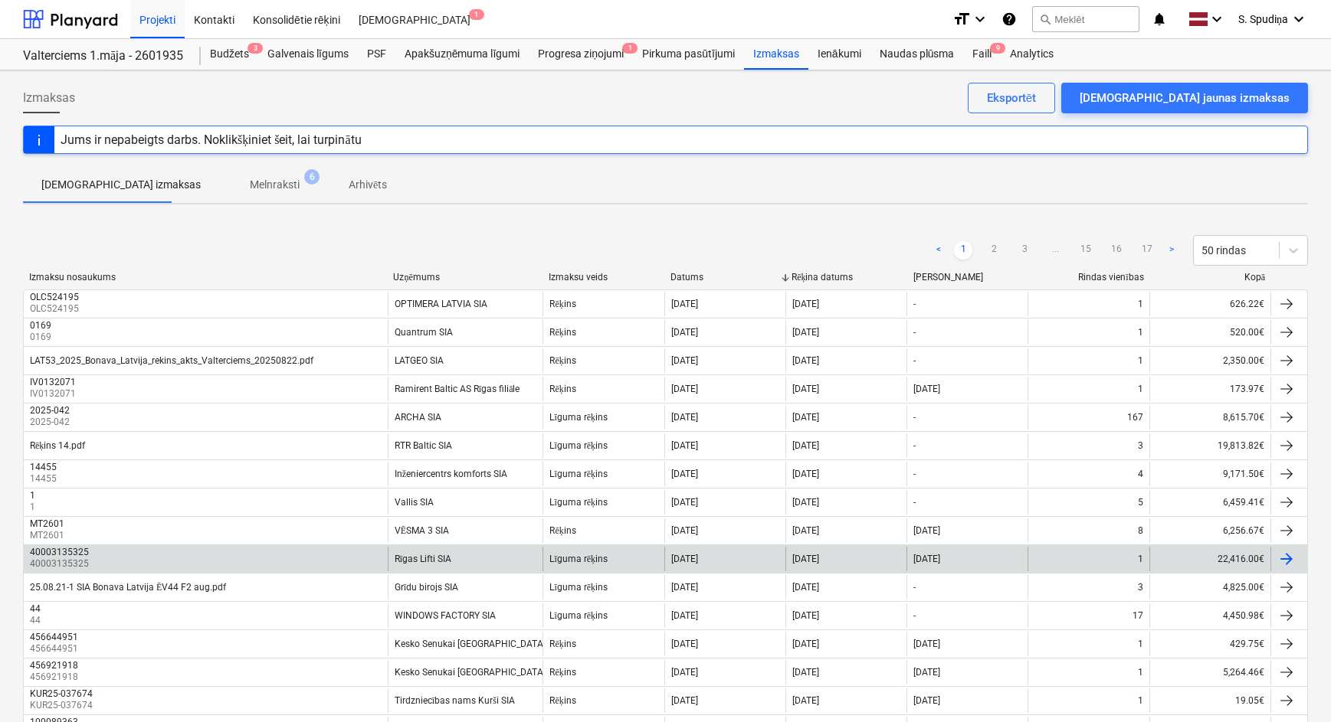
click at [229, 555] on div "40003135325 40003135325" at bounding box center [206, 559] width 364 height 25
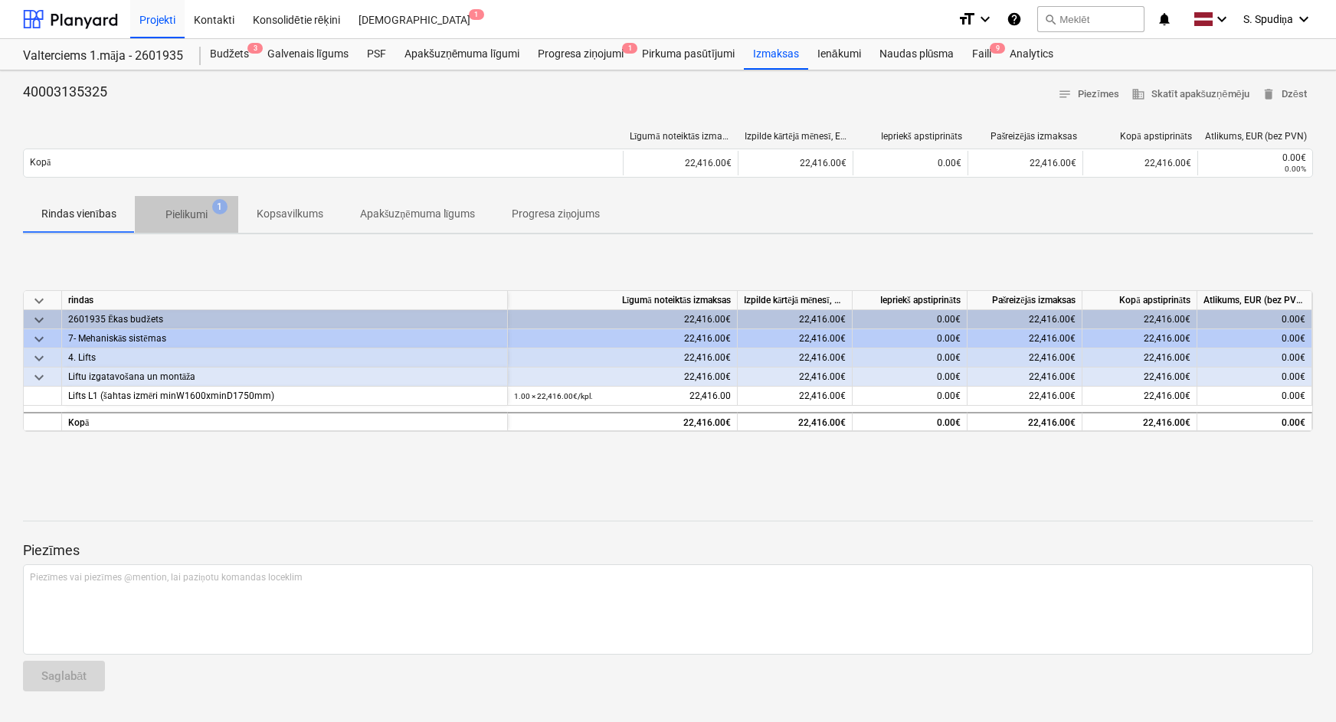
click at [161, 211] on span "Pielikumi 1" at bounding box center [186, 215] width 67 height 16
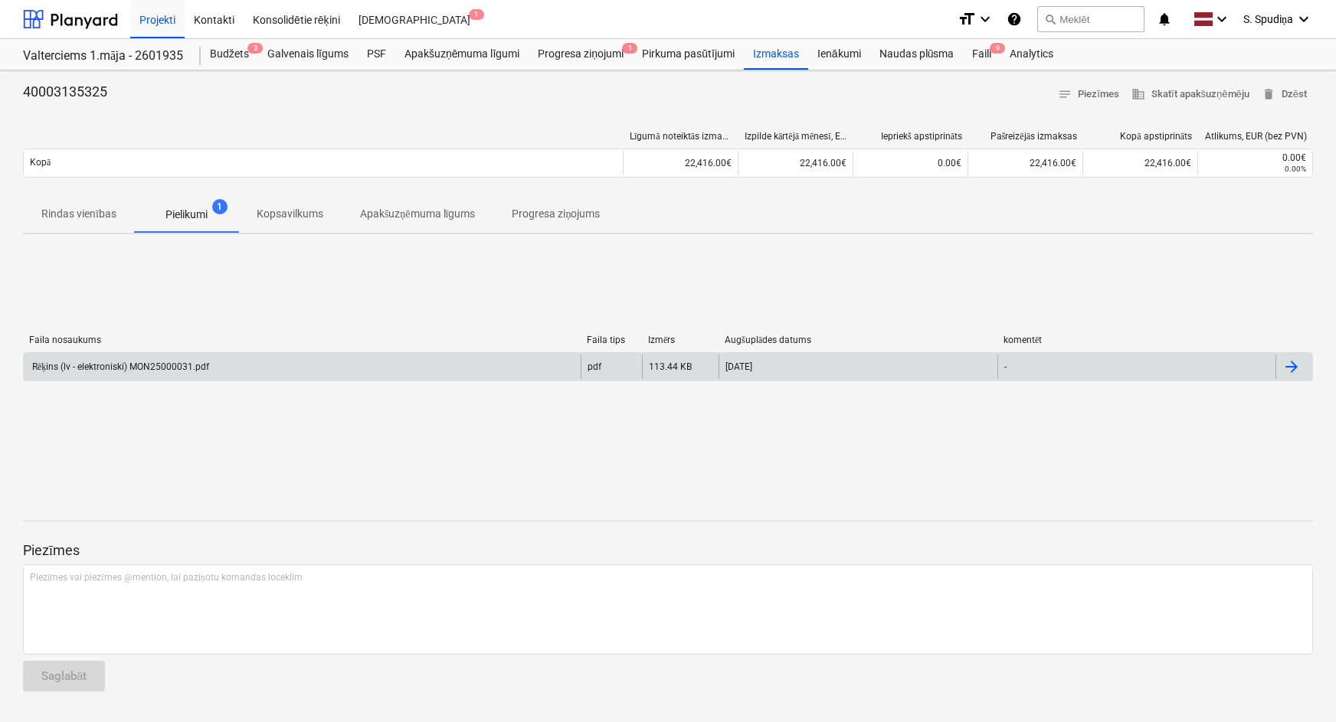
click at [190, 368] on div "Rēķins (lv - elektroniski) MON25000031.pdf" at bounding box center [119, 367] width 179 height 11
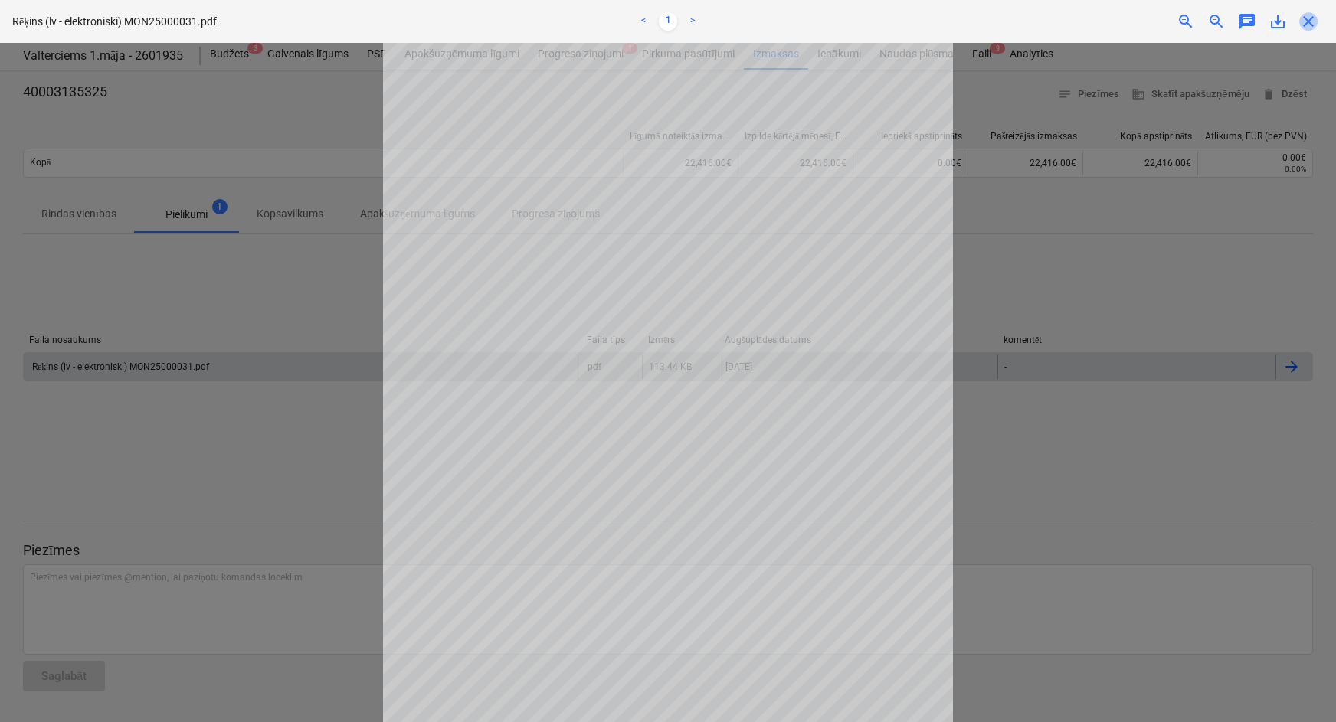
click at [1301, 25] on span "close" at bounding box center [1308, 21] width 18 height 18
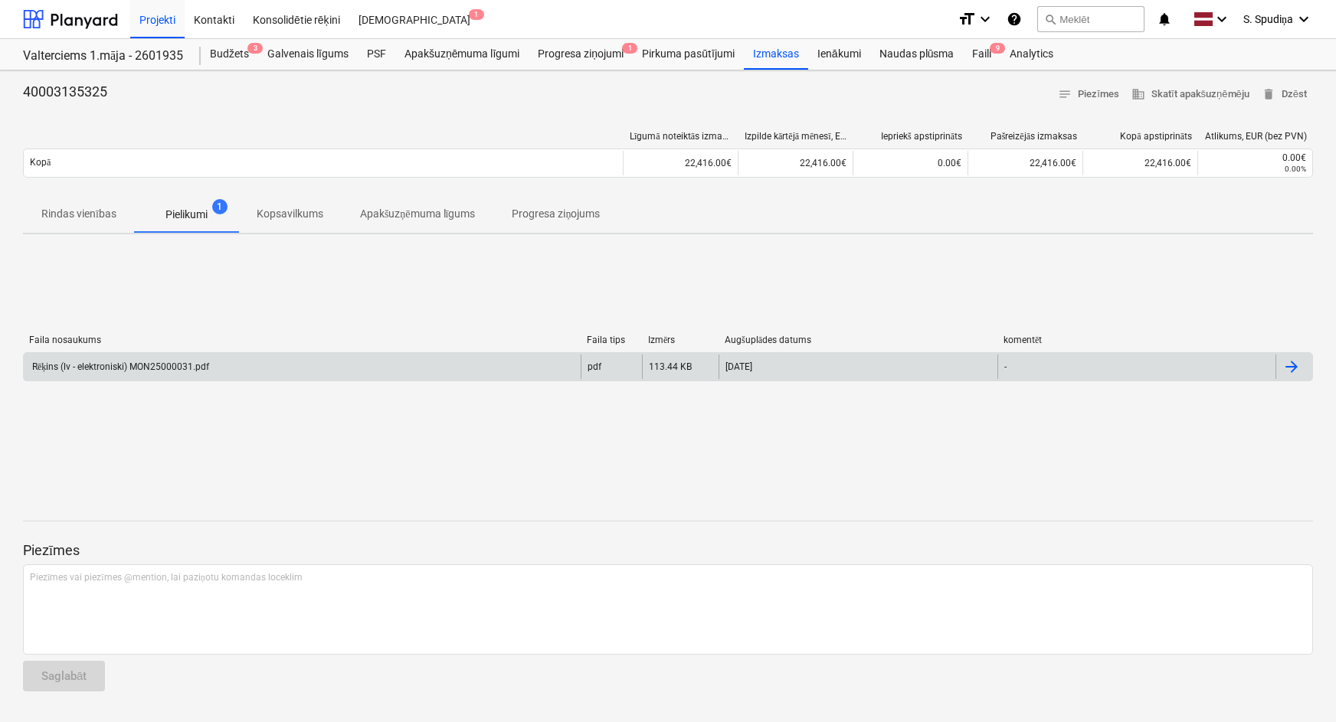
click at [137, 363] on div "Rēķins (lv - elektroniski) MON25000031.pdf" at bounding box center [119, 367] width 179 height 11
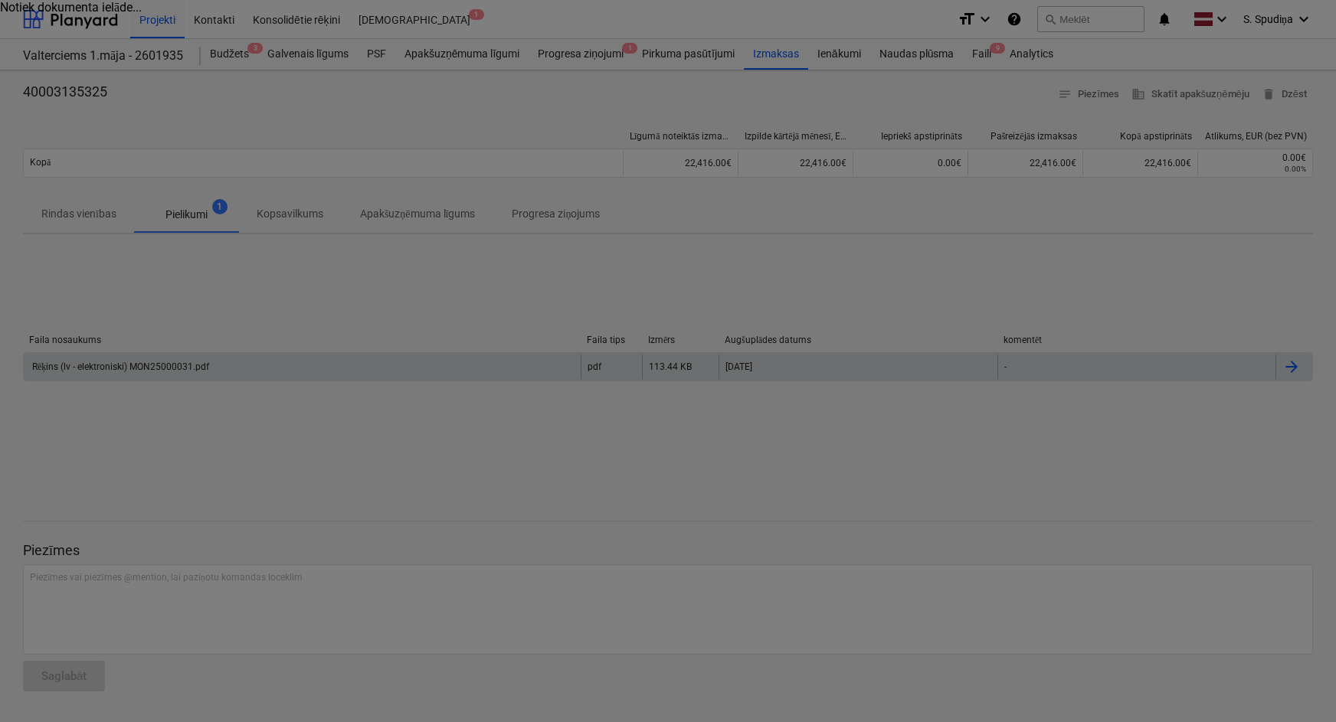
click at [137, 363] on div at bounding box center [668, 361] width 1336 height 722
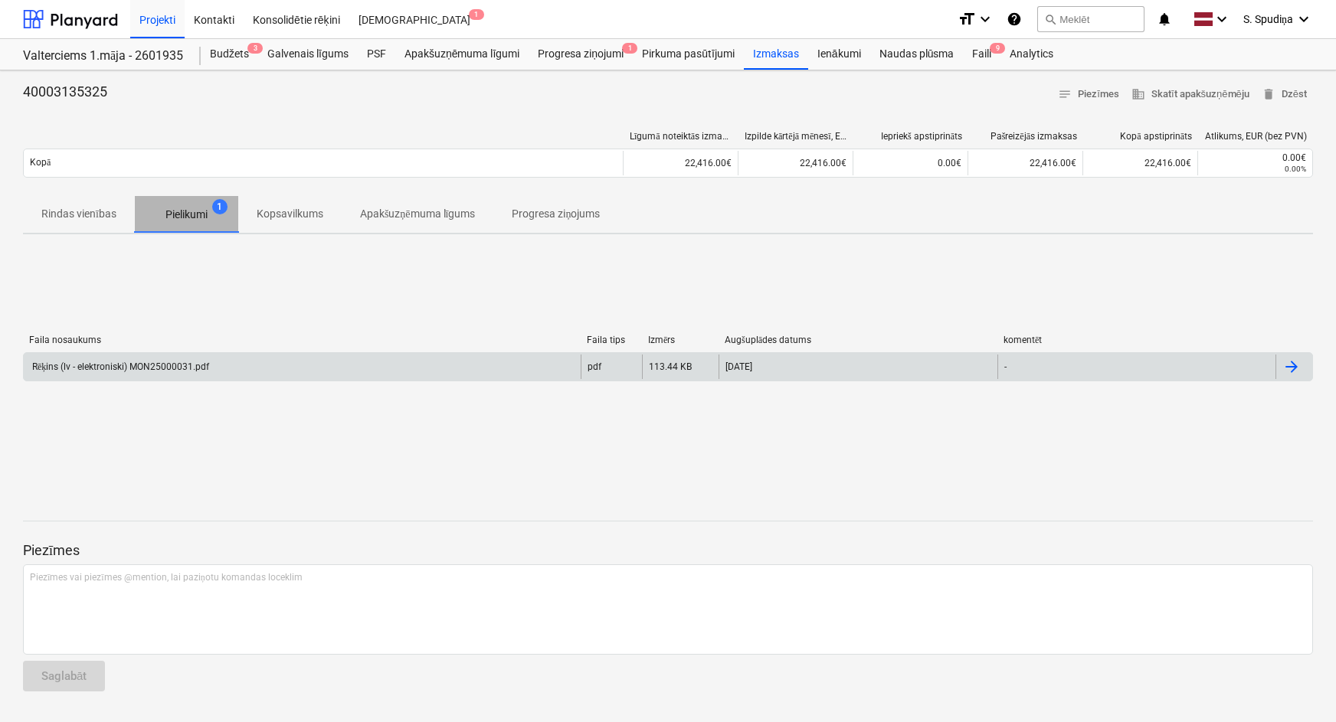
click at [184, 226] on span "Pielikumi 1" at bounding box center [186, 215] width 103 height 28
click at [102, 362] on div "Rēķins (lv - elektroniski) MON25000031.pdf" at bounding box center [119, 367] width 179 height 11
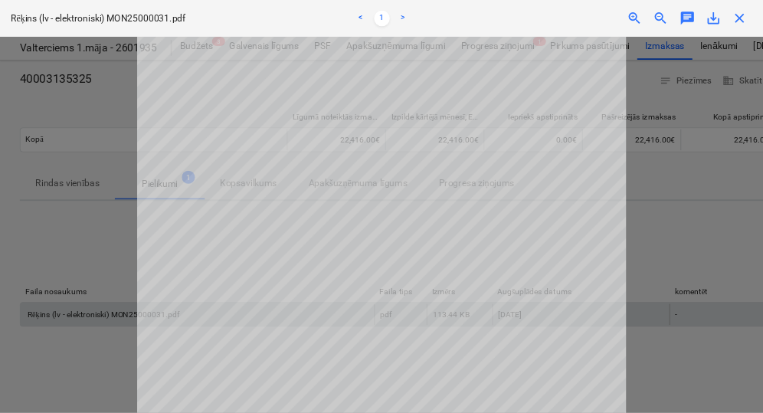
scroll to position [129, 0]
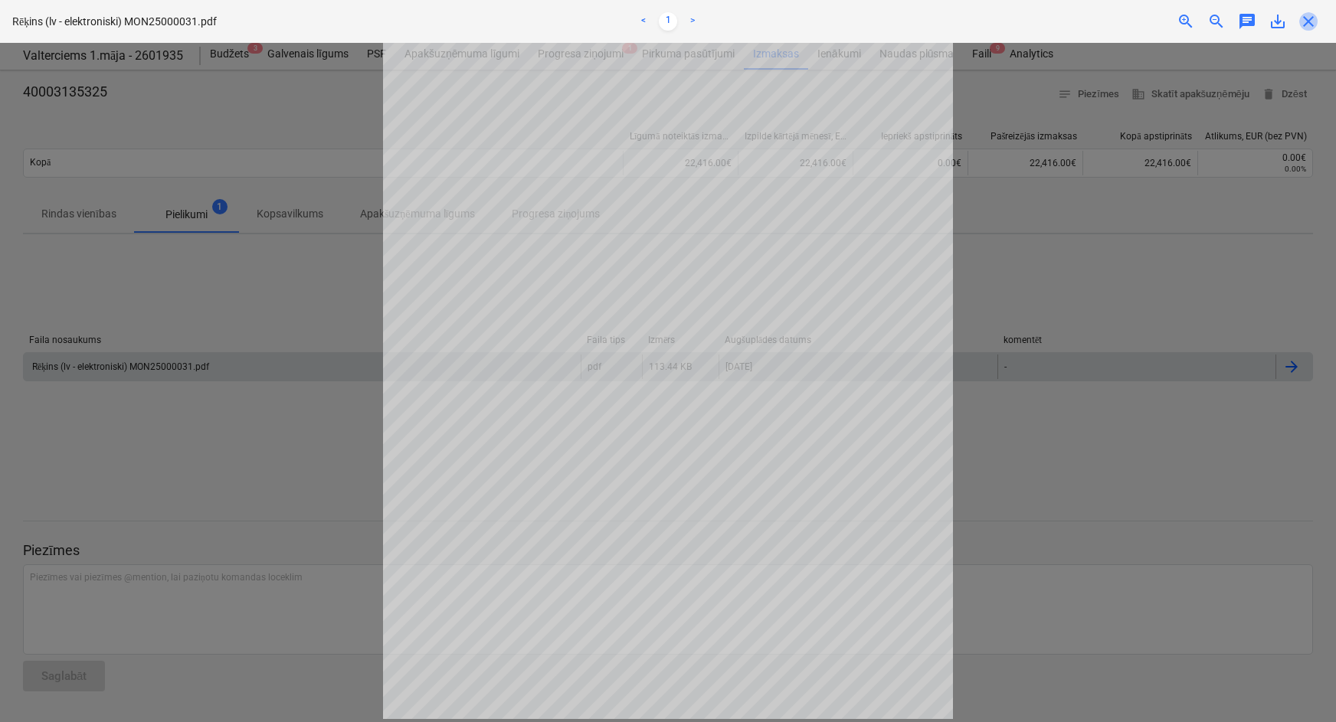
click at [1309, 23] on span "close" at bounding box center [1308, 21] width 18 height 18
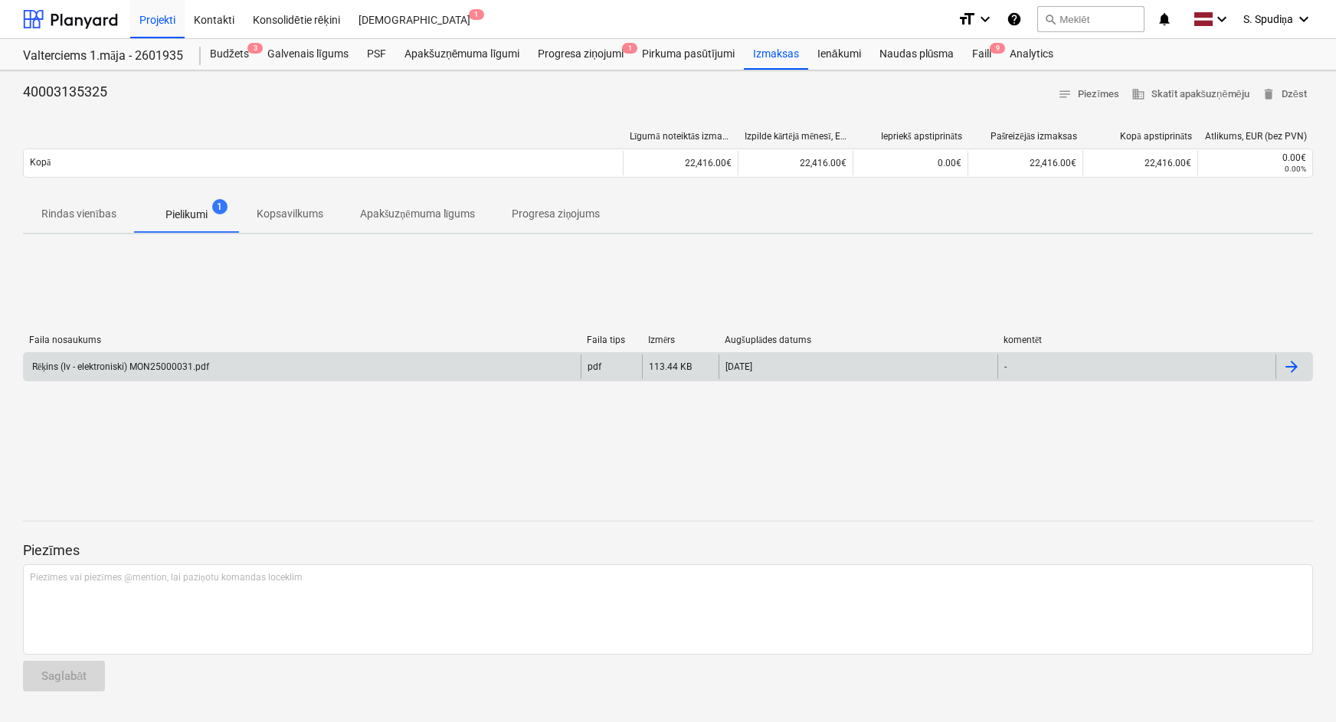
click at [190, 368] on div "Rēķins (lv - elektroniski) MON25000031.pdf" at bounding box center [119, 367] width 179 height 11
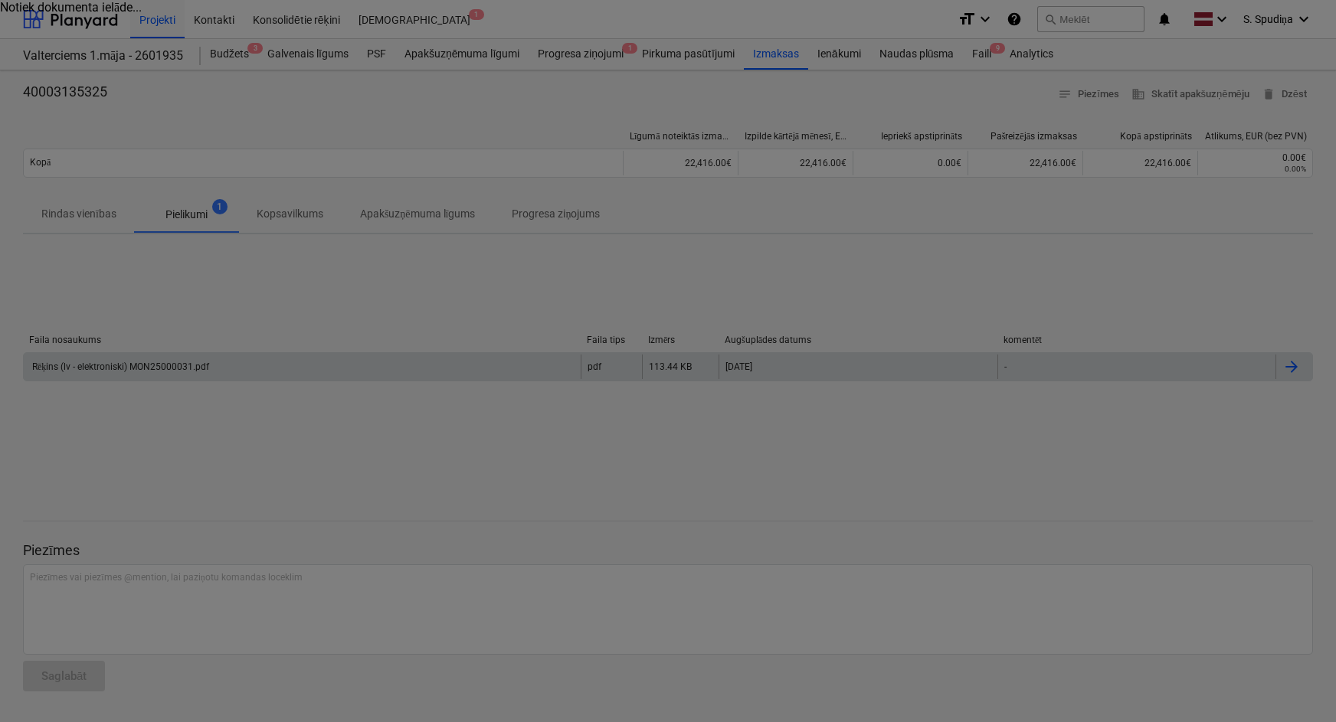
click at [190, 368] on div at bounding box center [668, 361] width 1336 height 722
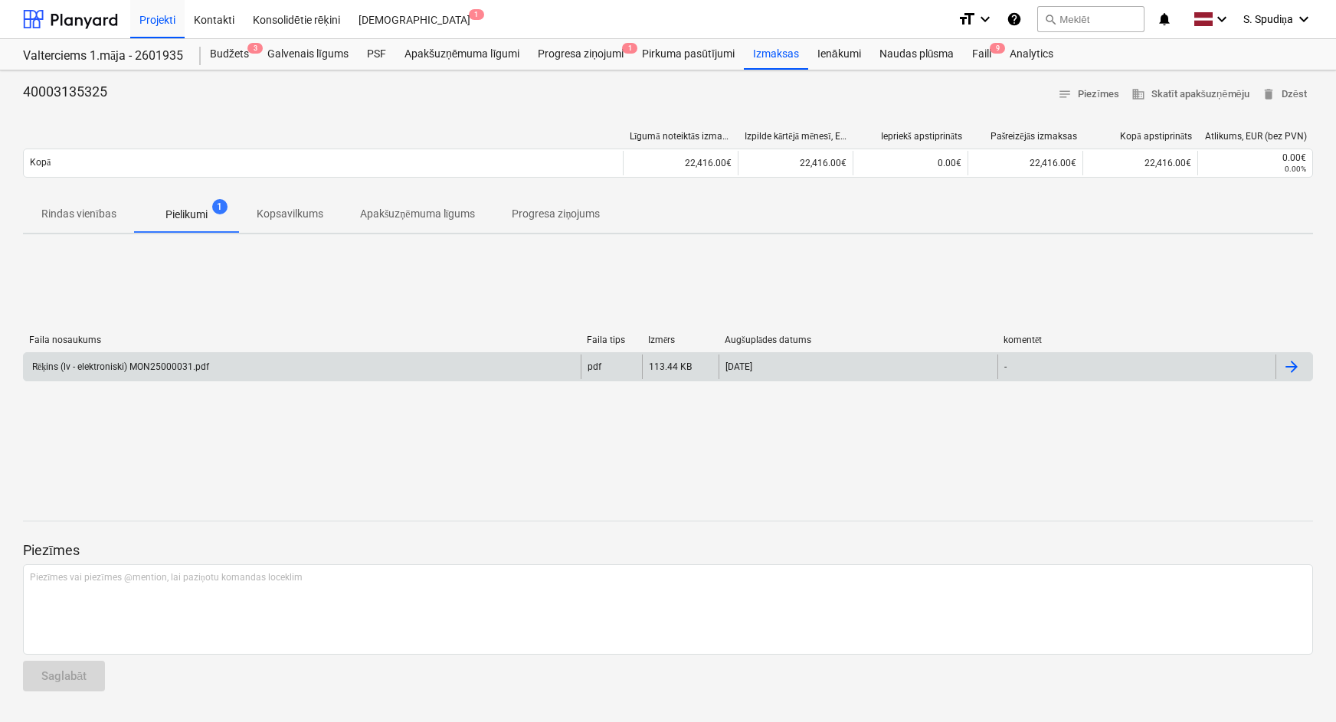
click at [136, 358] on div "Rēķins (lv - elektroniski) MON25000031.pdf" at bounding box center [302, 367] width 557 height 25
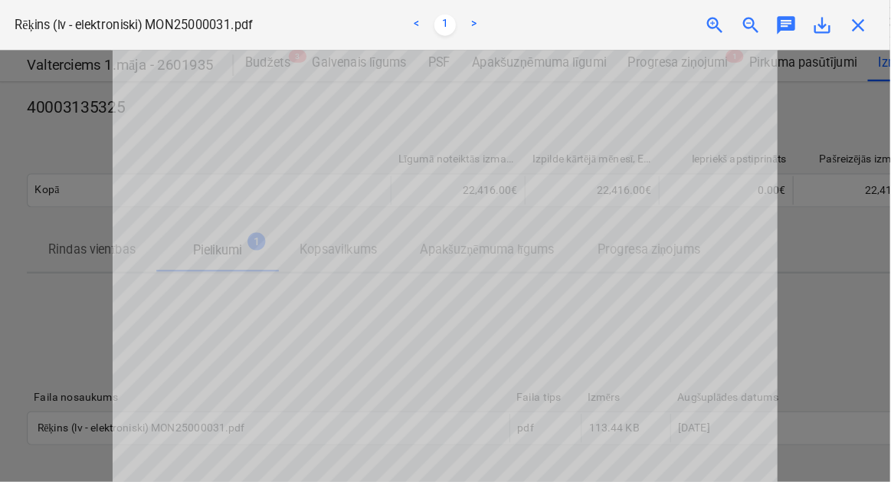
scroll to position [44, 0]
click at [737, 26] on span "close" at bounding box center [735, 21] width 18 height 18
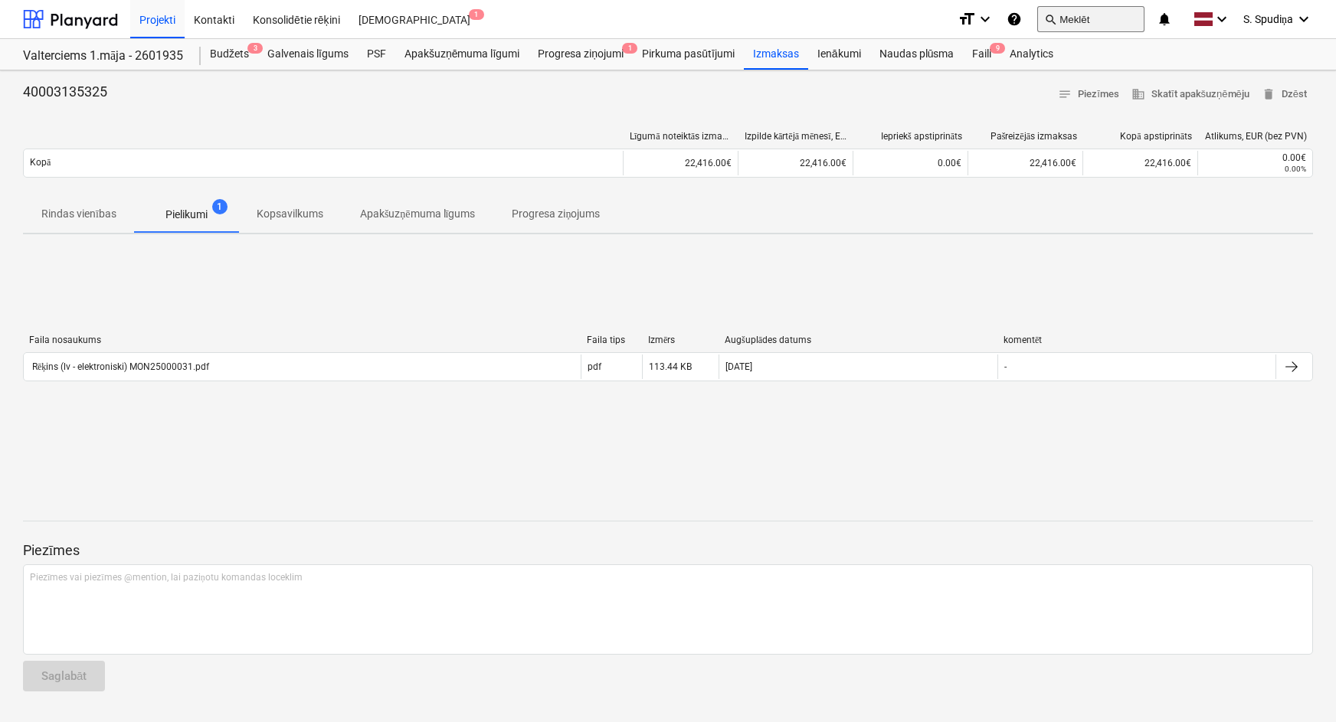
click at [1078, 11] on button "search Meklēt" at bounding box center [1090, 19] width 107 height 26
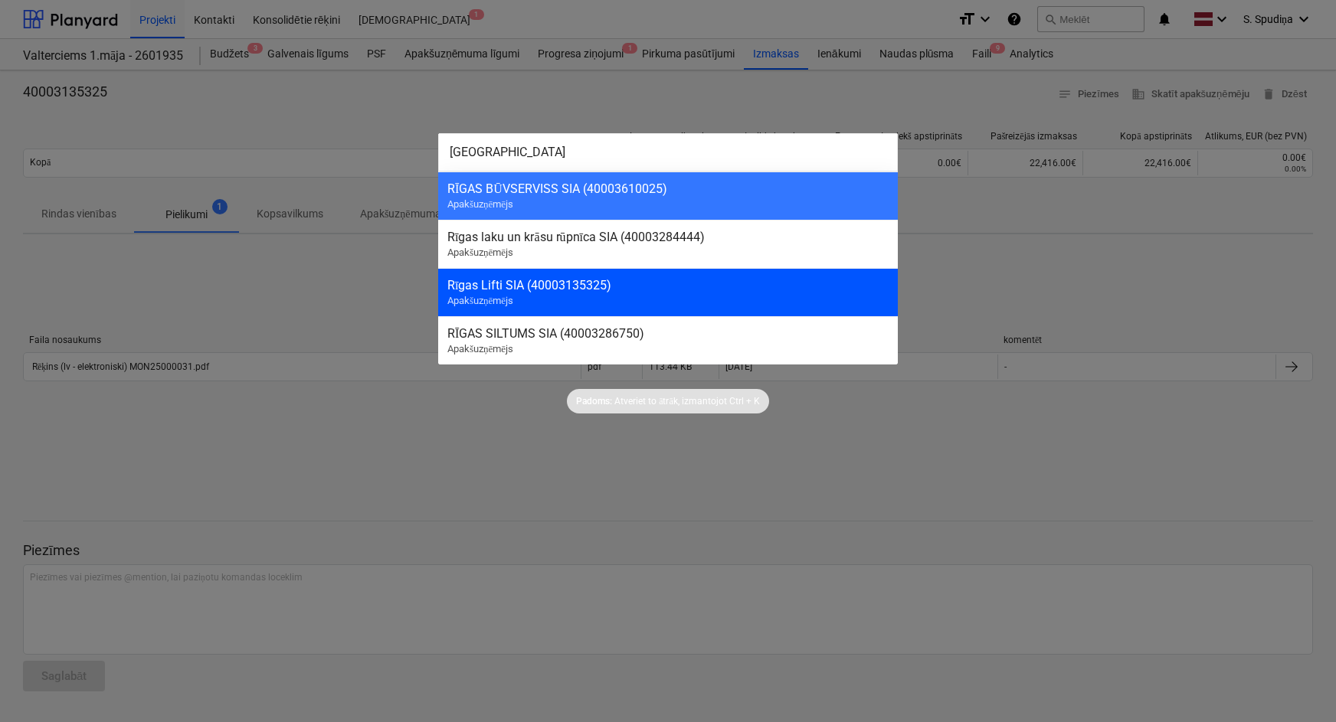
type input "[GEOGRAPHIC_DATA]"
click at [572, 305] on div "Rīgas Lifti SIA (40003135325) Apakšuzņēmējs" at bounding box center [668, 292] width 460 height 48
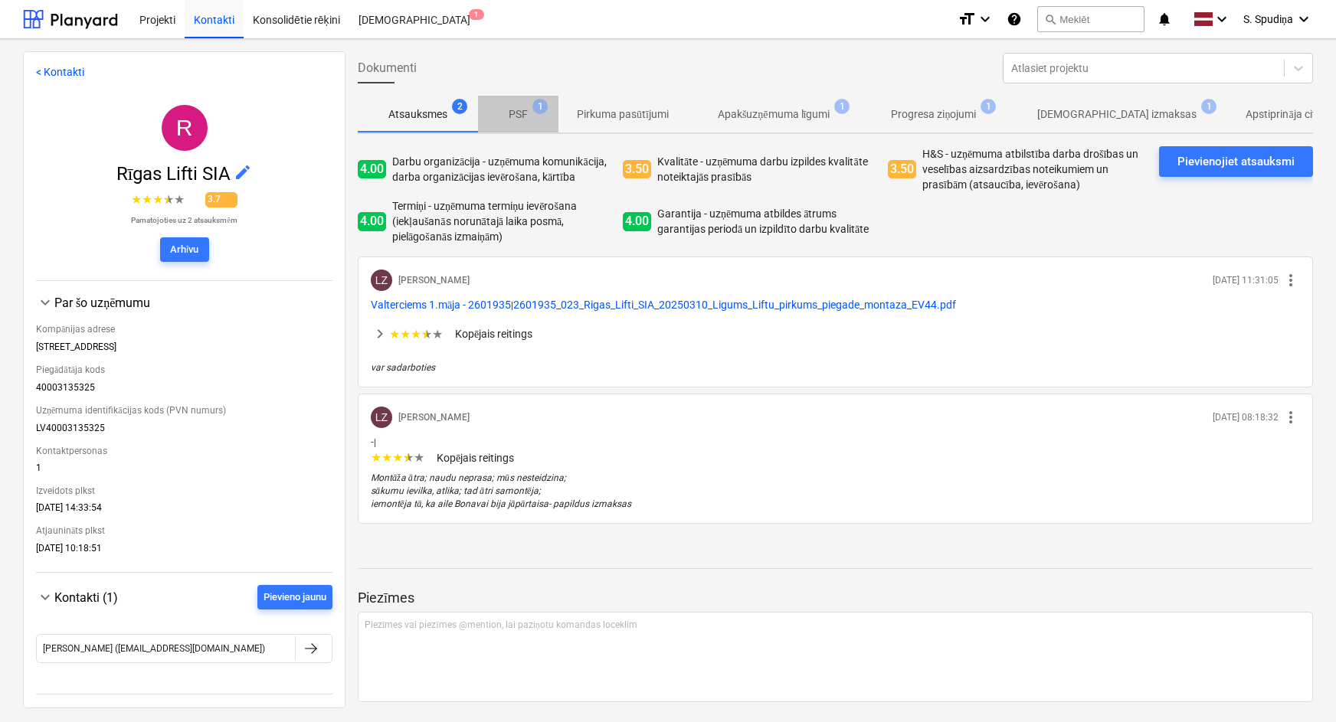
click at [530, 112] on span "PSF 1" at bounding box center [518, 114] width 44 height 16
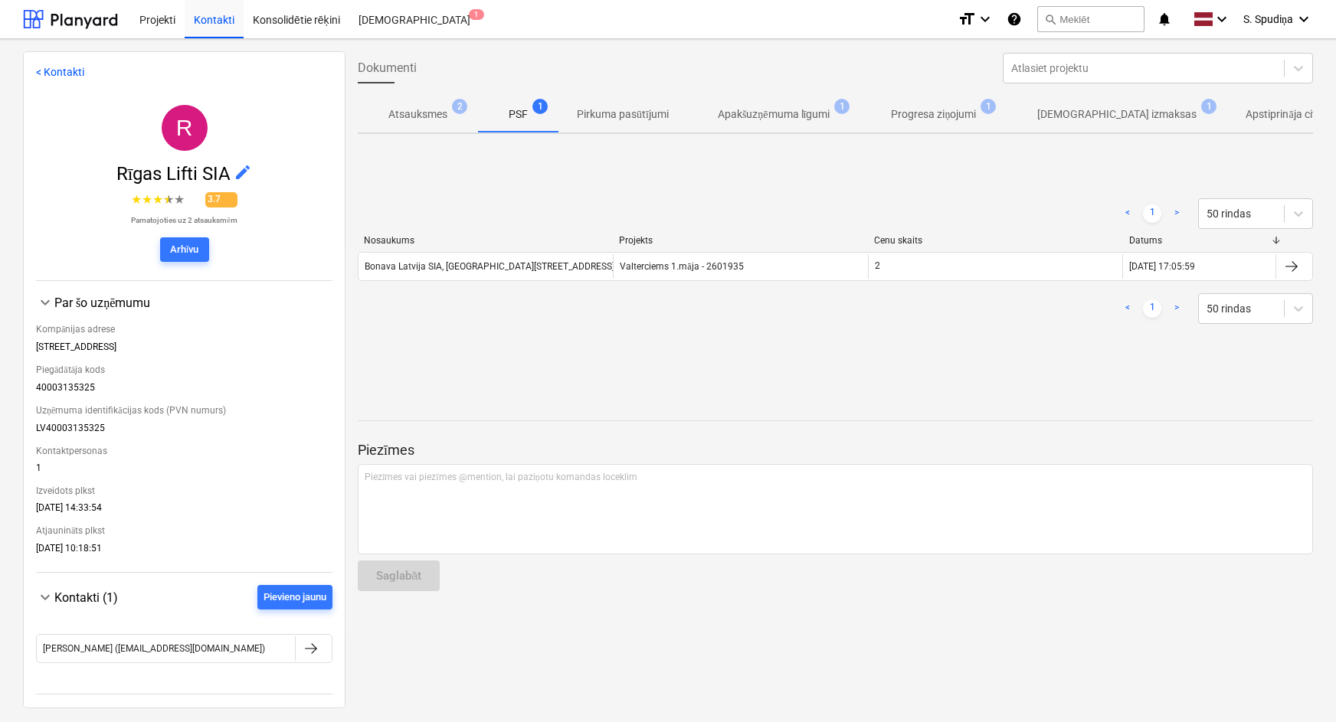
click at [807, 116] on p "Apakšuzņēmuma līgumi" at bounding box center [774, 114] width 113 height 16
click at [918, 112] on p "Progresa ziņojumi" at bounding box center [933, 114] width 85 height 16
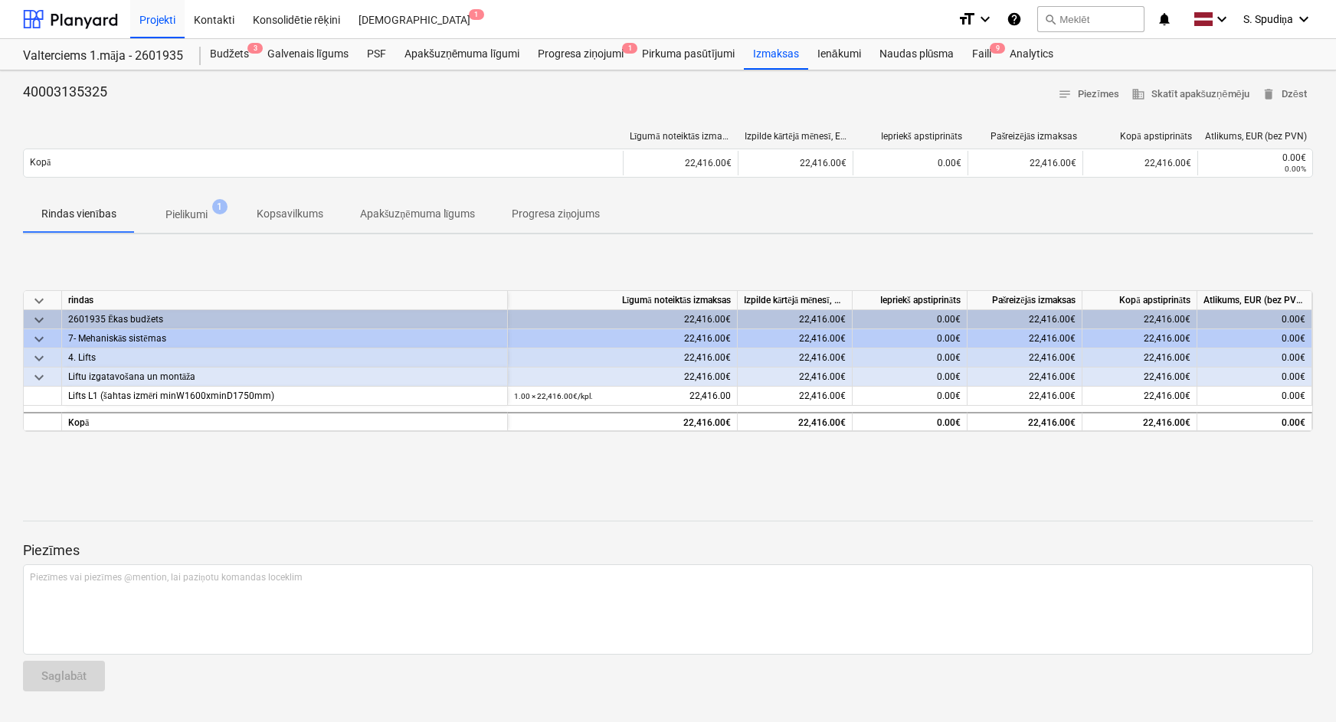
click at [185, 215] on p "Pielikumi" at bounding box center [186, 215] width 42 height 16
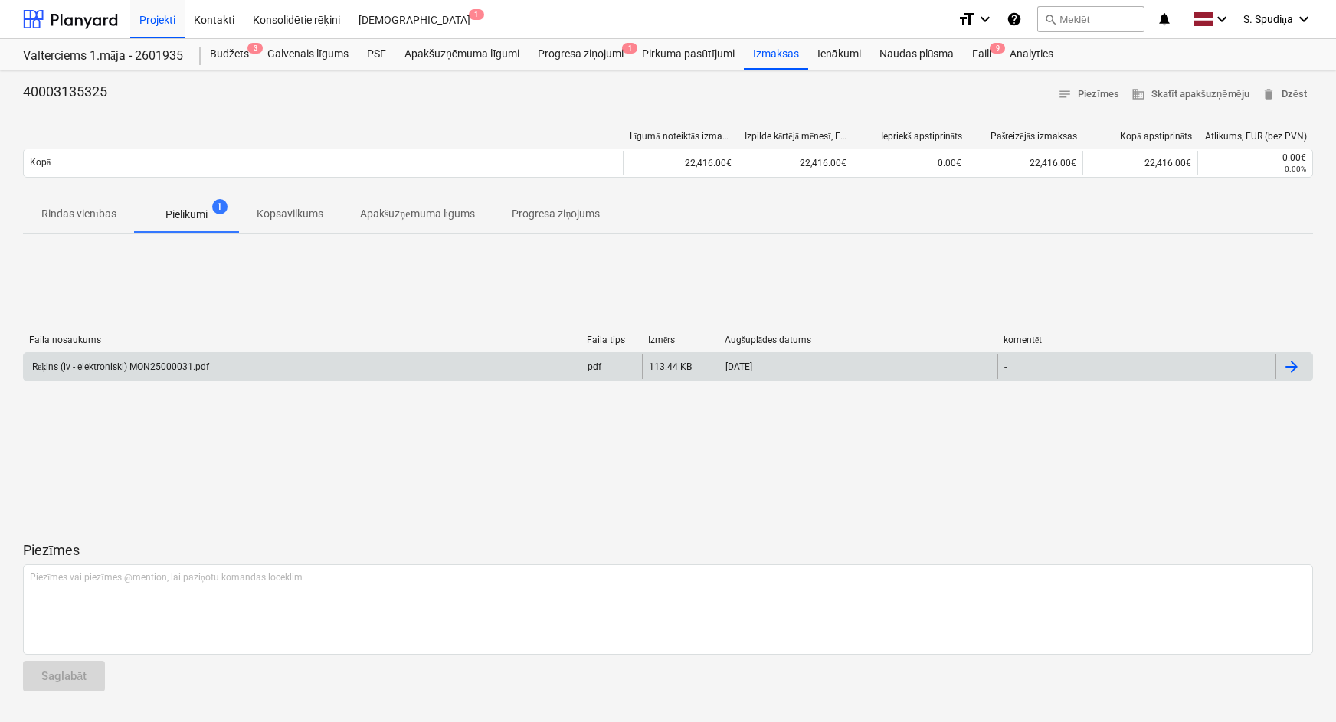
click at [151, 366] on div "Rēķins (lv - elektroniski) MON25000031.pdf" at bounding box center [119, 367] width 179 height 11
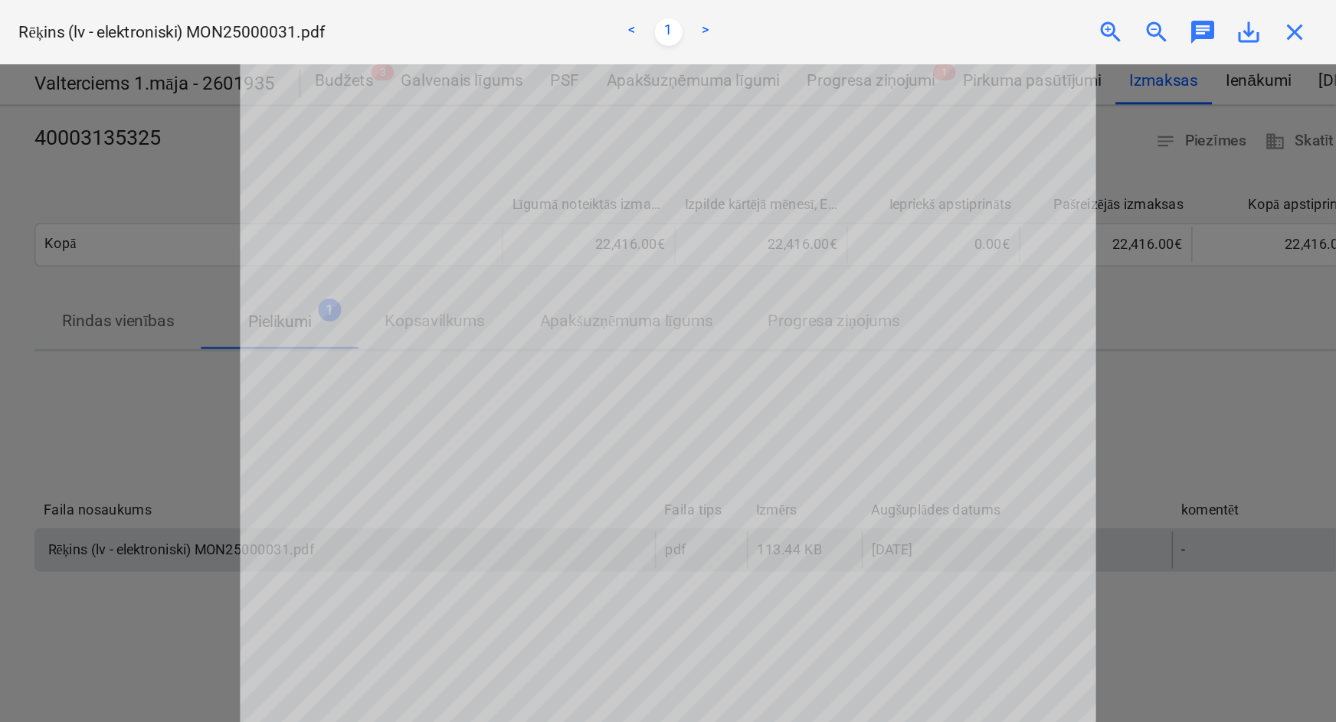
scroll to position [51, 0]
drag, startPoint x: 862, startPoint y: 20, endPoint x: 842, endPoint y: 25, distance: 20.4
click at [861, 20] on span "close" at bounding box center [863, 21] width 18 height 18
